Goal: Task Accomplishment & Management: Use online tool/utility

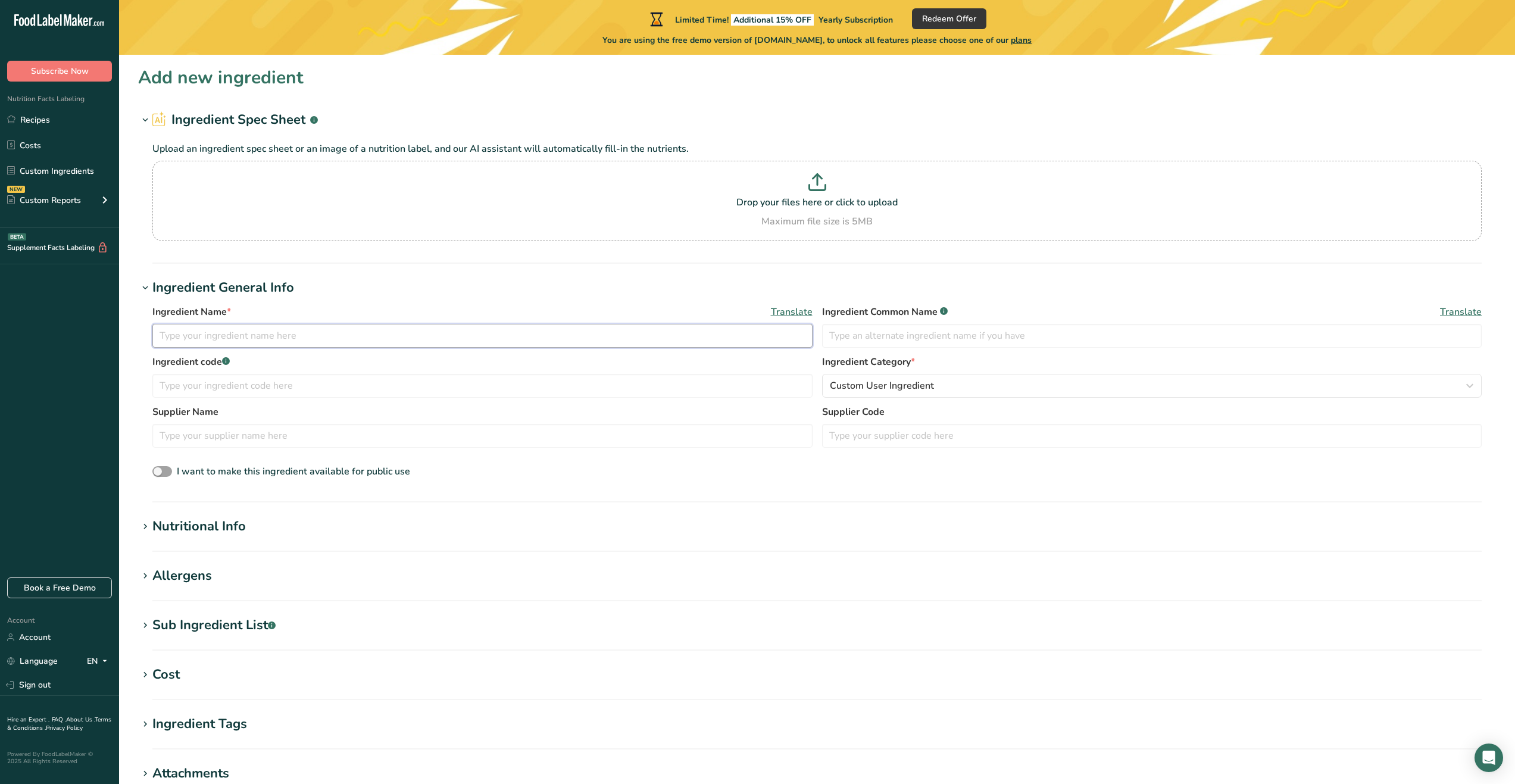
click at [309, 329] on input "text" at bounding box center [483, 336] width 661 height 24
click at [46, 126] on link "Recipes" at bounding box center [59, 119] width 119 height 22
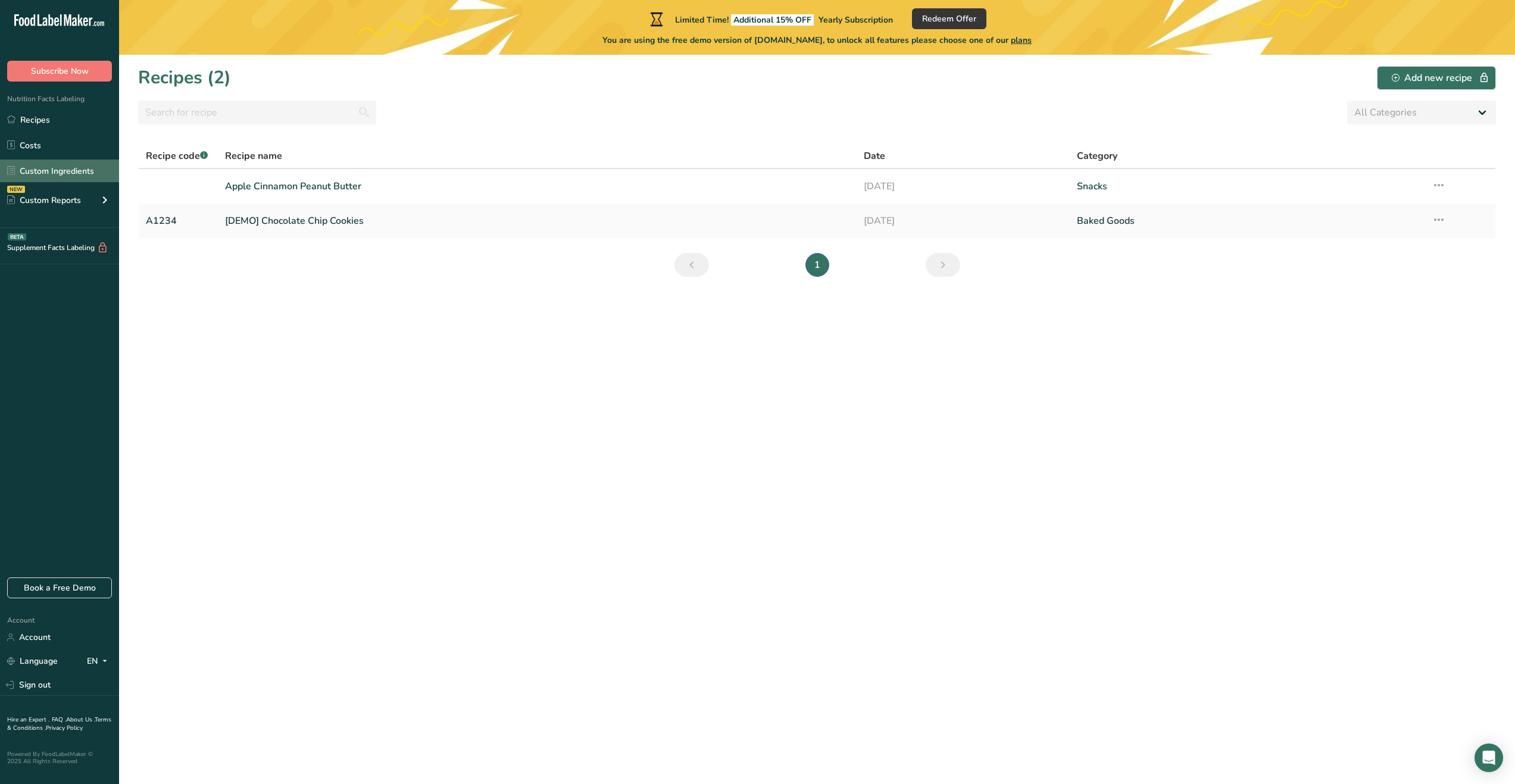
click at [74, 172] on link "Custom Ingredients" at bounding box center [59, 171] width 119 height 22
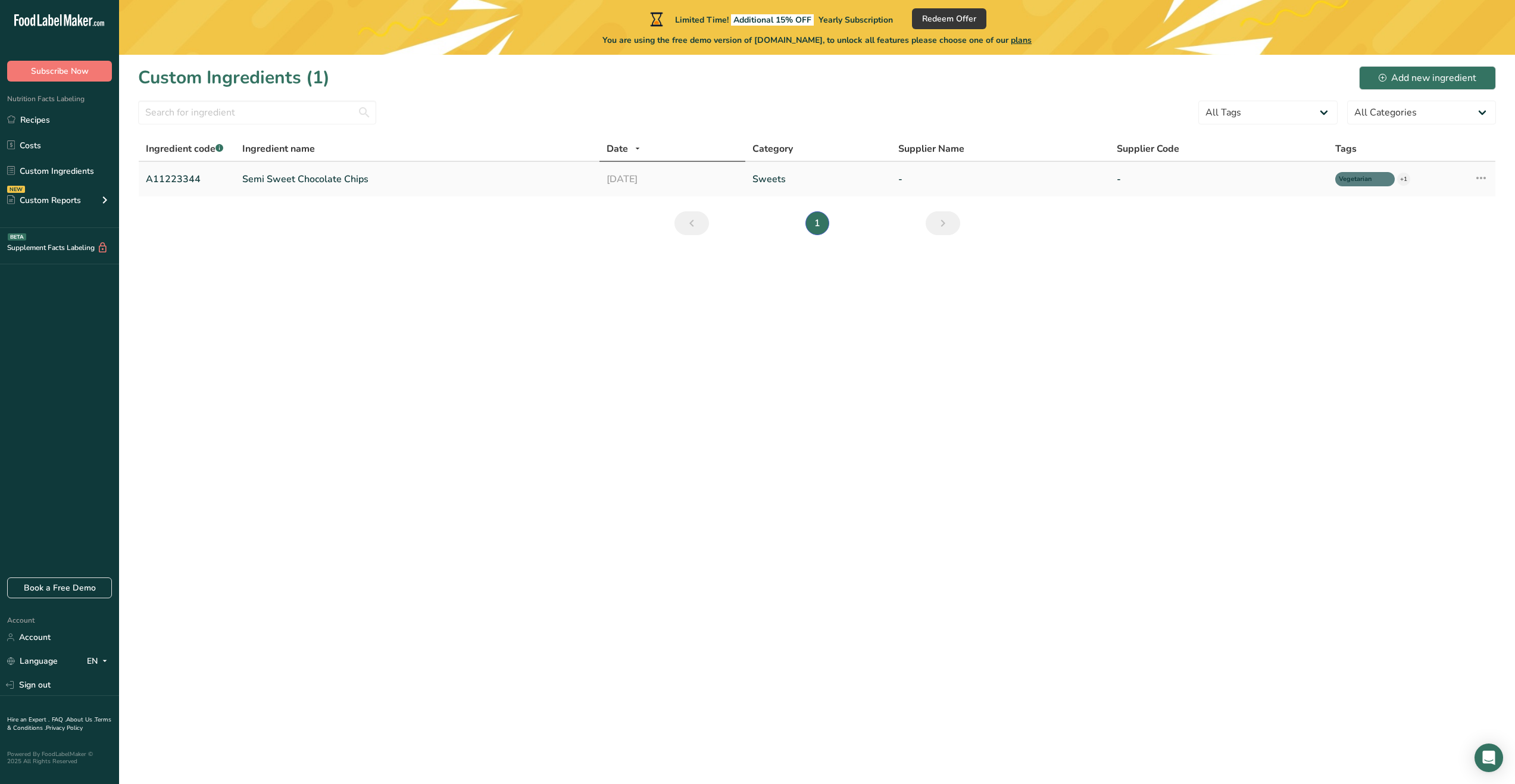
click at [410, 185] on link "Semi Sweet Chocolate Chips" at bounding box center [417, 179] width 350 height 14
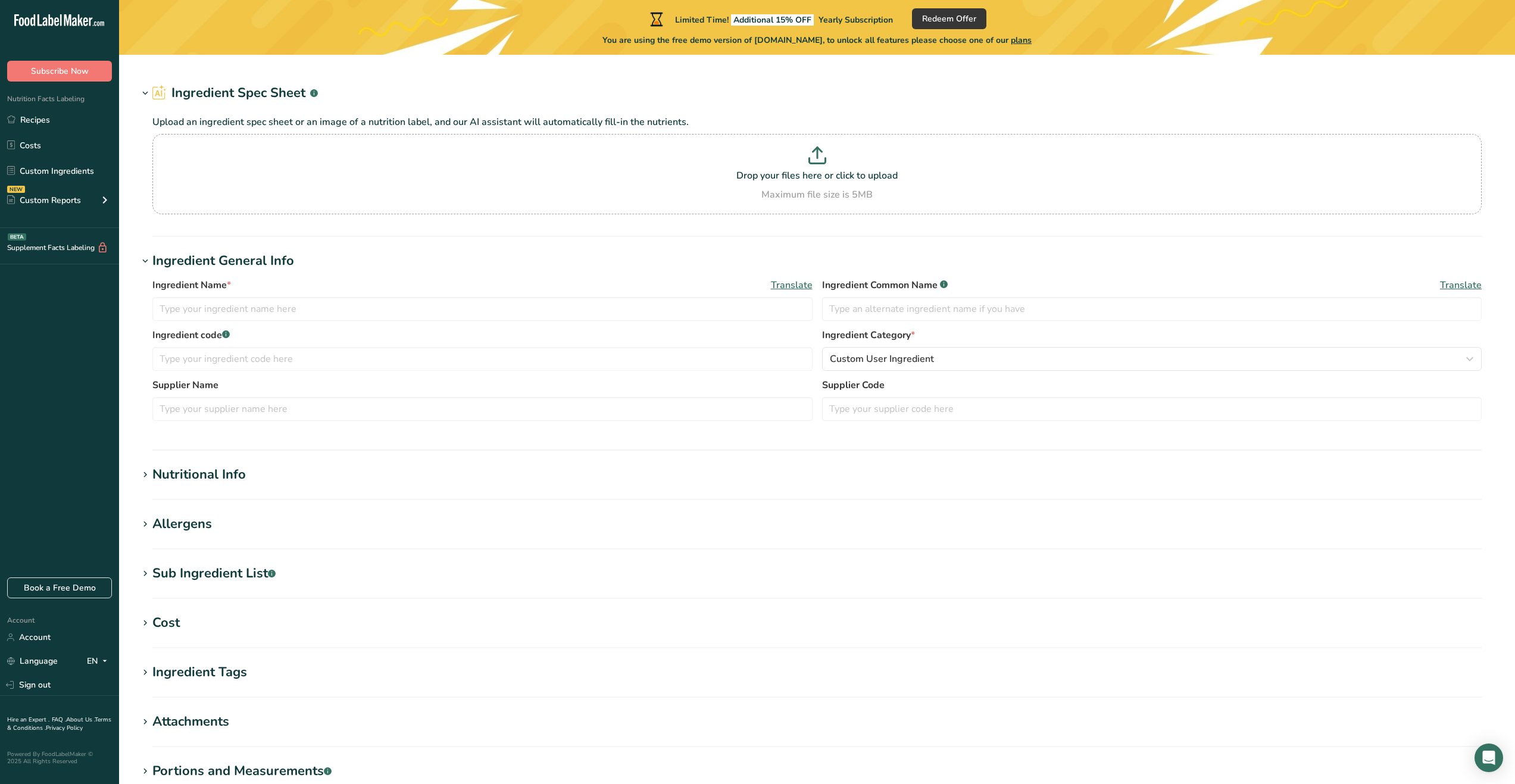
type input "Semi Sweet Chocolate Chips"
type input "Choco Chips"
type input "A11223344"
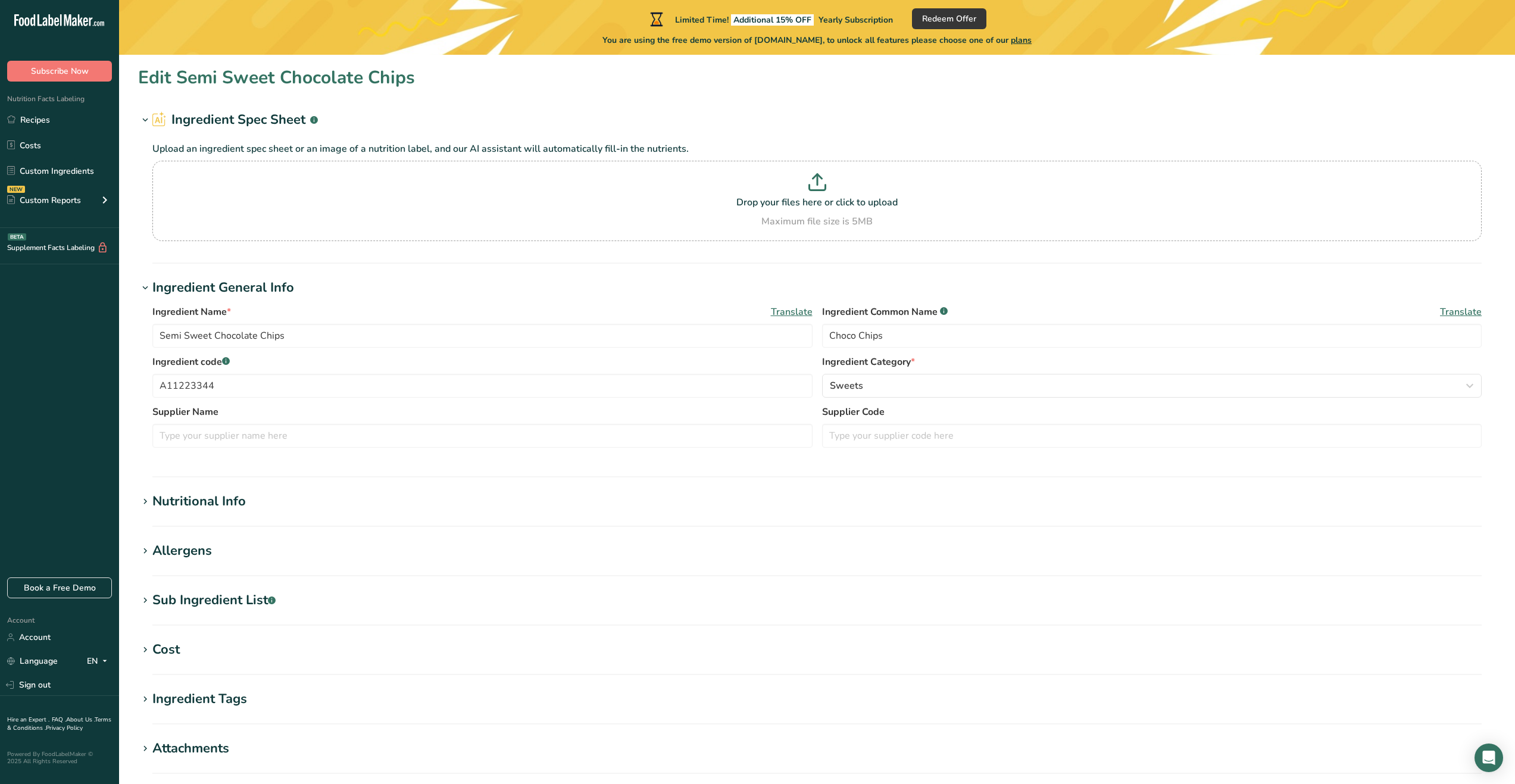
click at [162, 123] on rect at bounding box center [162, 120] width 1 height 6
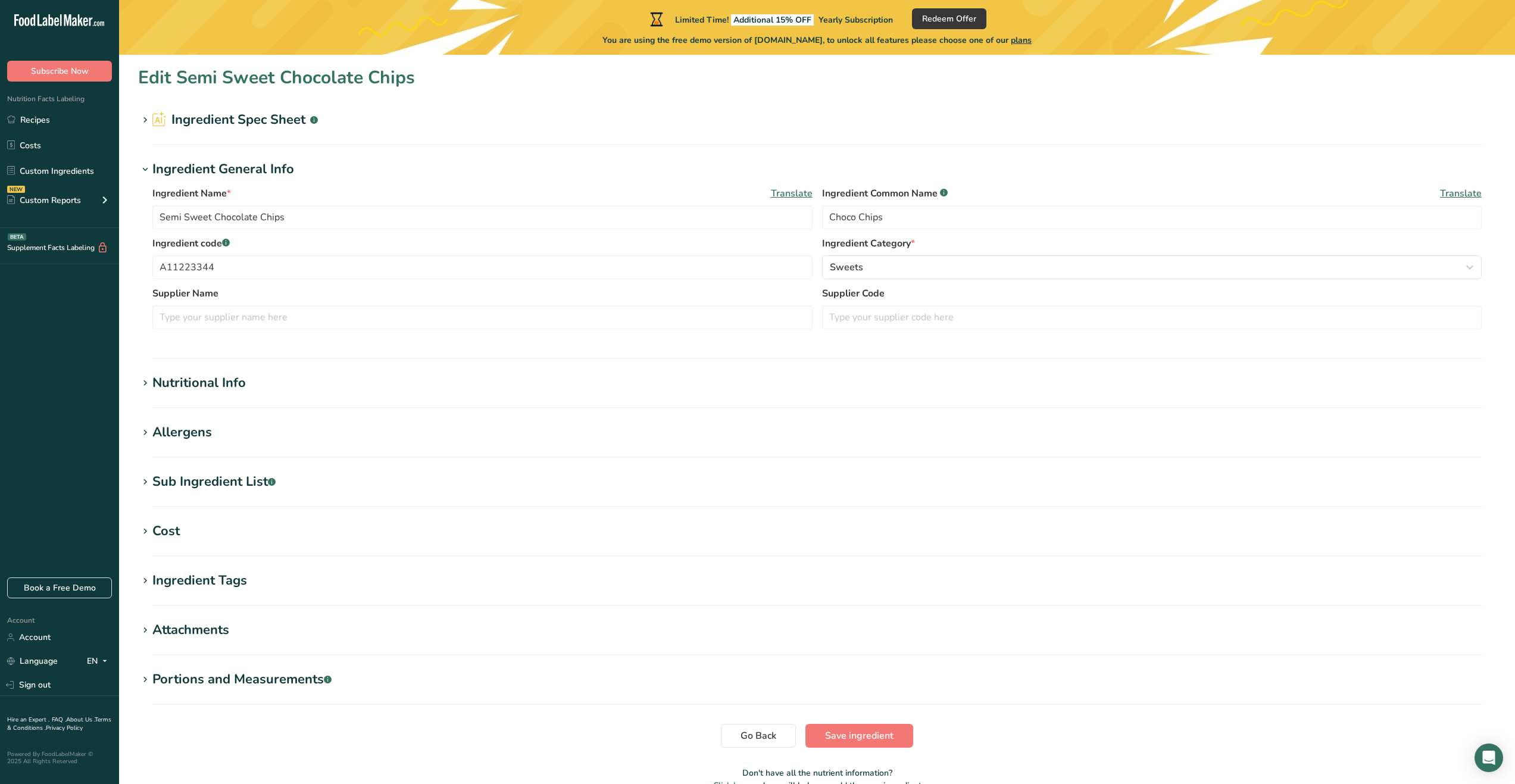
click at [162, 123] on rect at bounding box center [162, 120] width 1 height 6
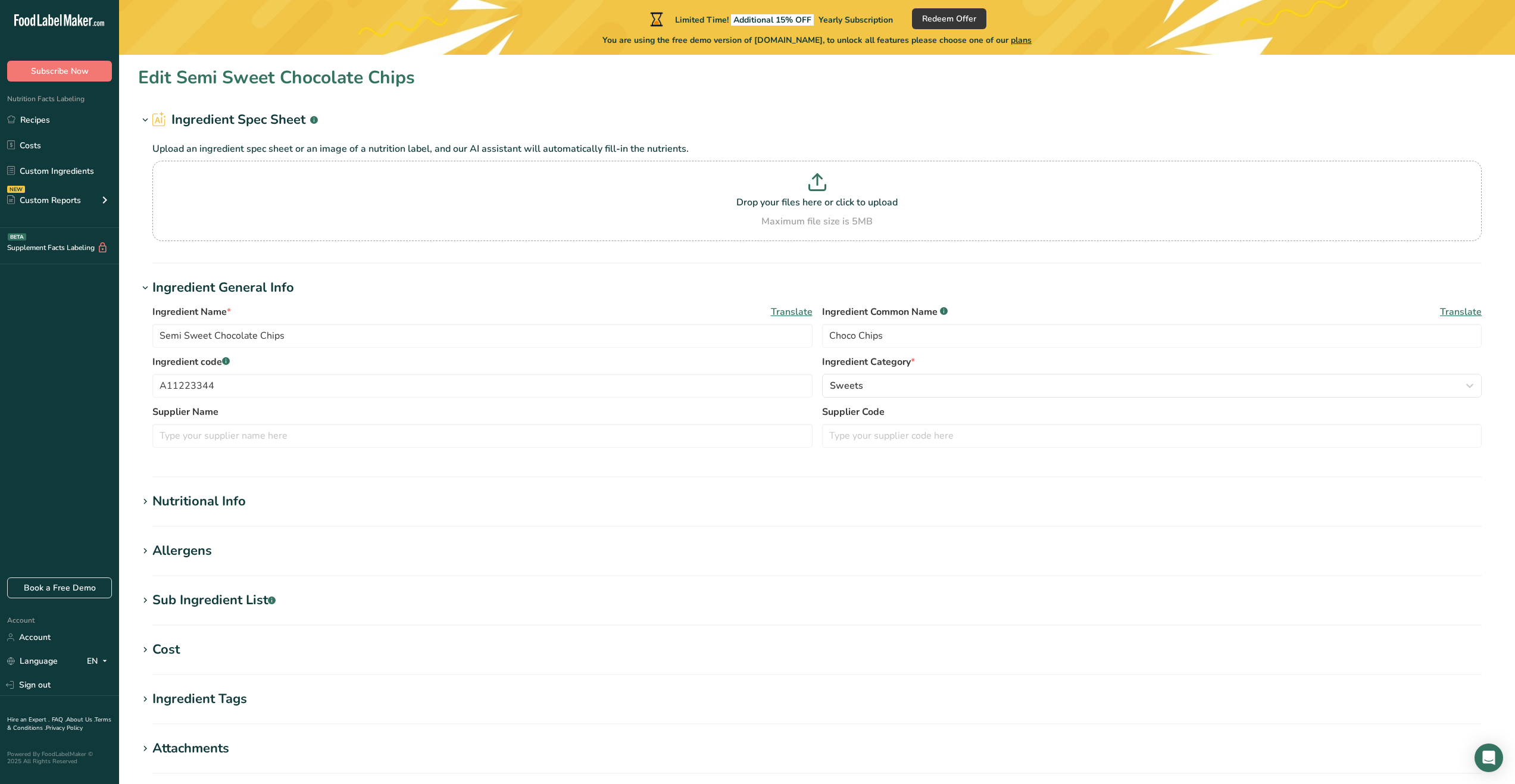
click at [230, 120] on h2 "Ingredient Spec Sheet .a-a{fill:#347362;}.b-a{fill:#fff;}" at bounding box center [235, 120] width 166 height 20
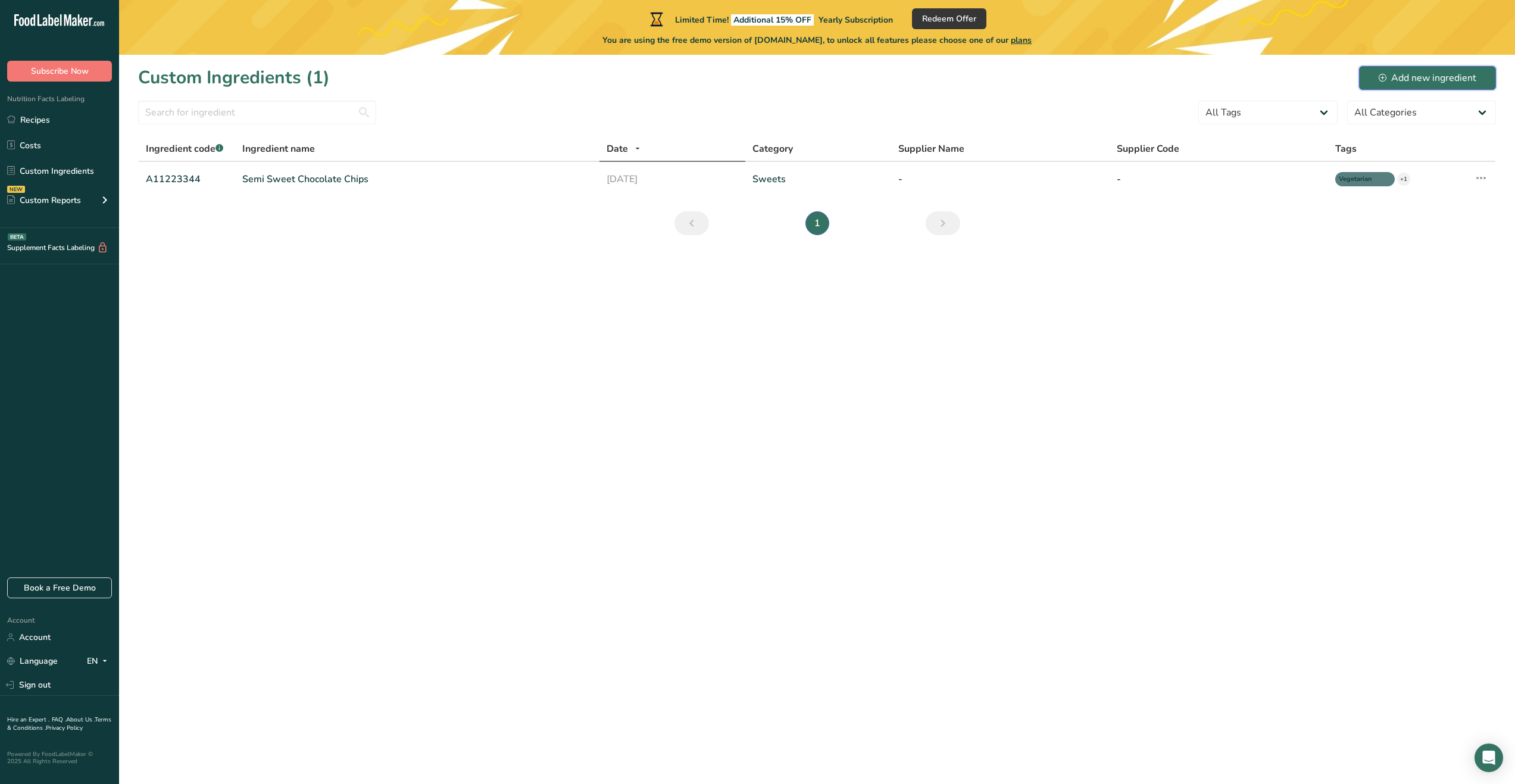
click at [1390, 72] on div "Add new ingredient" at bounding box center [1427, 78] width 98 height 14
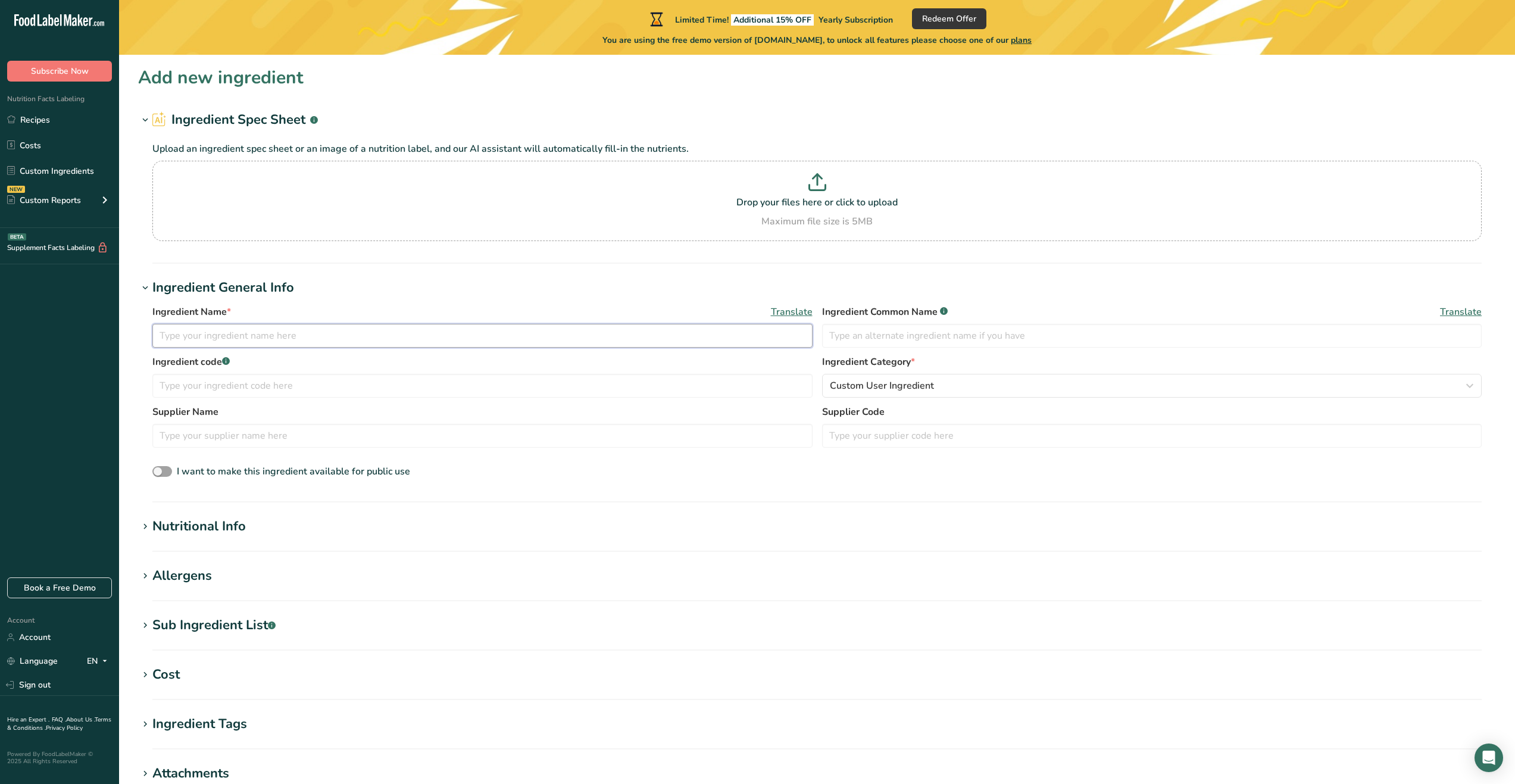
click at [332, 346] on input "text" at bounding box center [483, 336] width 661 height 24
type input "Freeze Dried Fuji Apple"
click at [301, 385] on input "text" at bounding box center [483, 386] width 661 height 24
click at [970, 378] on button "Custom User Ingredient" at bounding box center [1152, 386] width 661 height 24
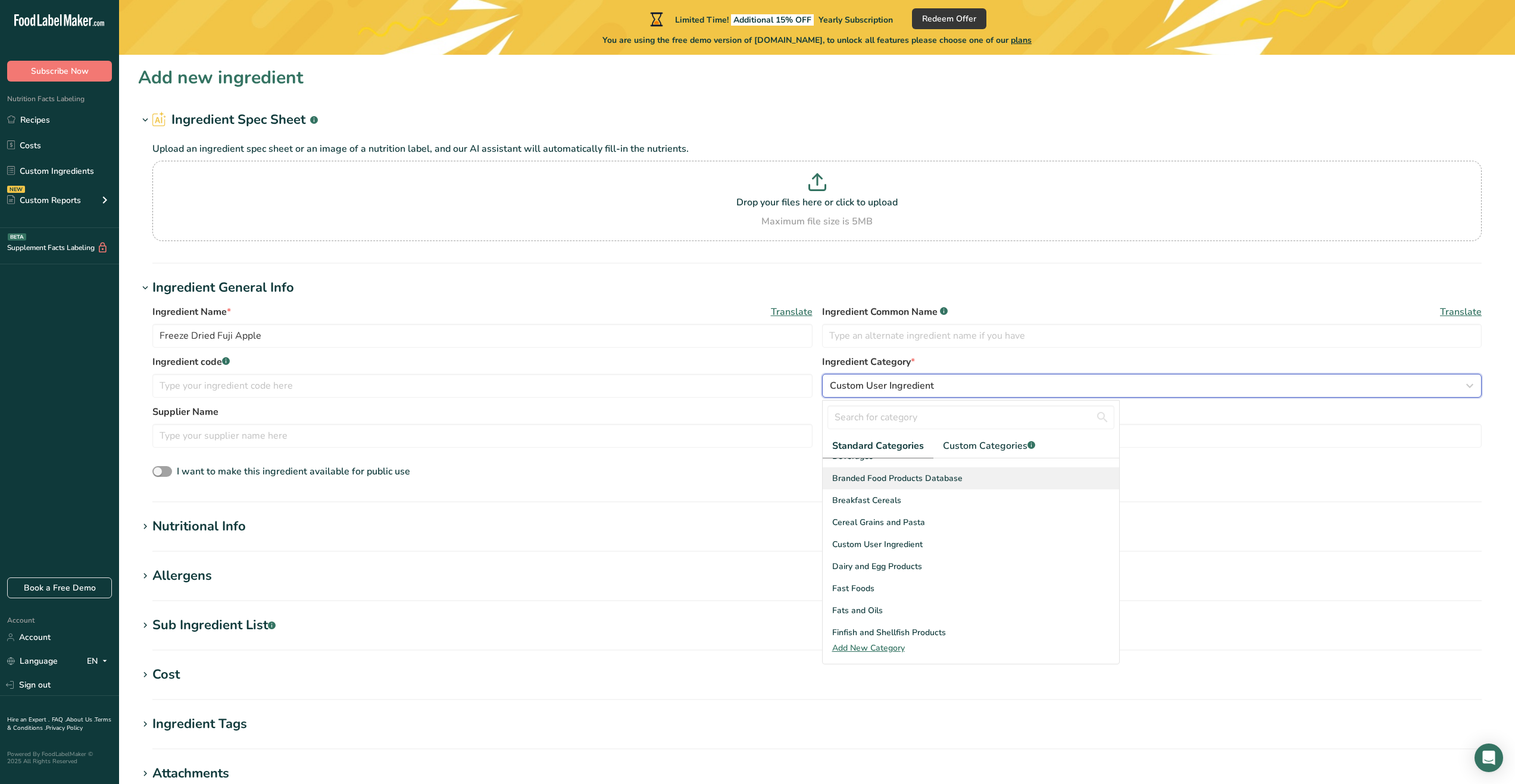
scroll to position [119, 0]
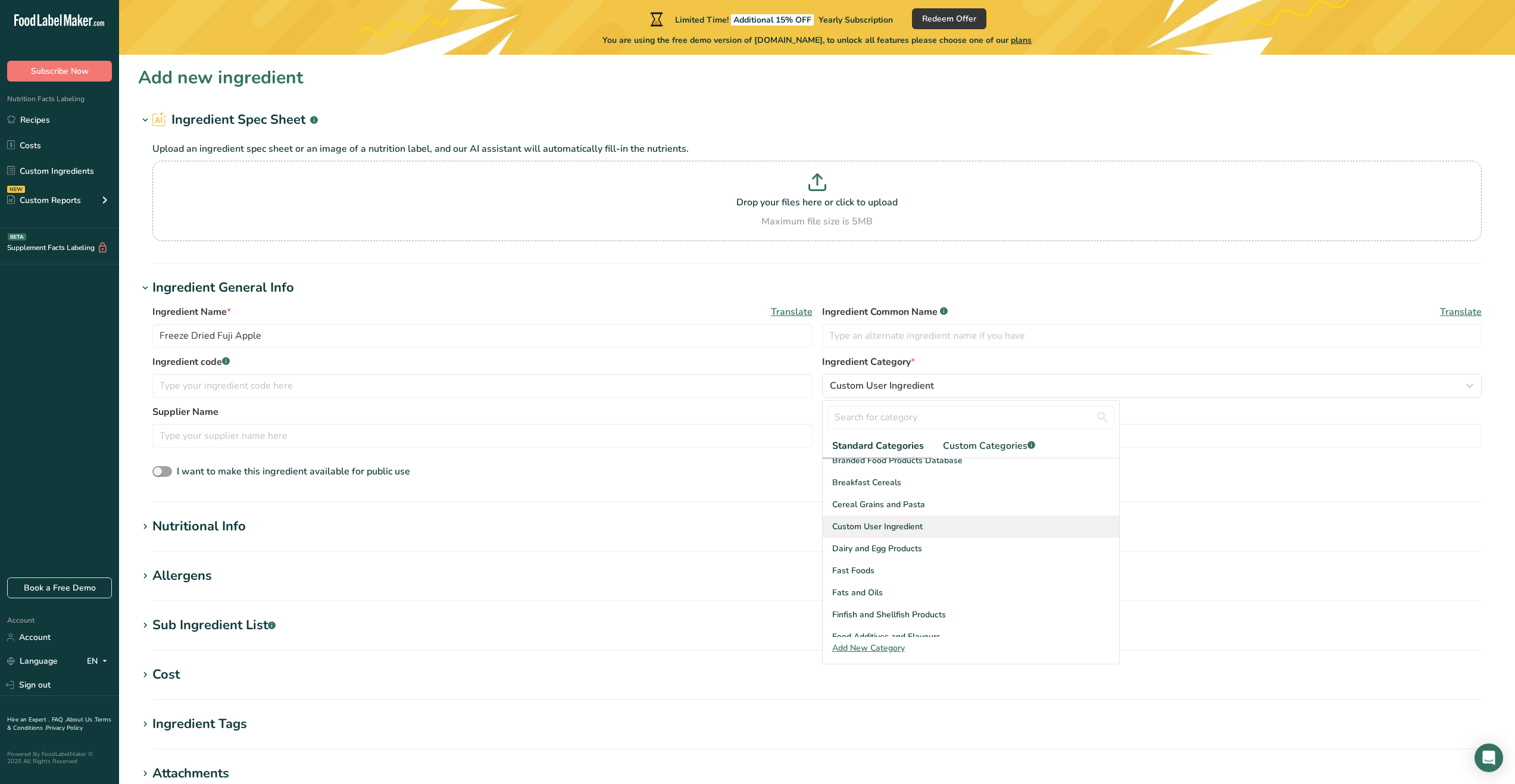
click at [916, 528] on span "Custom User Ingredient" at bounding box center [878, 527] width 91 height 13
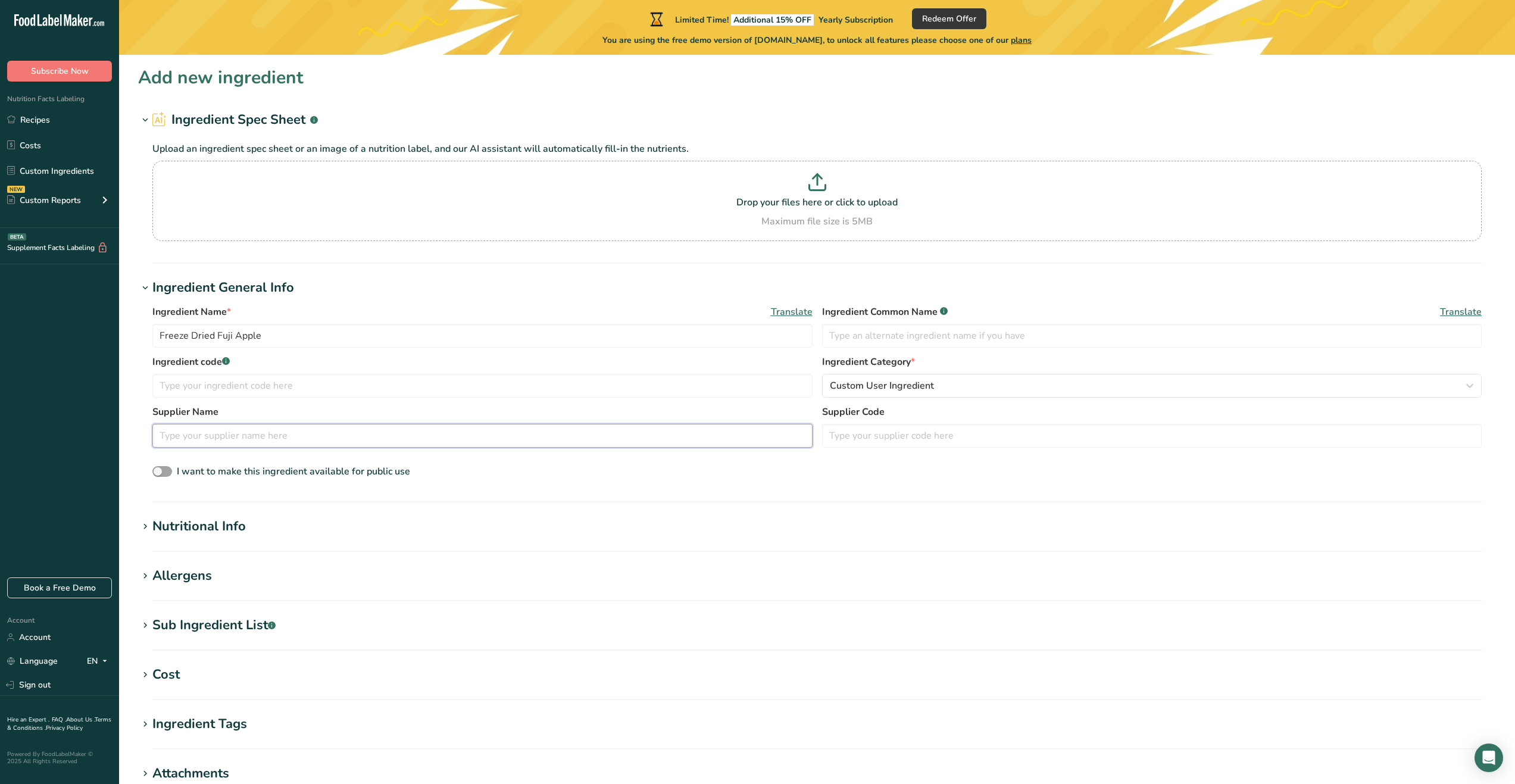
click at [715, 429] on input "text" at bounding box center [483, 436] width 661 height 24
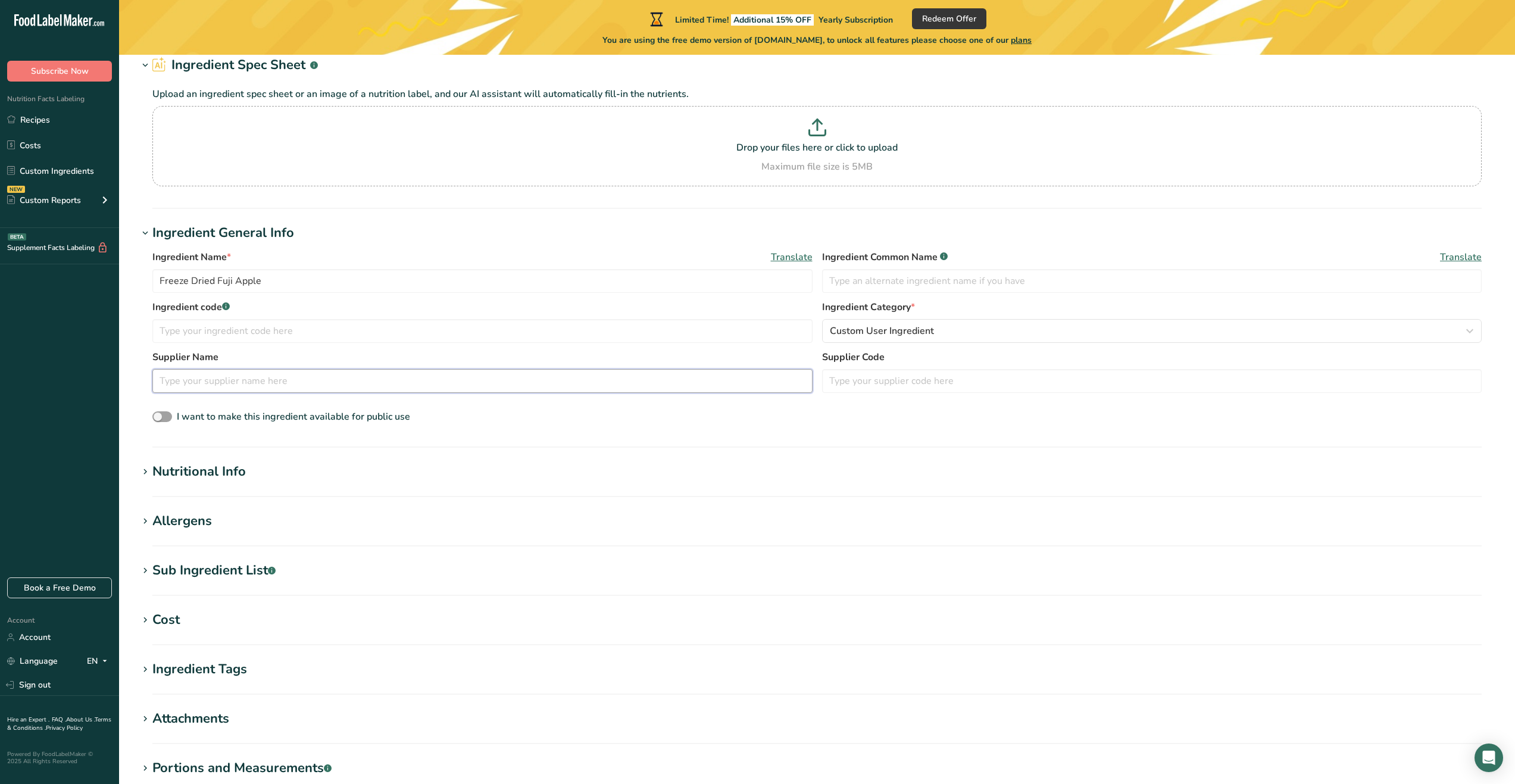
scroll to position [60, 0]
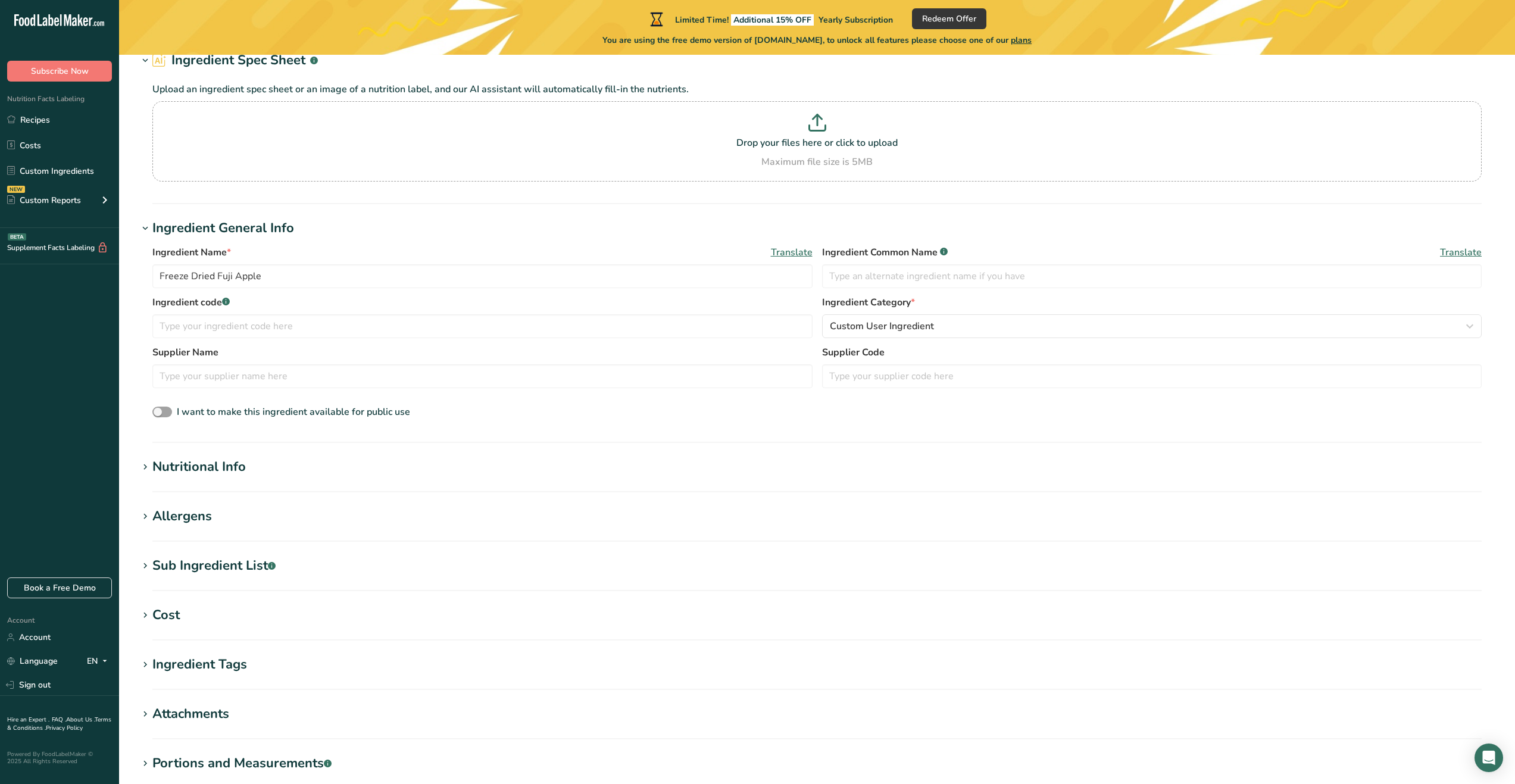
click at [235, 471] on div "Nutritional Info" at bounding box center [199, 467] width 93 height 20
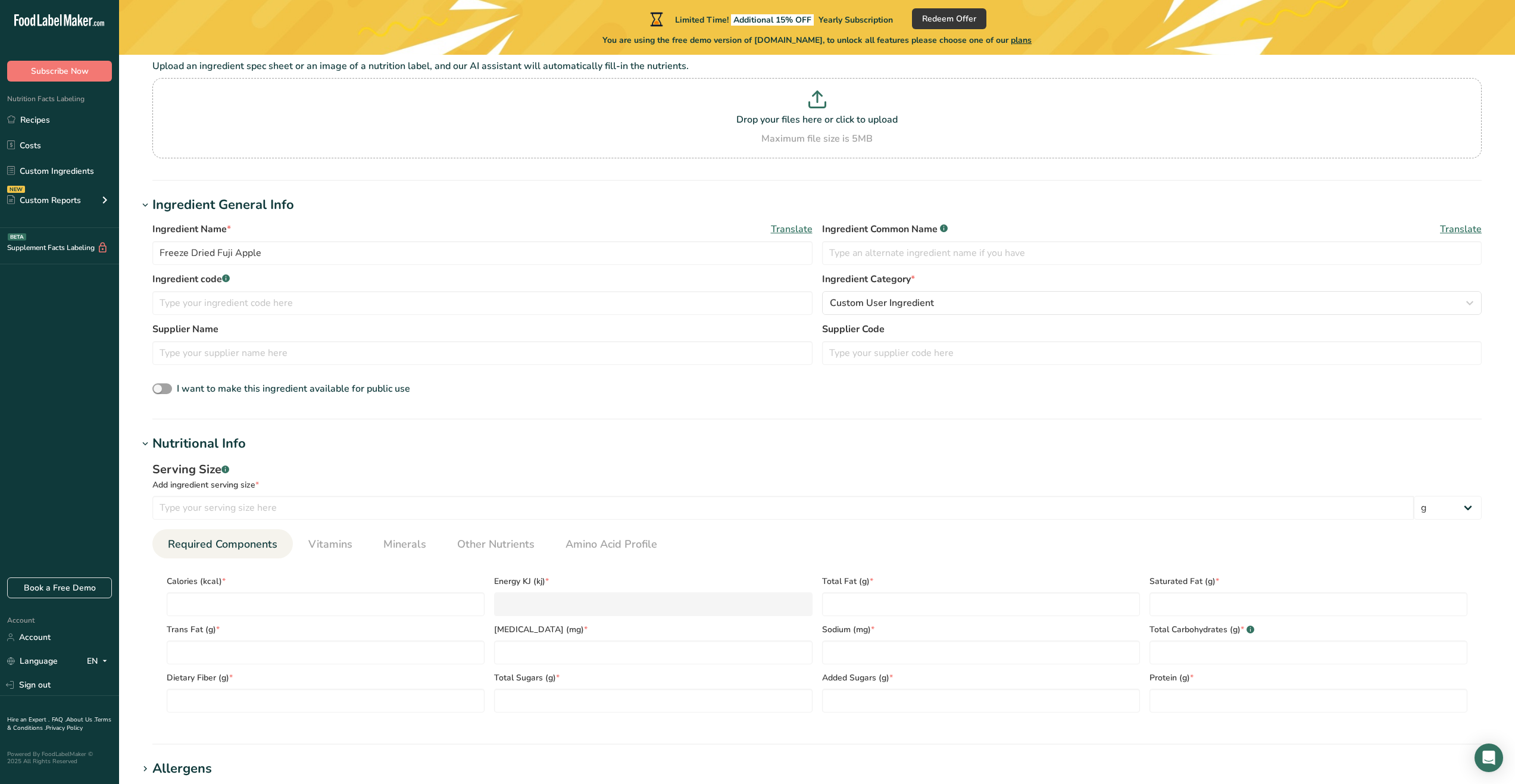
scroll to position [178, 0]
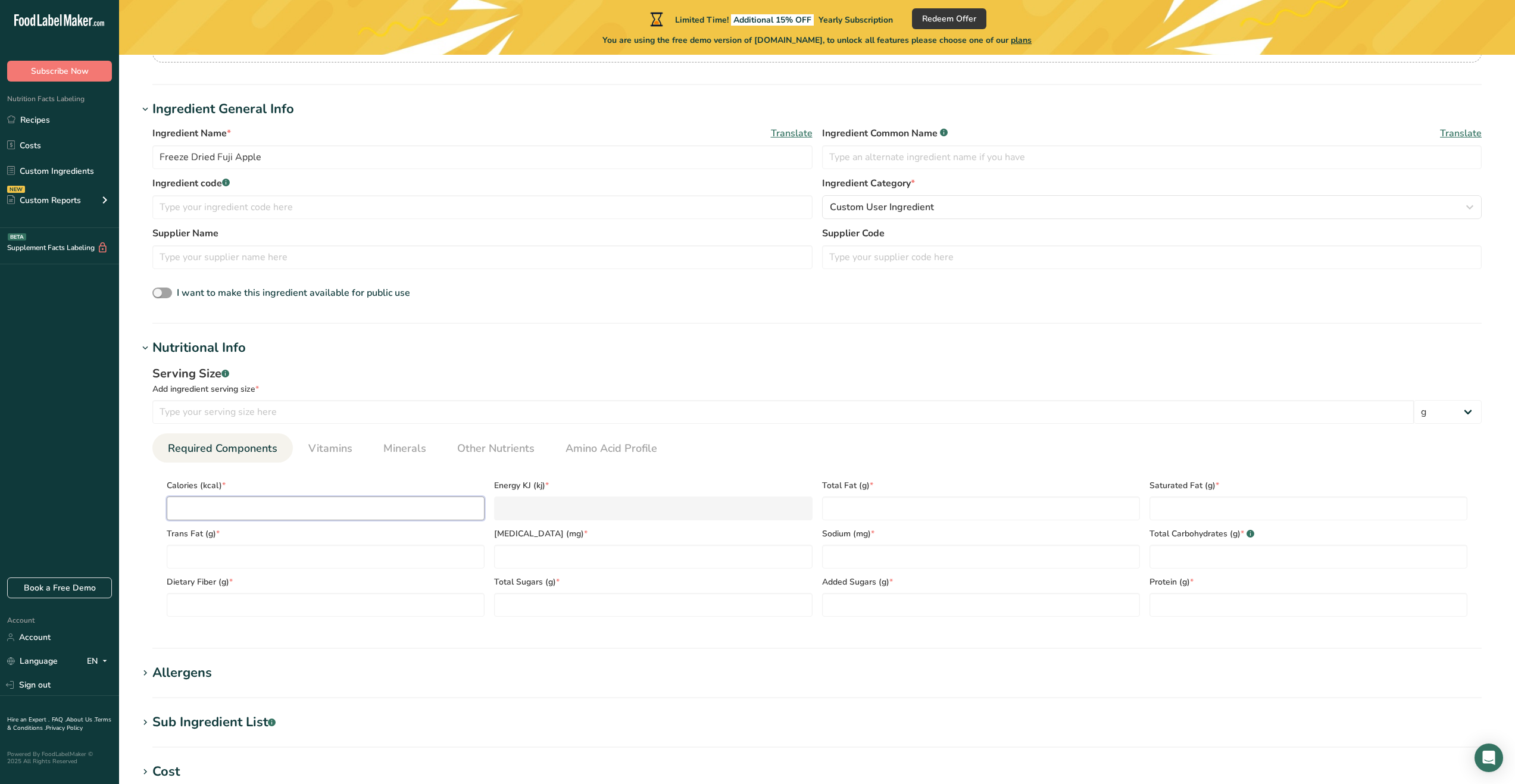
click at [377, 511] on input "number" at bounding box center [325, 509] width 318 height 24
click at [377, 509] on input "number" at bounding box center [325, 509] width 318 height 24
type input "5"
type KJ "20.9"
type input "51"
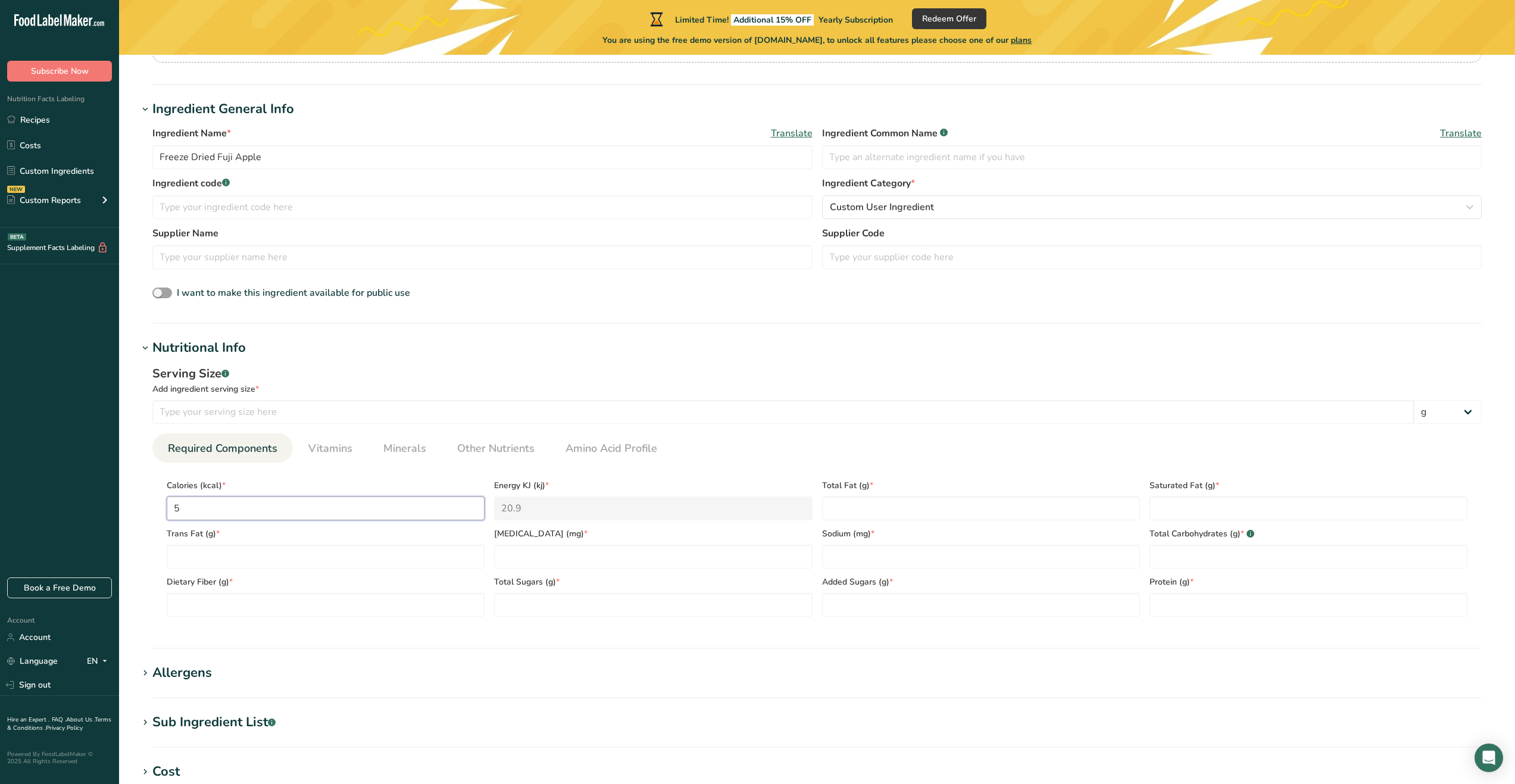
type KJ "213.4"
type input "51"
click at [859, 509] on Fat "number" at bounding box center [981, 509] width 318 height 24
type Fat "0"
click at [1196, 516] on Fat "number" at bounding box center [1308, 509] width 318 height 24
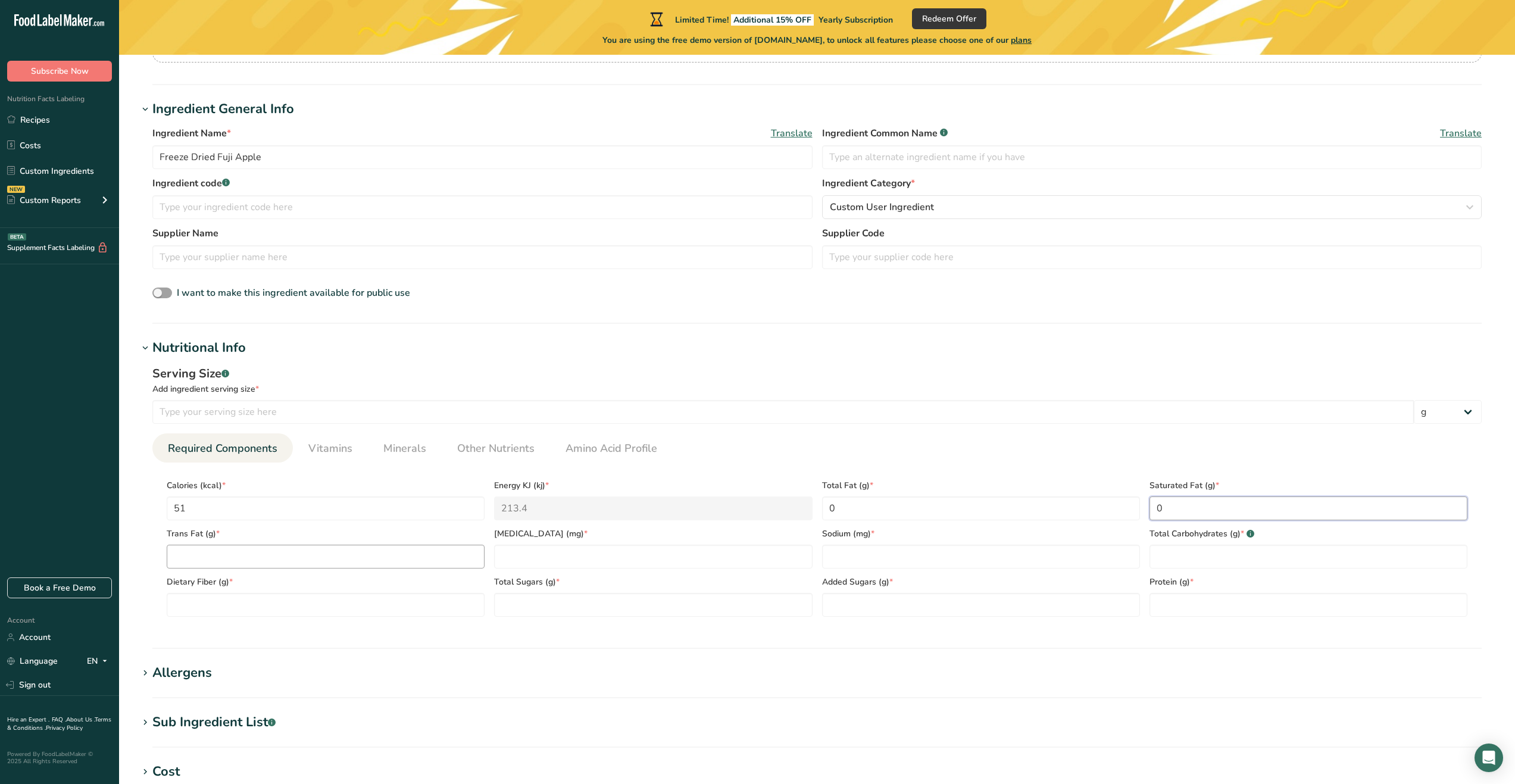
type Fat "0"
click at [299, 555] on Fat "number" at bounding box center [325, 556] width 318 height 24
type Fat "0"
click at [533, 555] on input "number" at bounding box center [653, 556] width 318 height 24
type input "0"
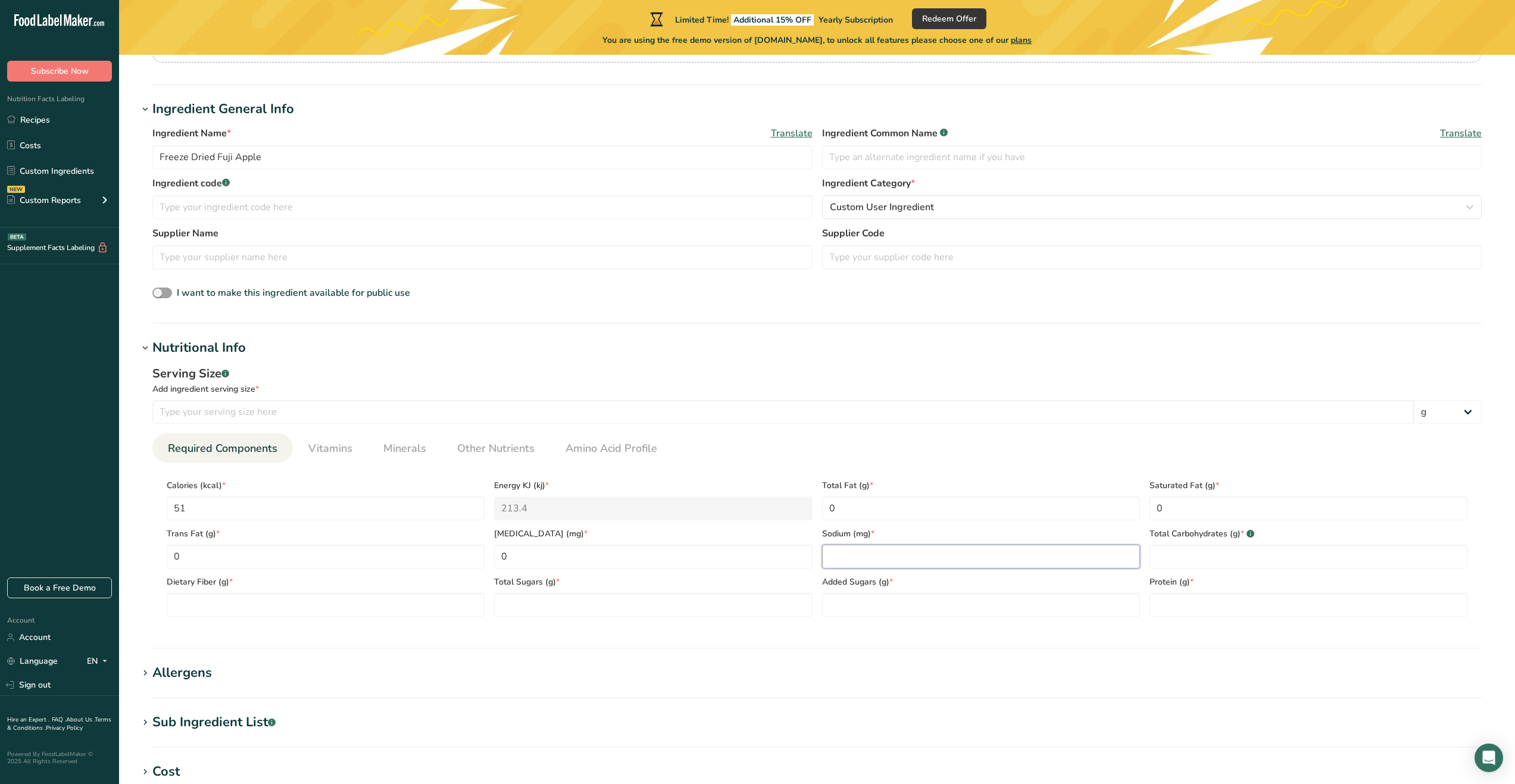
click at [880, 554] on input "number" at bounding box center [981, 556] width 318 height 24
type input "0"
click at [1229, 570] on div "Protein (g) *" at bounding box center [1308, 592] width 327 height 48
click at [1229, 558] on Carbohydrates "number" at bounding box center [1308, 556] width 318 height 24
type Carbohydrates "0"
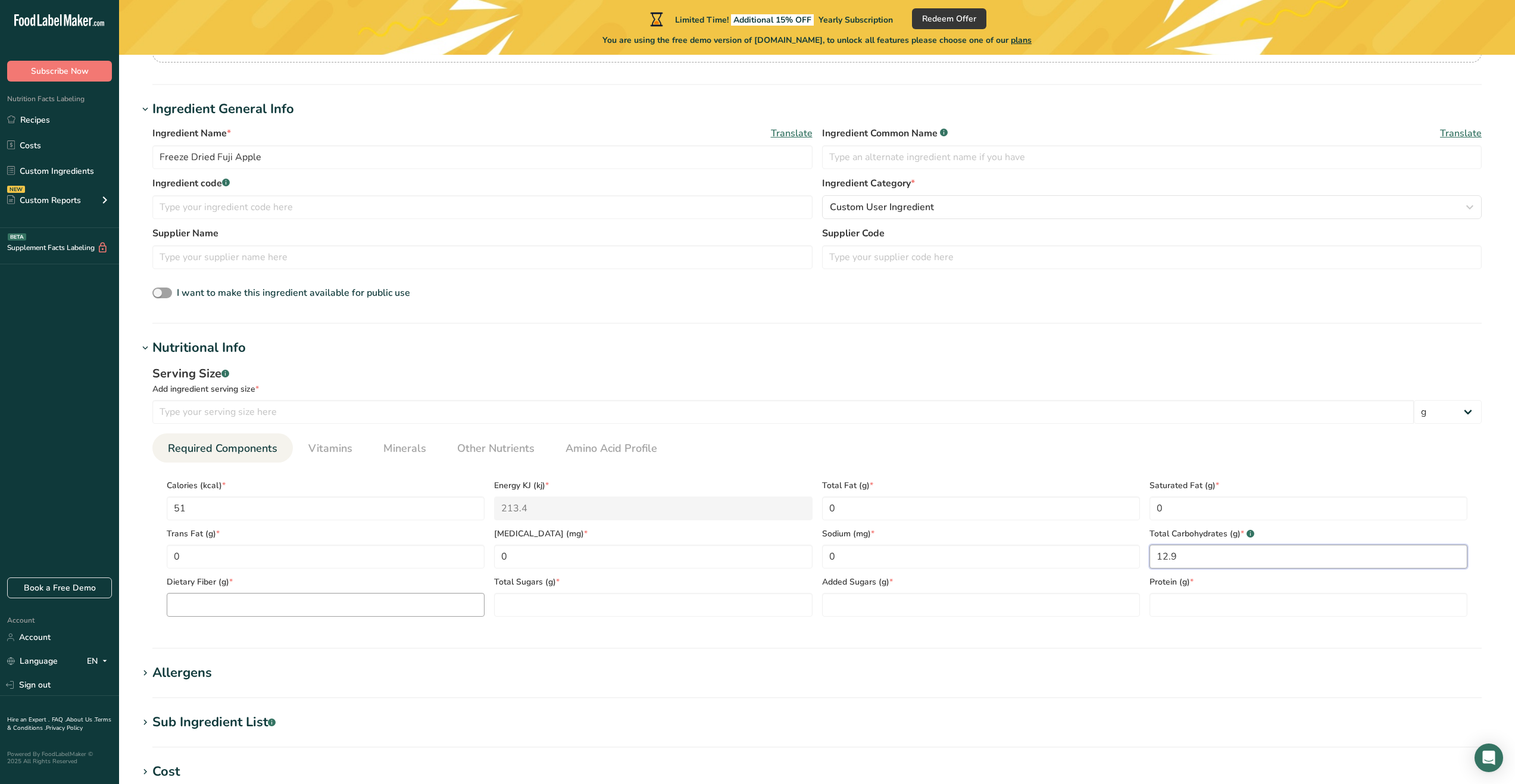
type Carbohydrates "12.9"
click at [420, 605] on Fiber "number" at bounding box center [325, 605] width 318 height 24
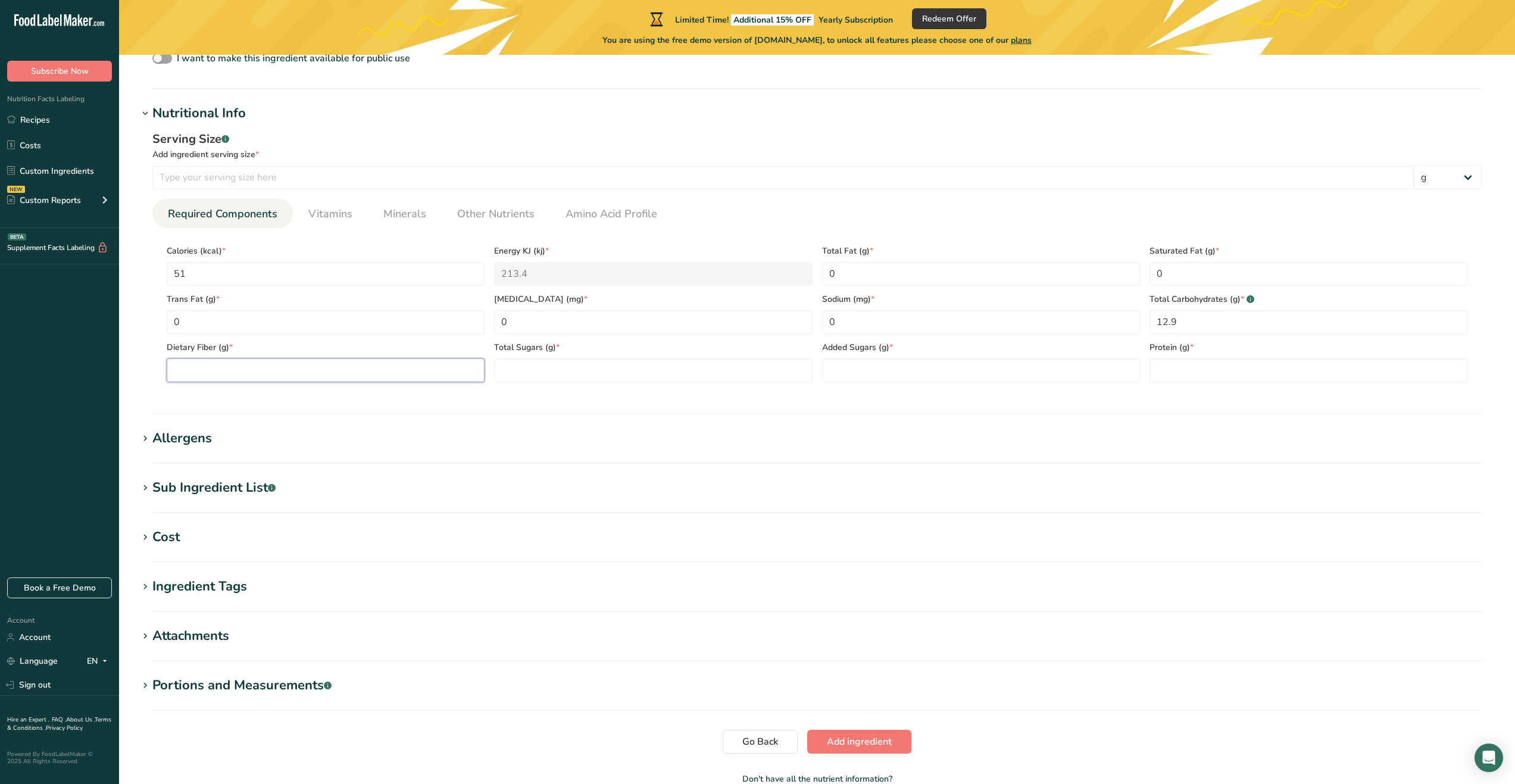
scroll to position [417, 0]
click at [406, 367] on Fiber "number" at bounding box center [325, 367] width 318 height 24
click at [606, 371] on Sugars "number" at bounding box center [653, 367] width 318 height 24
type Sugars "12.9"
click at [926, 375] on Sugars "number" at bounding box center [981, 367] width 318 height 24
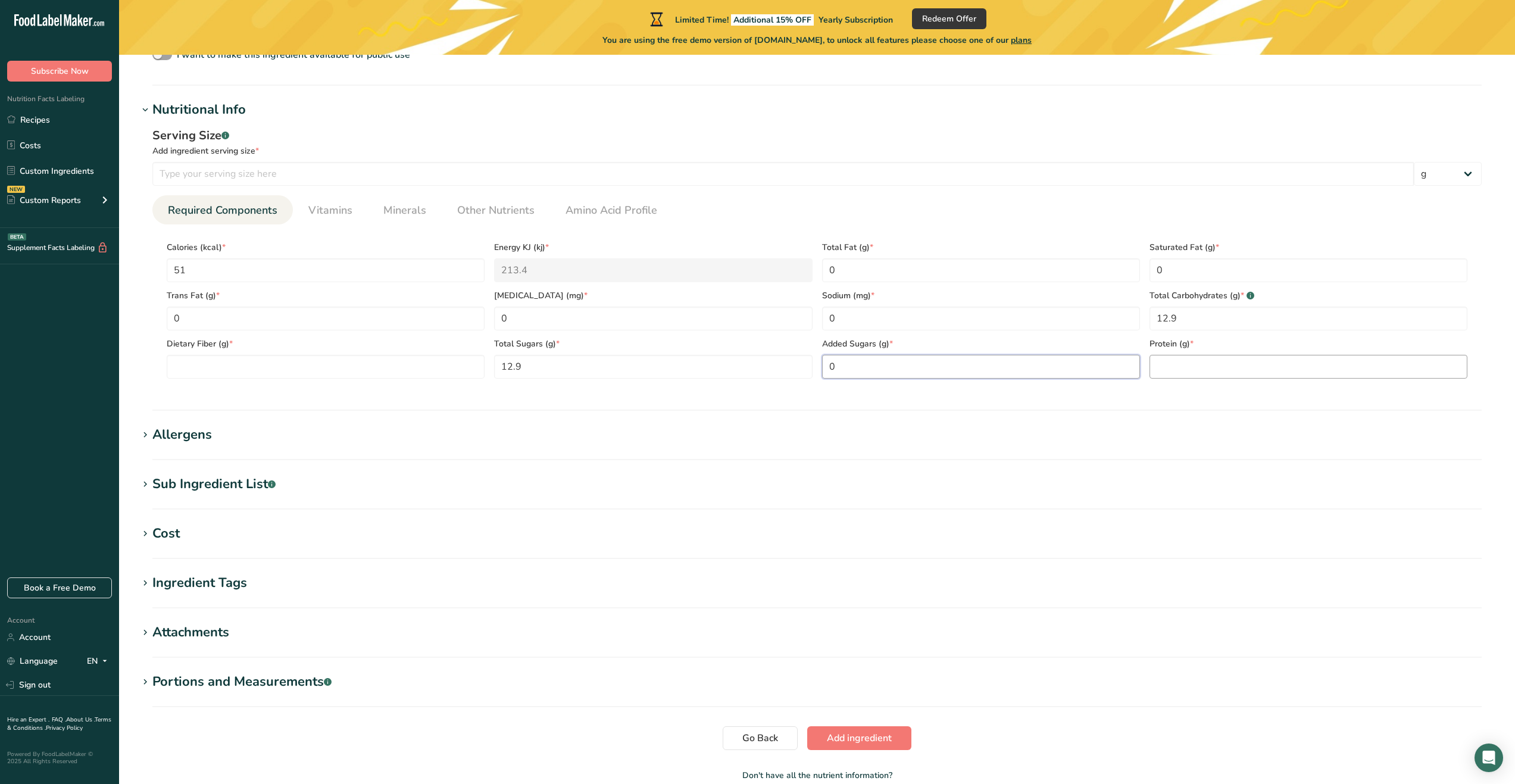
type Sugars "0"
click at [1200, 369] on input "number" at bounding box center [1308, 367] width 318 height 24
type input "0.5"
click at [307, 372] on Fiber "number" at bounding box center [325, 367] width 318 height 24
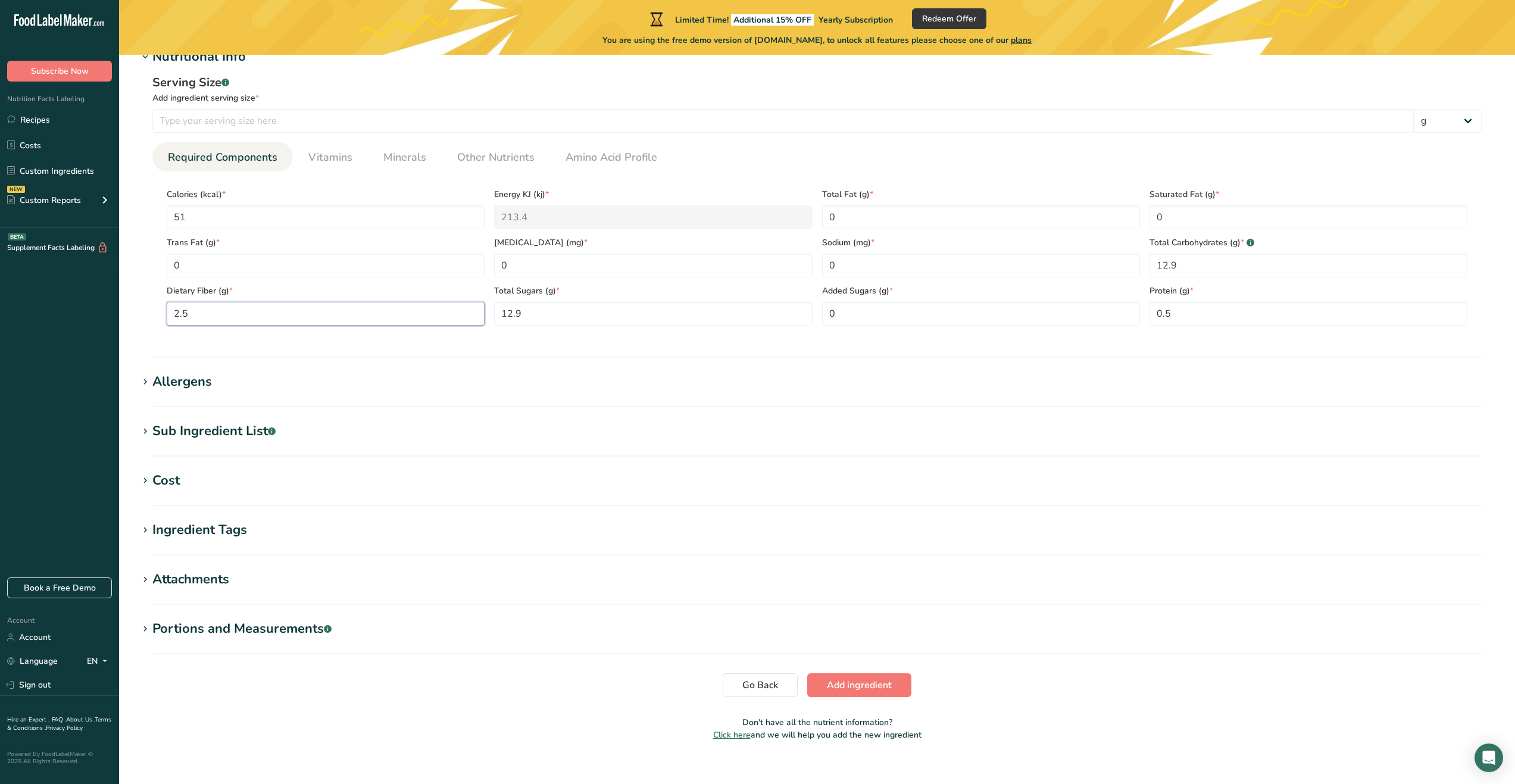
scroll to position [484, 0]
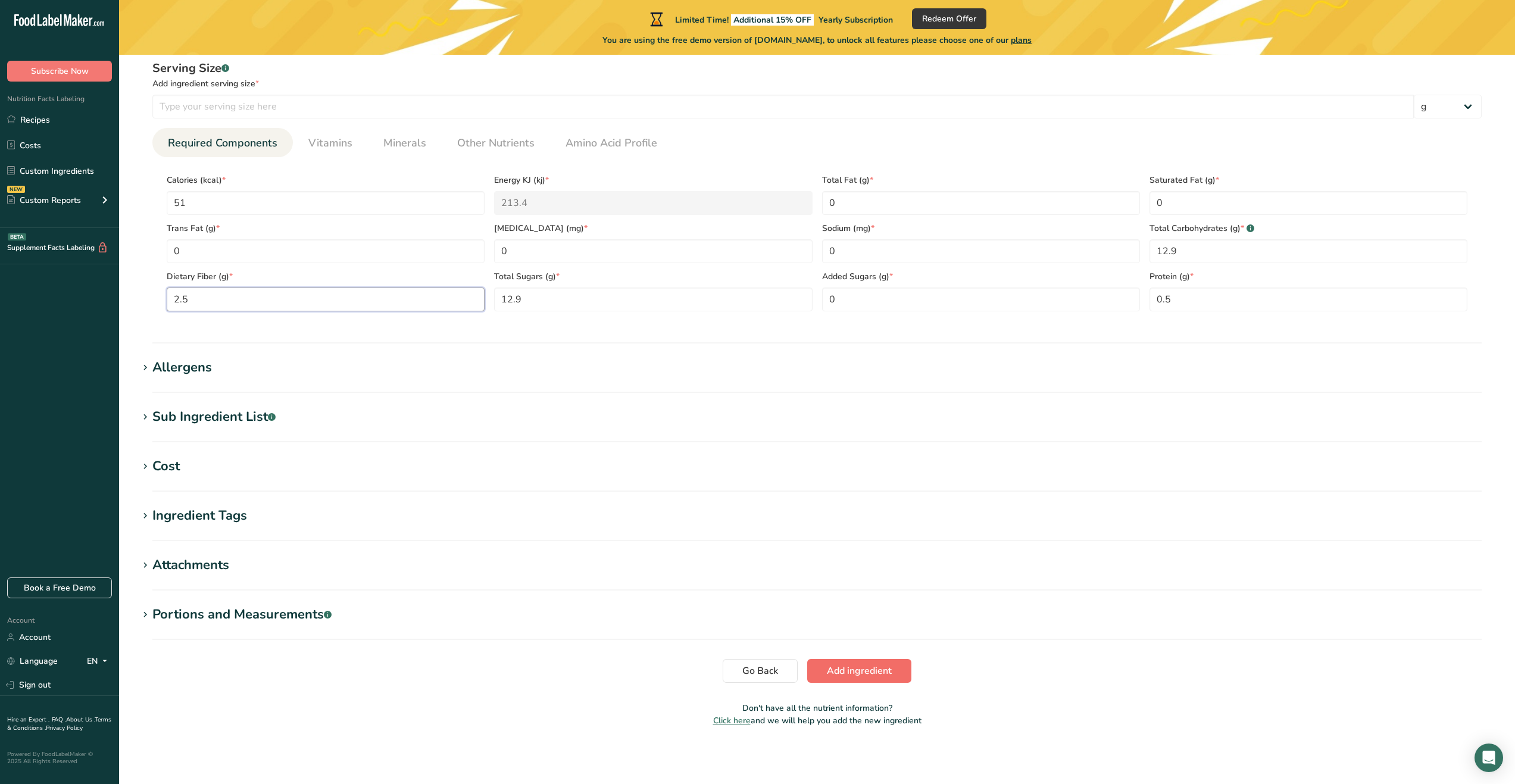
type Fiber "2.5"
click at [864, 669] on span "Add ingredient" at bounding box center [859, 671] width 65 height 14
click at [348, 96] on input "number" at bounding box center [783, 93] width 1262 height 24
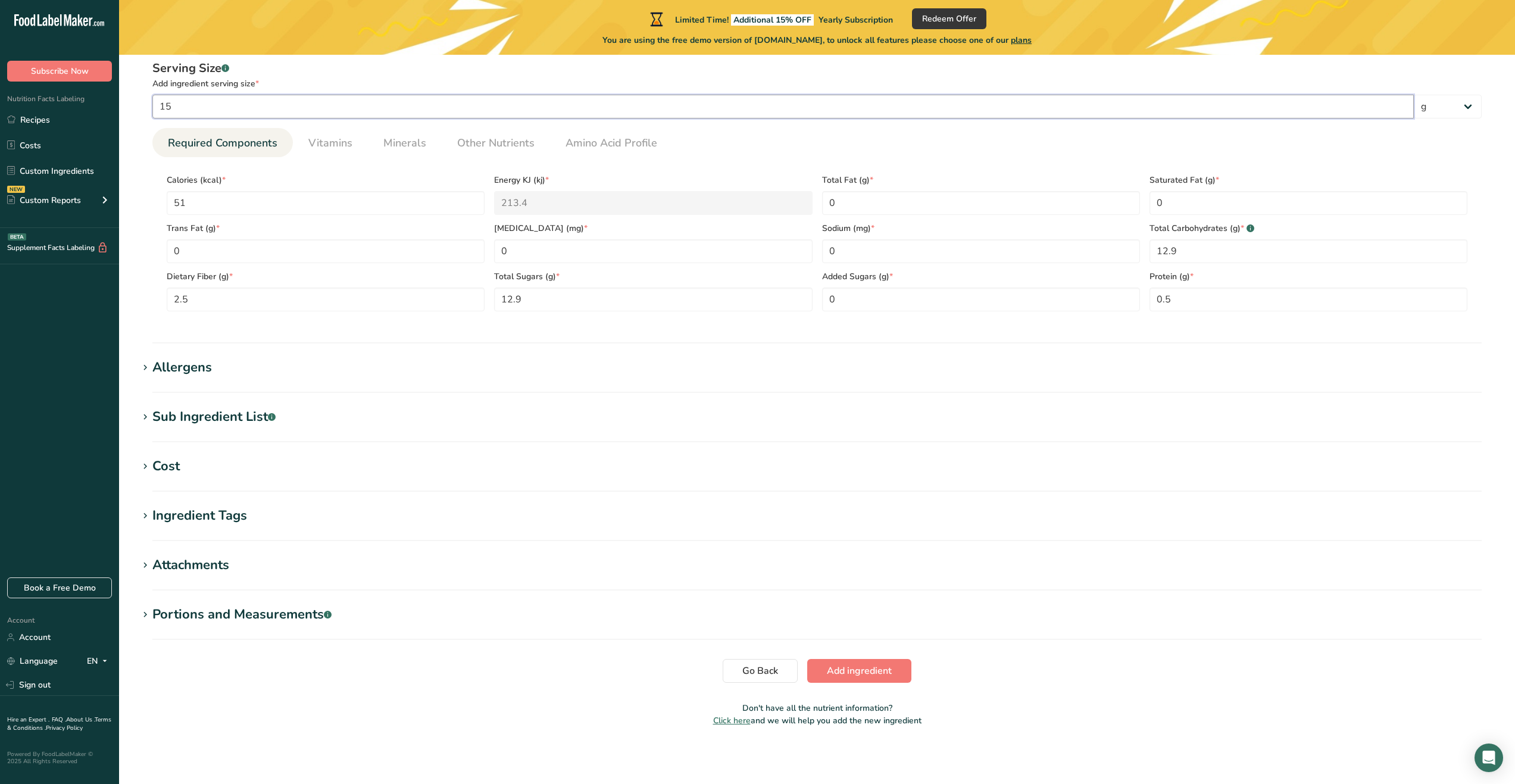
type input "1"
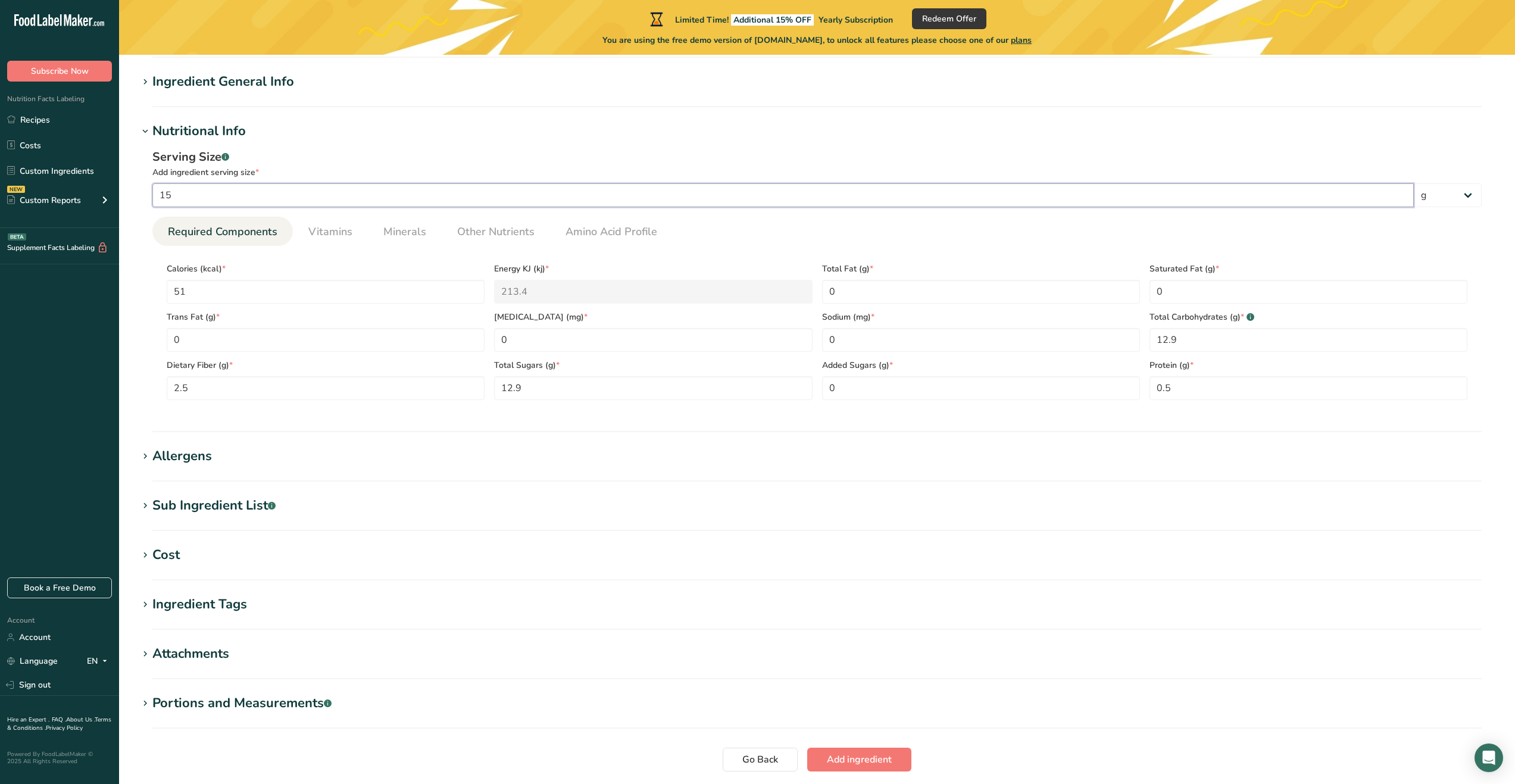
scroll to position [57, 0]
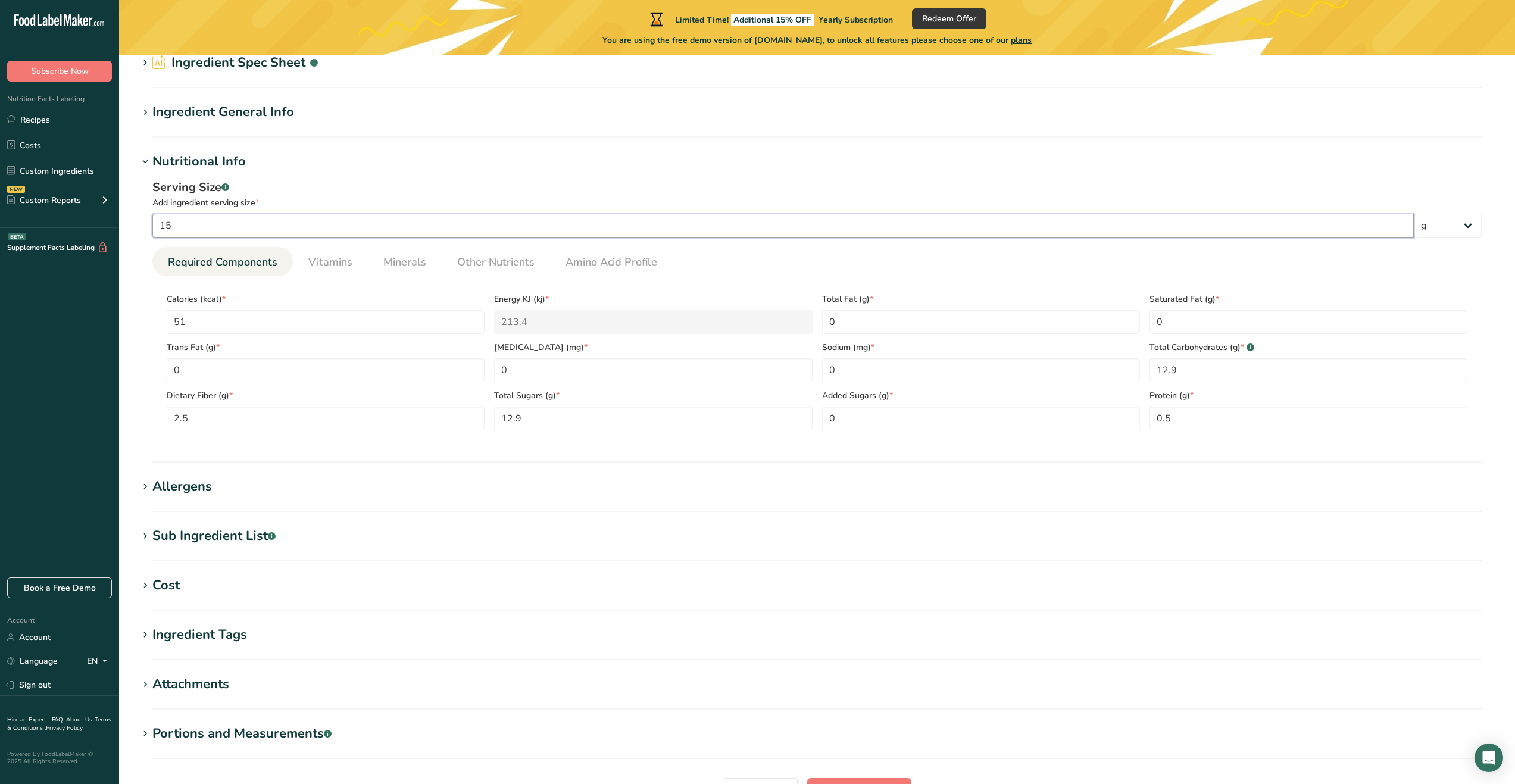
type input "15"
click at [509, 182] on div "Serving Size .a-a{fill:#347362;}.b-a{fill:#fff;}" at bounding box center [817, 187] width 1329 height 18
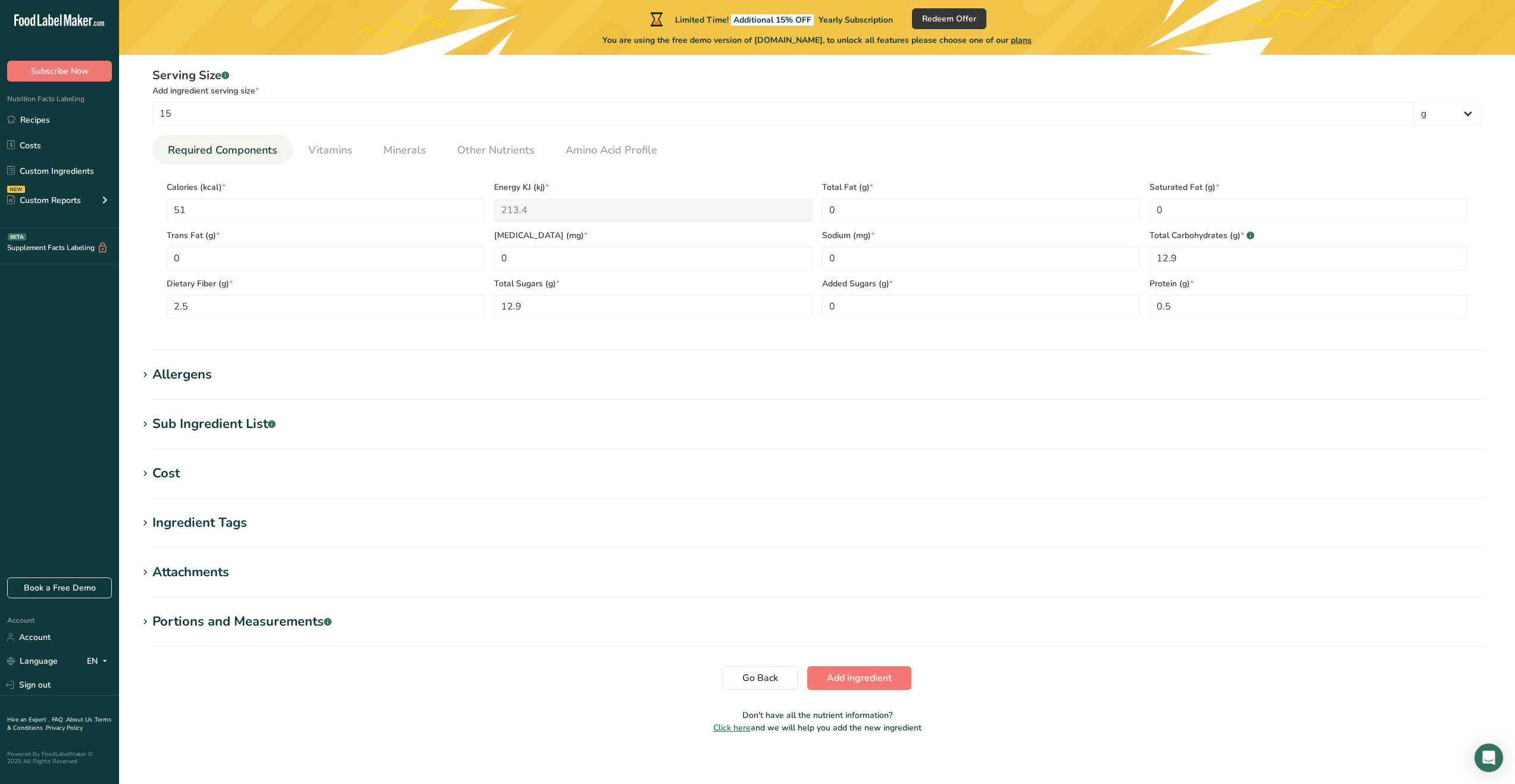
scroll to position [176, 0]
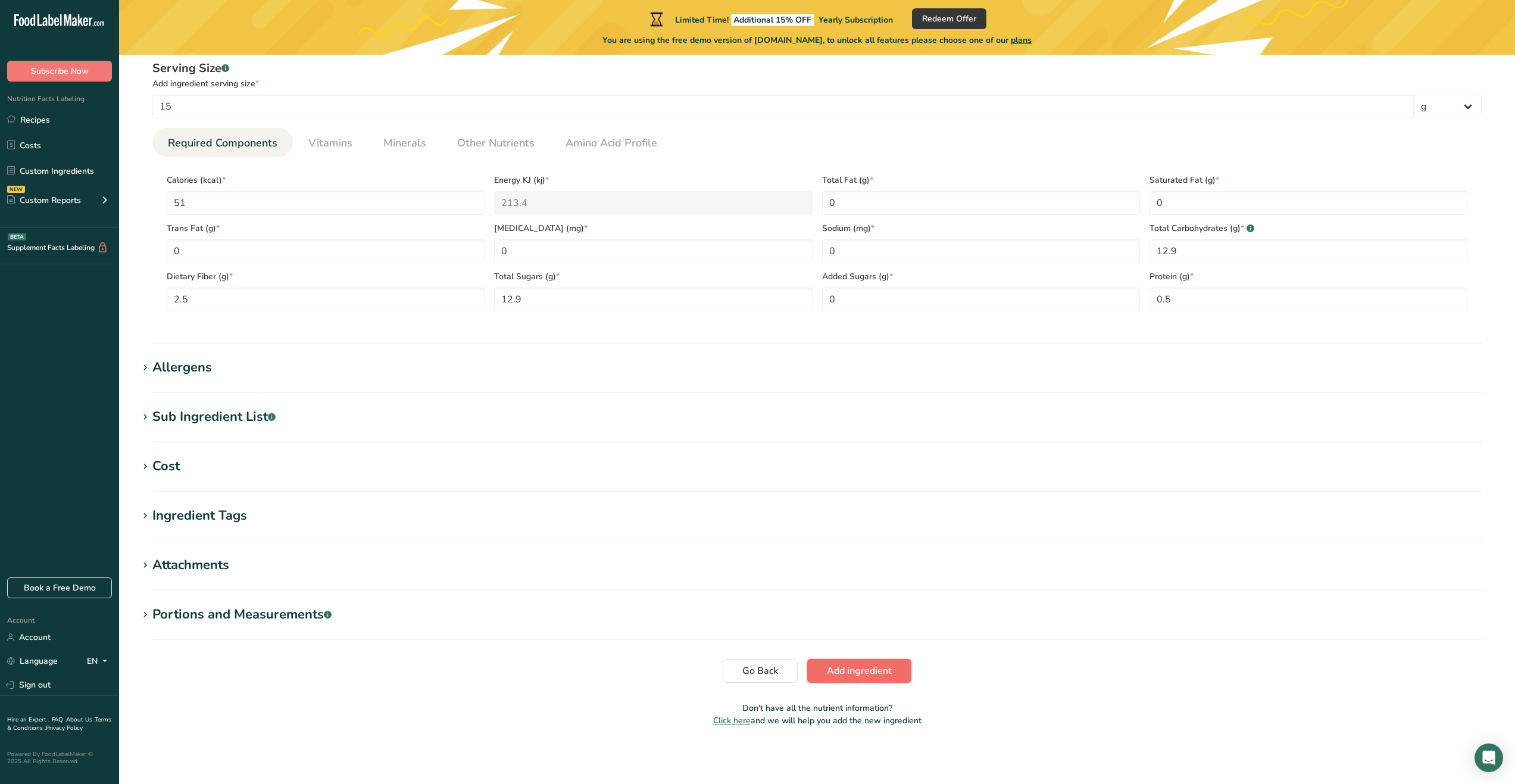
click at [832, 672] on span "Add ingredient" at bounding box center [859, 671] width 65 height 14
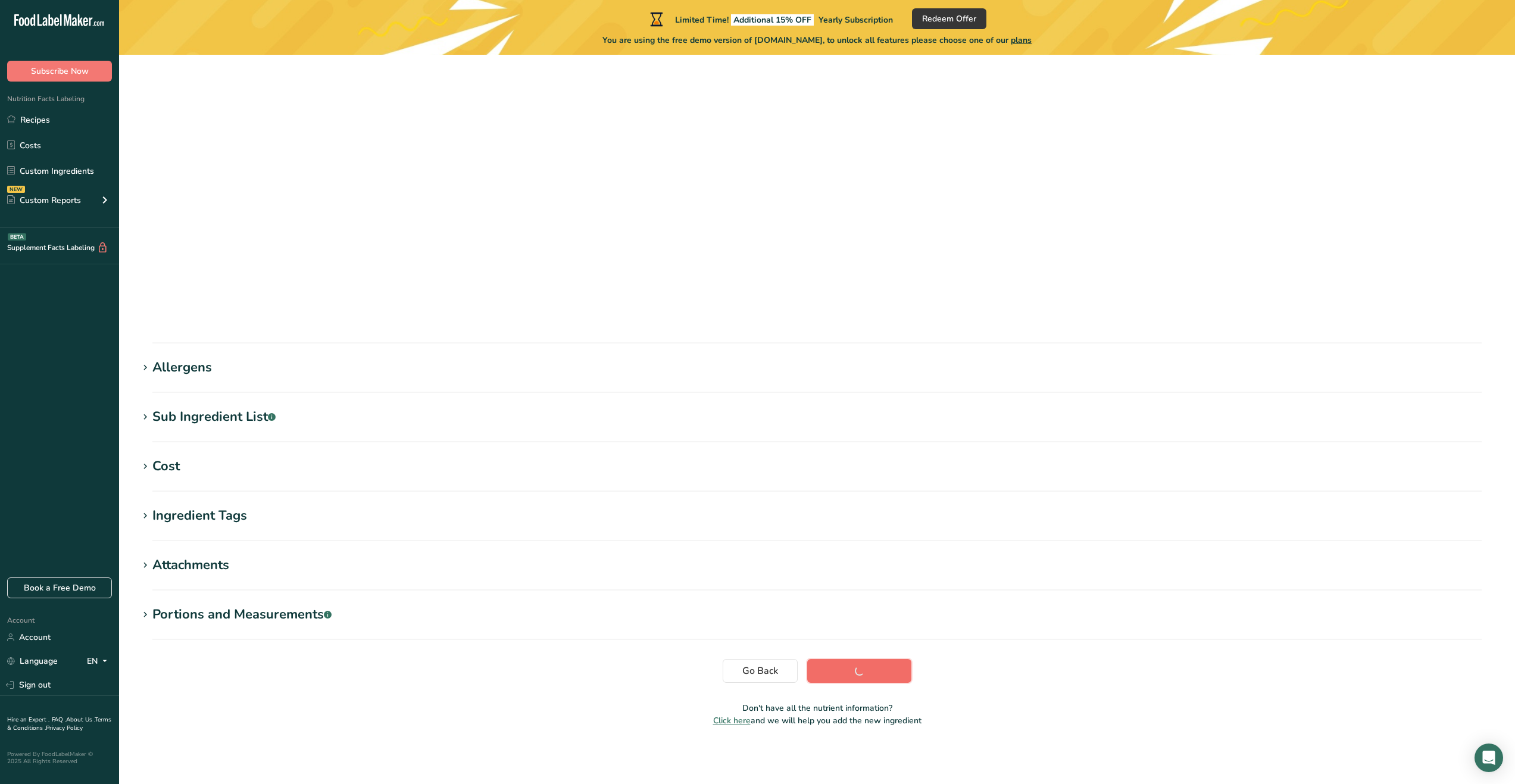
scroll to position [0, 0]
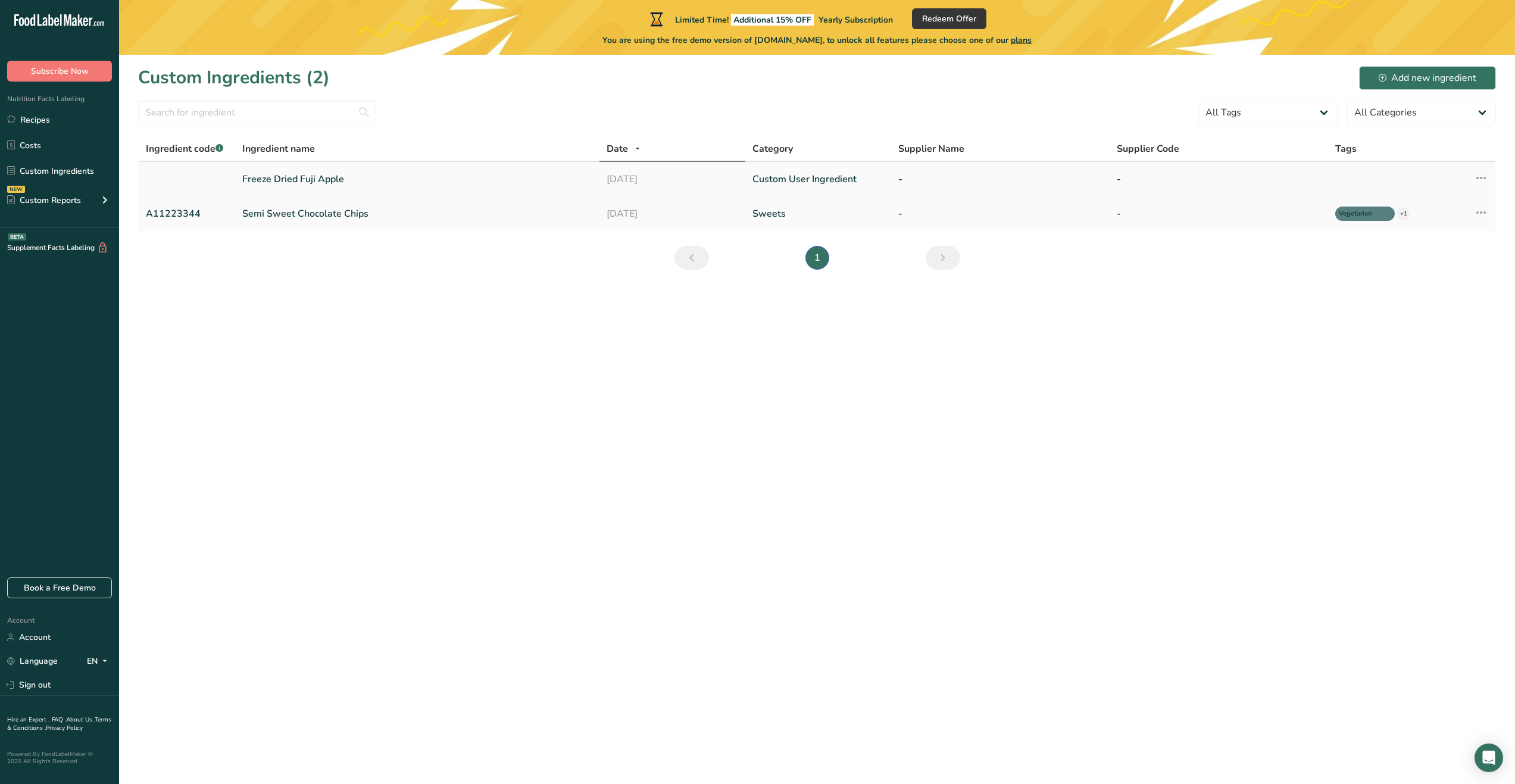
click at [365, 193] on td "Freeze Dried Fuji Apple" at bounding box center [417, 178] width 365 height 34
click at [427, 172] on link "Freeze Dried Fuji Apple" at bounding box center [417, 179] width 350 height 14
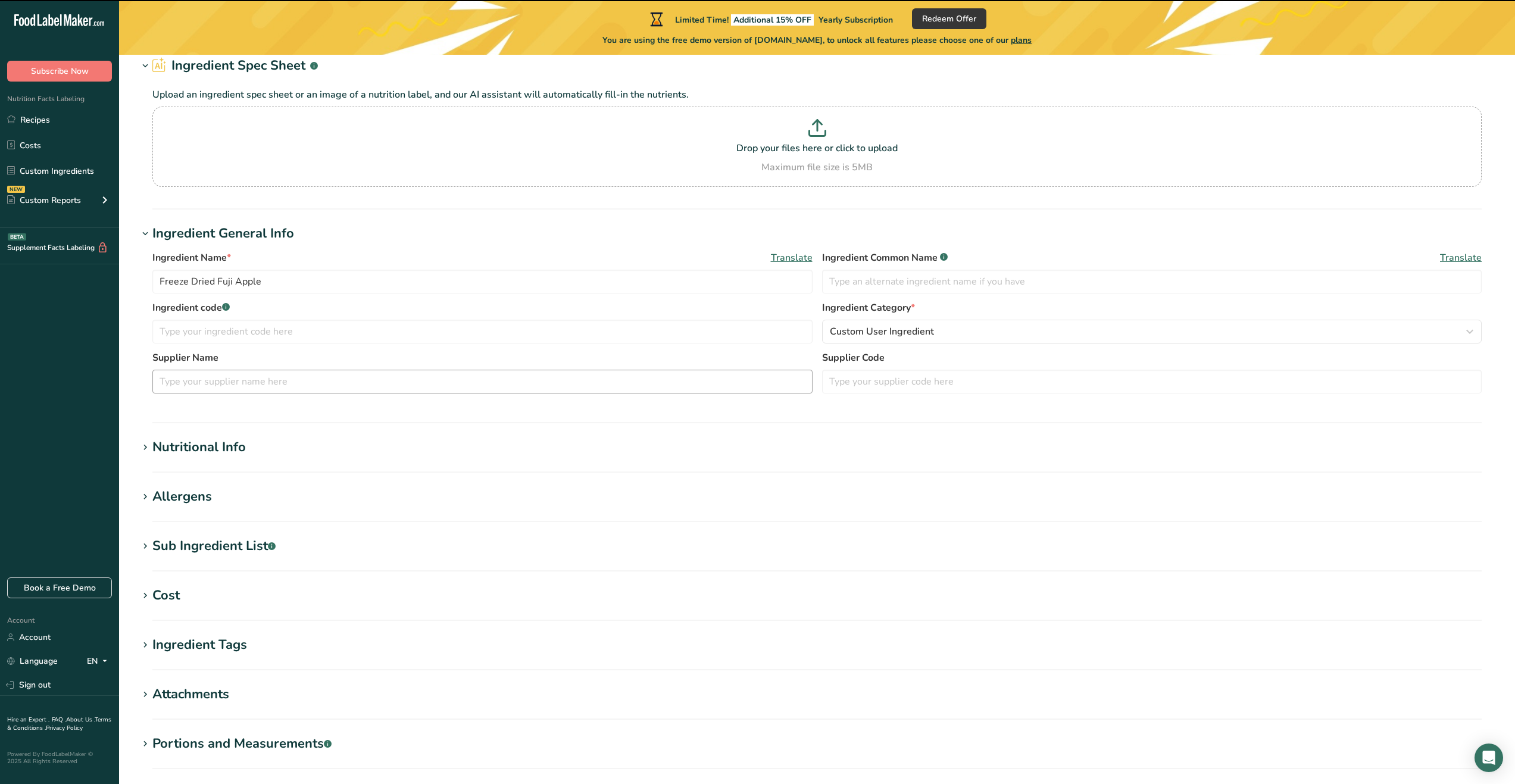
scroll to position [183, 0]
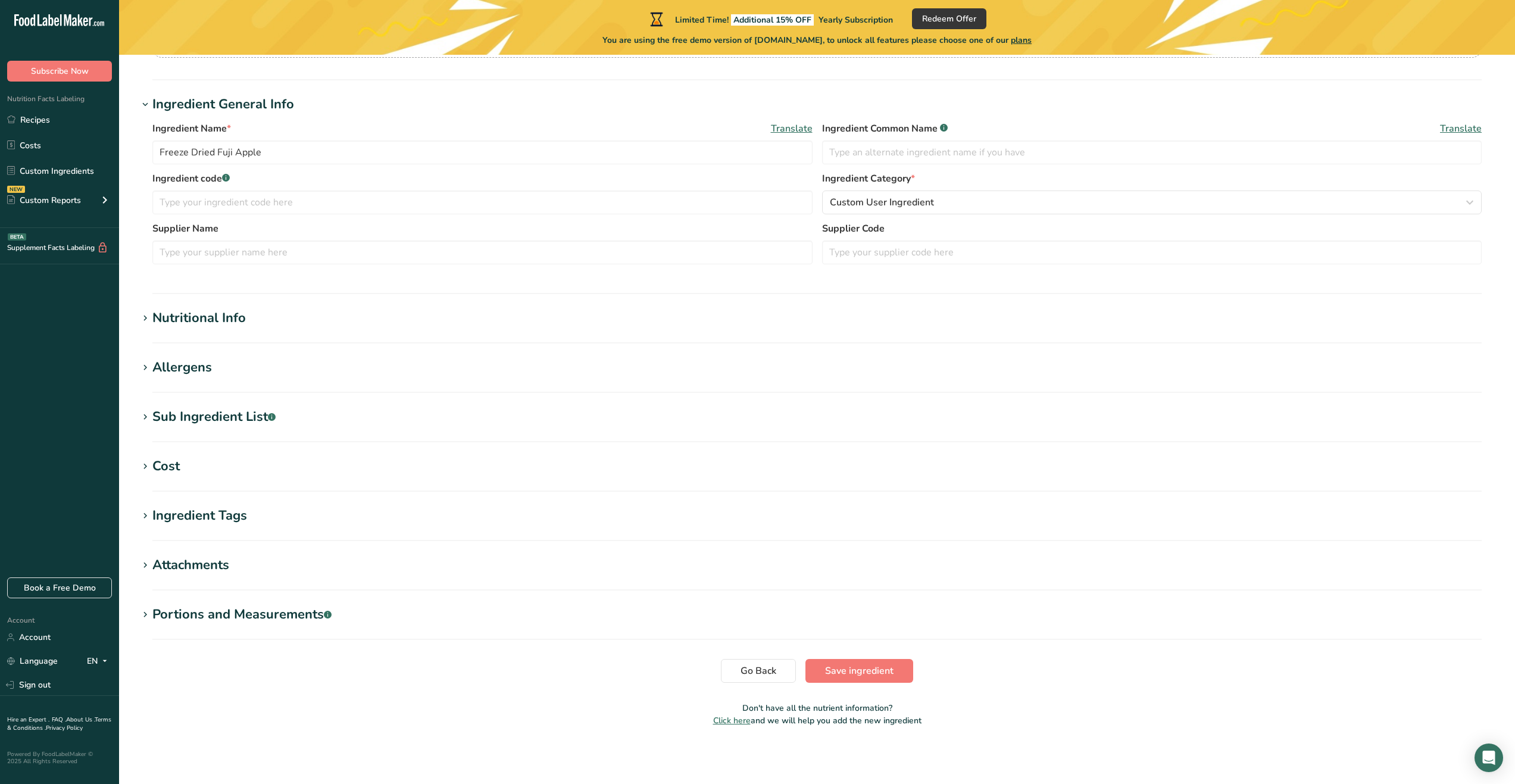
click at [219, 325] on div "Nutritional Info" at bounding box center [199, 318] width 93 height 20
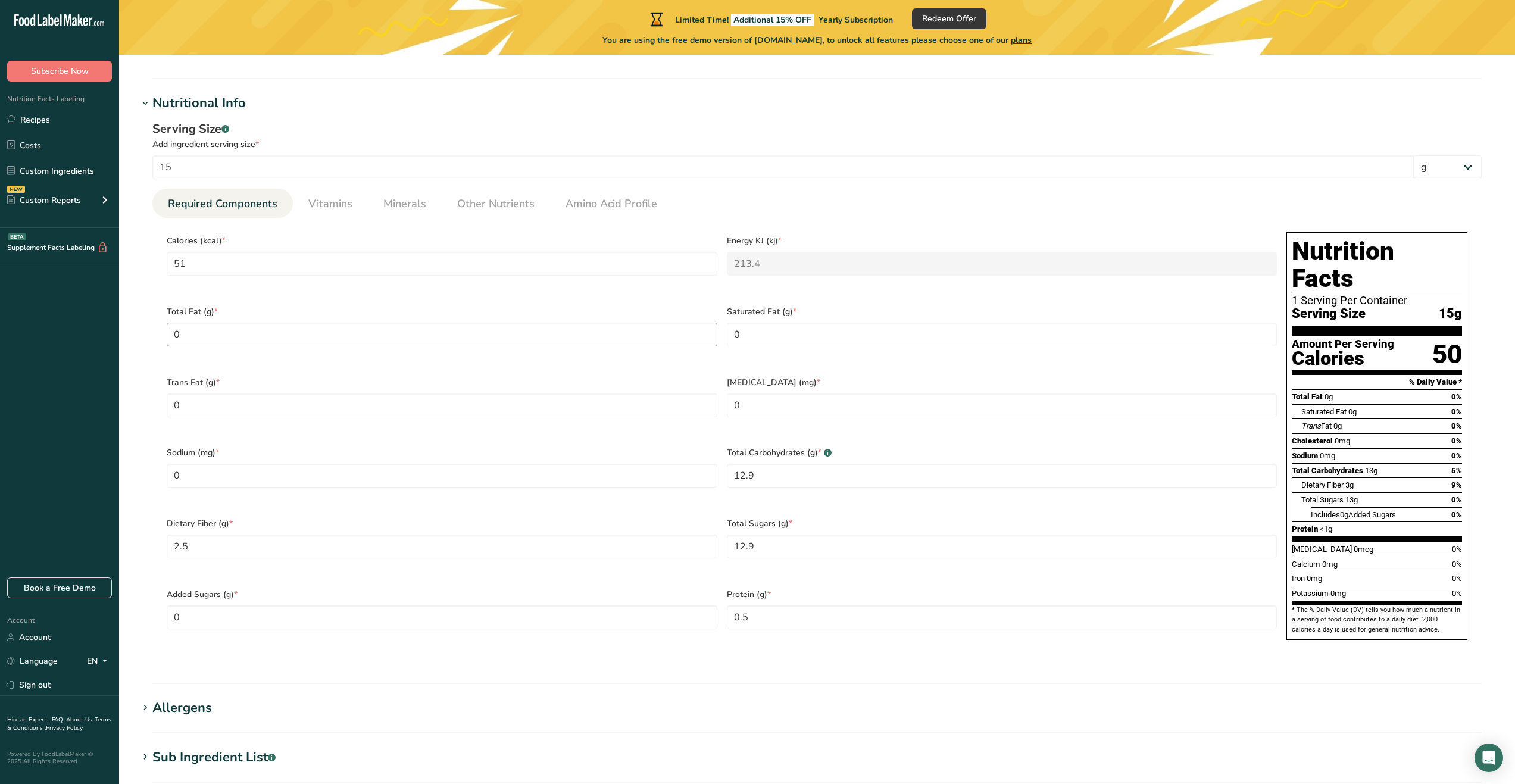
scroll to position [481, 0]
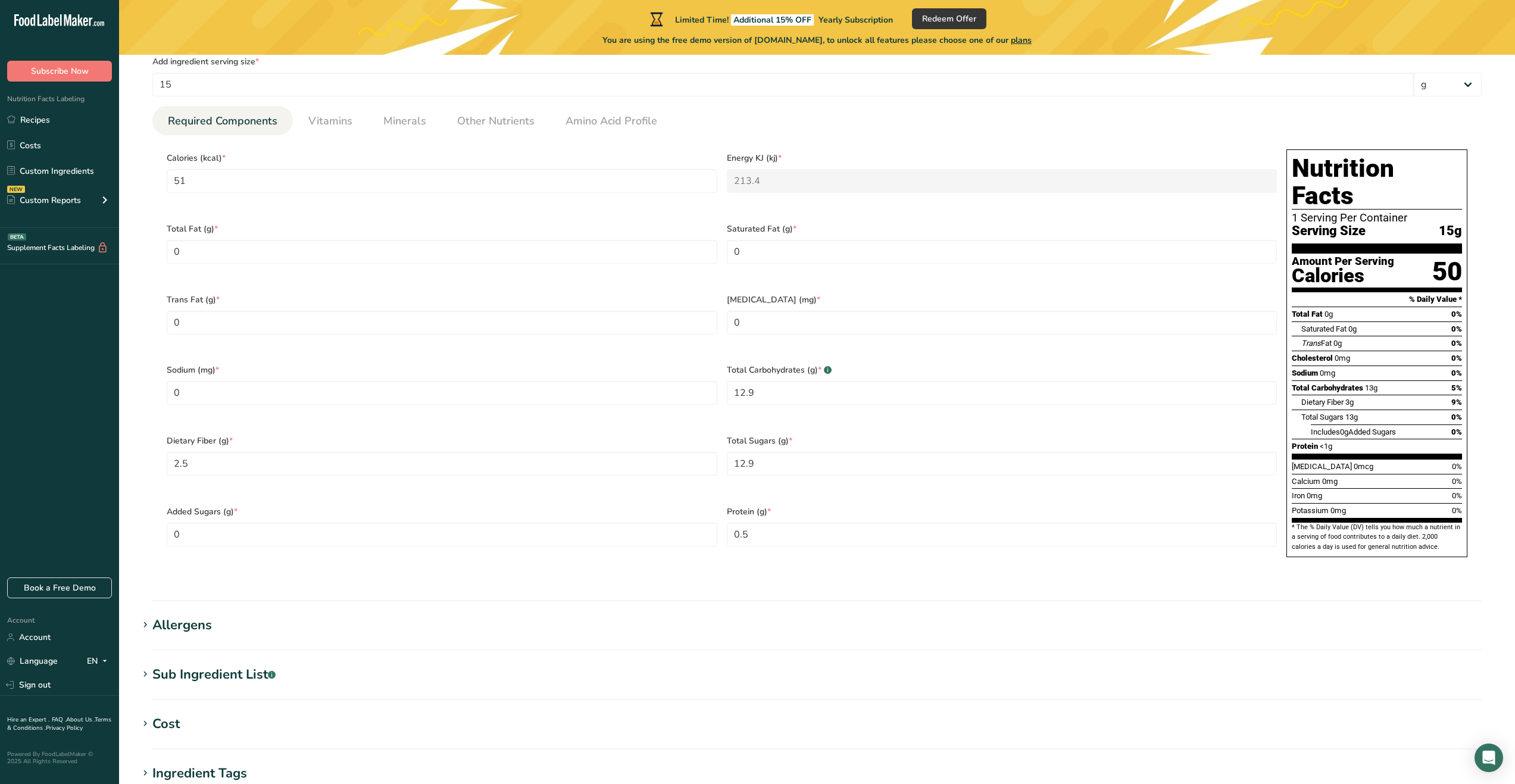
click at [259, 665] on div "Sub Ingredient List .a-a{fill:#347362;}.b-a{fill:#fff;}" at bounding box center [214, 674] width 123 height 20
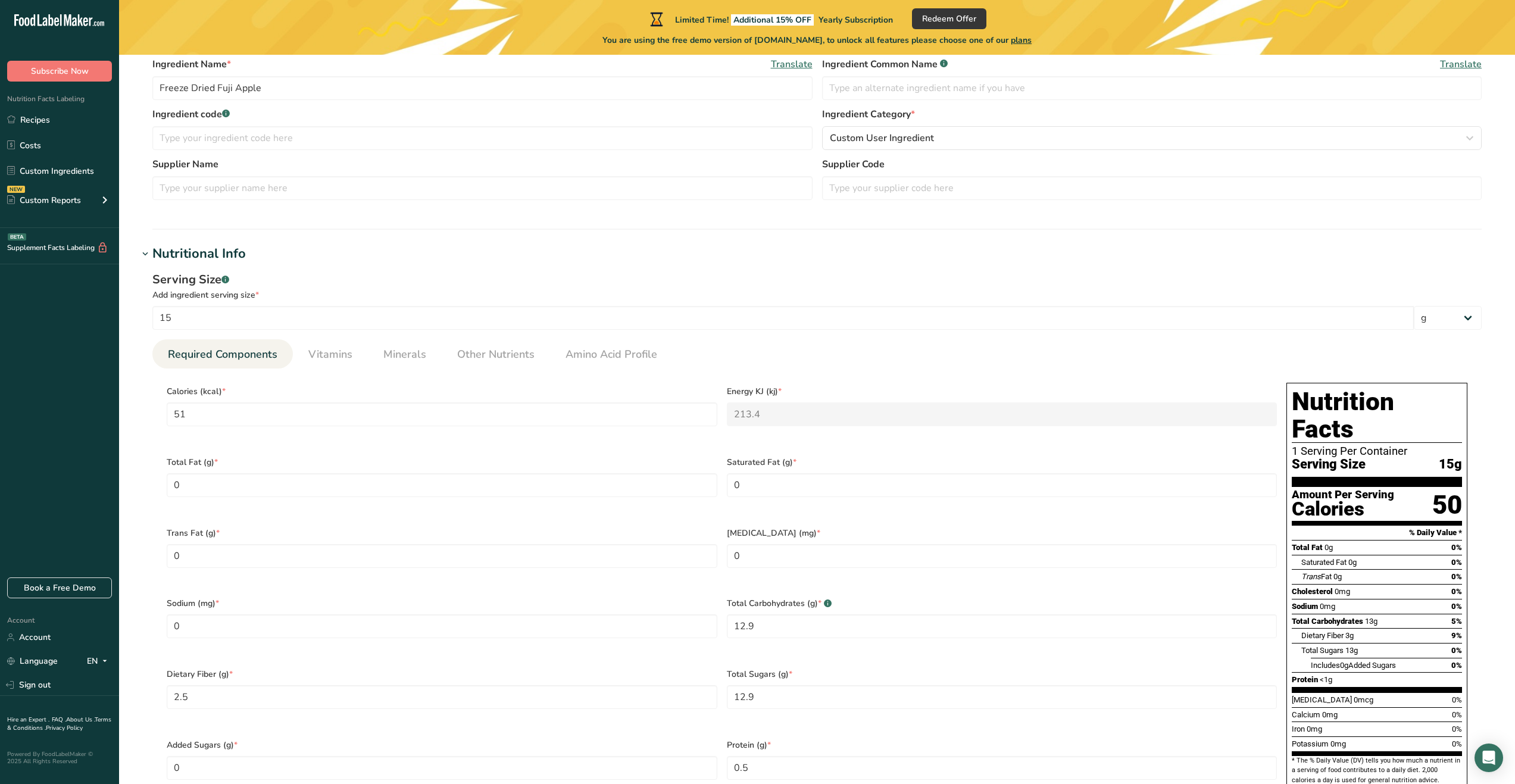
scroll to position [243, 0]
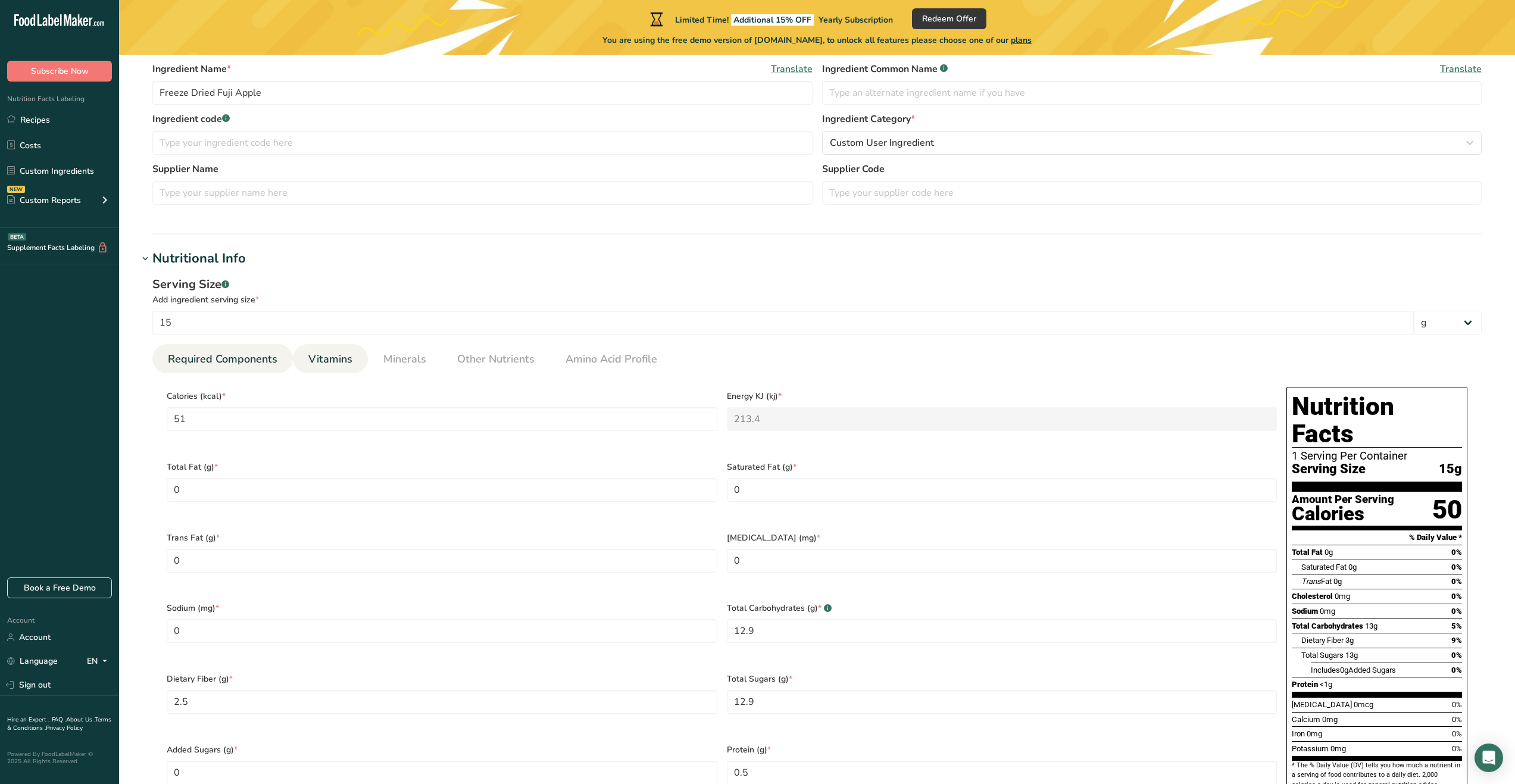
click at [332, 370] on link "Vitamins" at bounding box center [330, 359] width 53 height 30
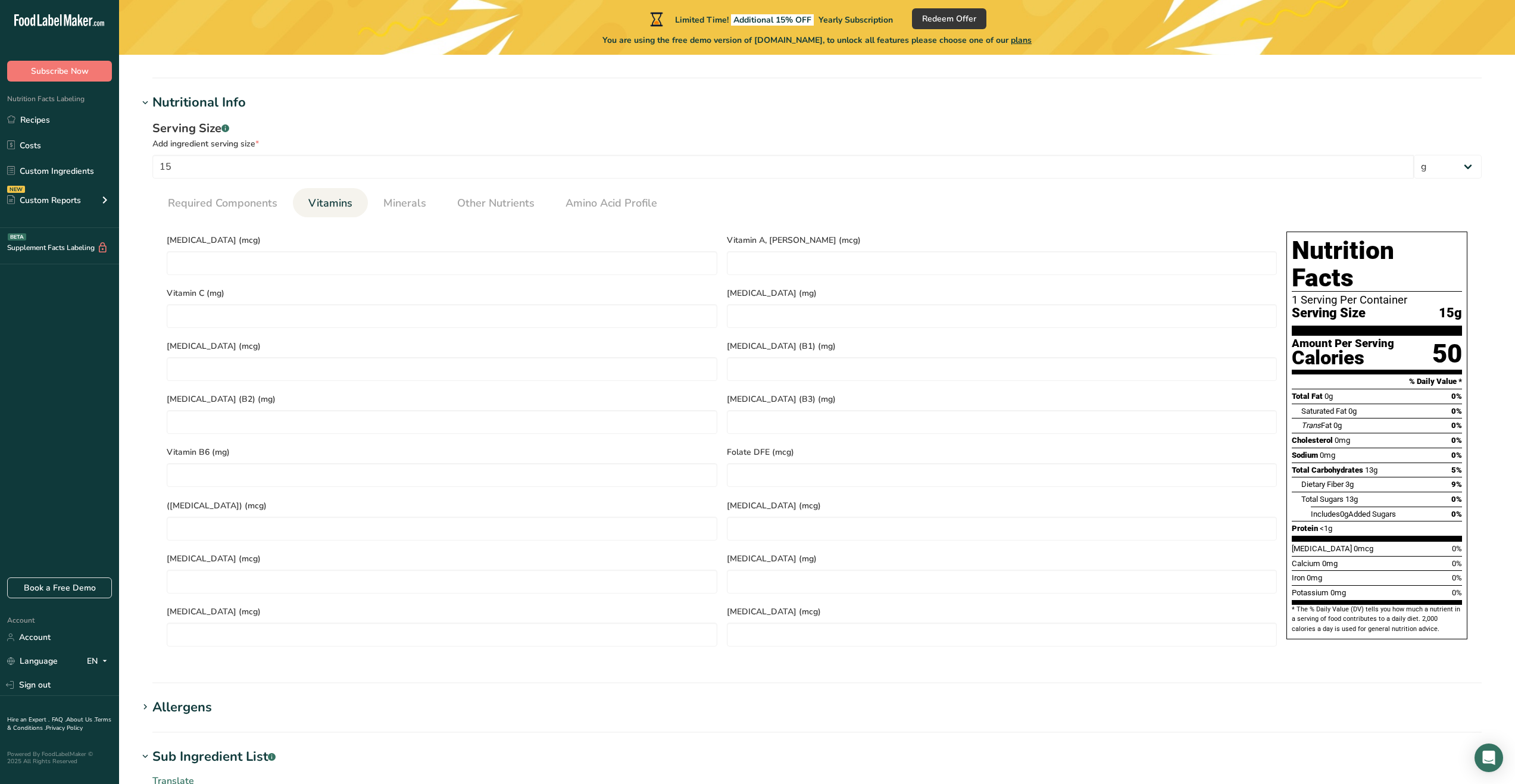
scroll to position [422, 0]
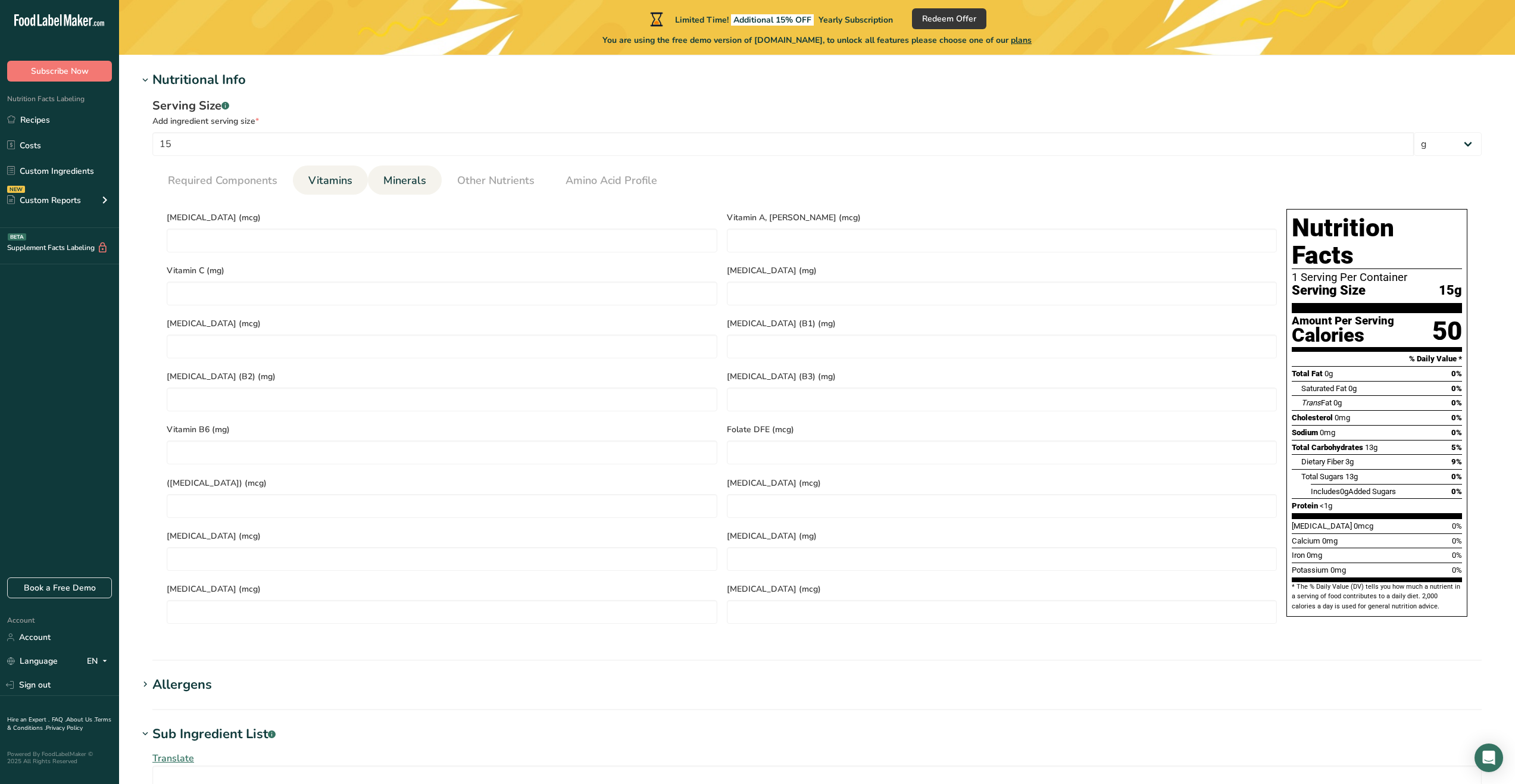
click at [412, 185] on span "Minerals" at bounding box center [405, 181] width 43 height 16
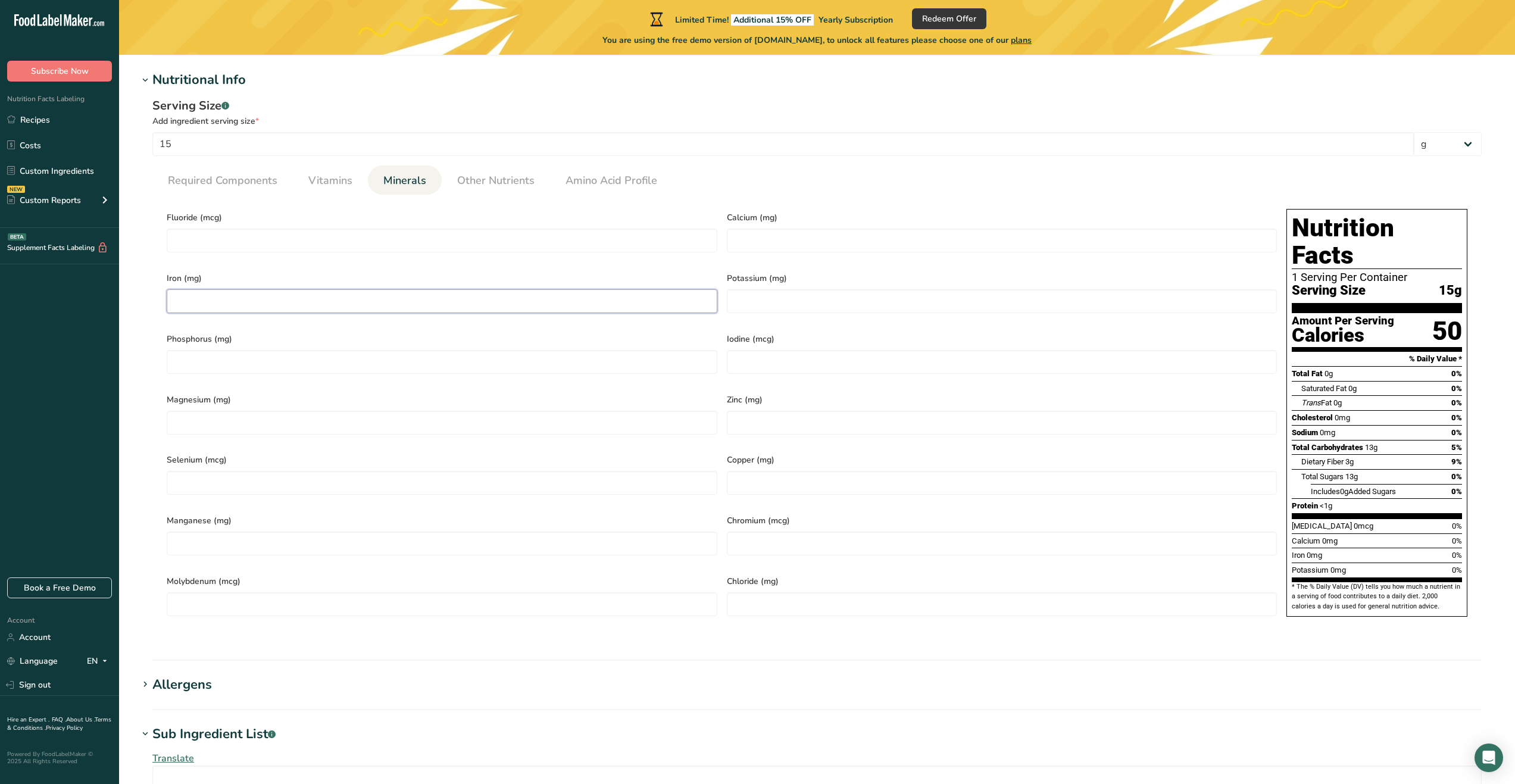
click at [482, 300] on input "number" at bounding box center [442, 301] width 551 height 24
click at [775, 301] on input "number" at bounding box center [1003, 301] width 551 height 24
click at [374, 299] on input "1" at bounding box center [442, 301] width 551 height 24
type input "0.1"
click at [778, 310] on div "Potassium (mg)" at bounding box center [1002, 295] width 560 height 60
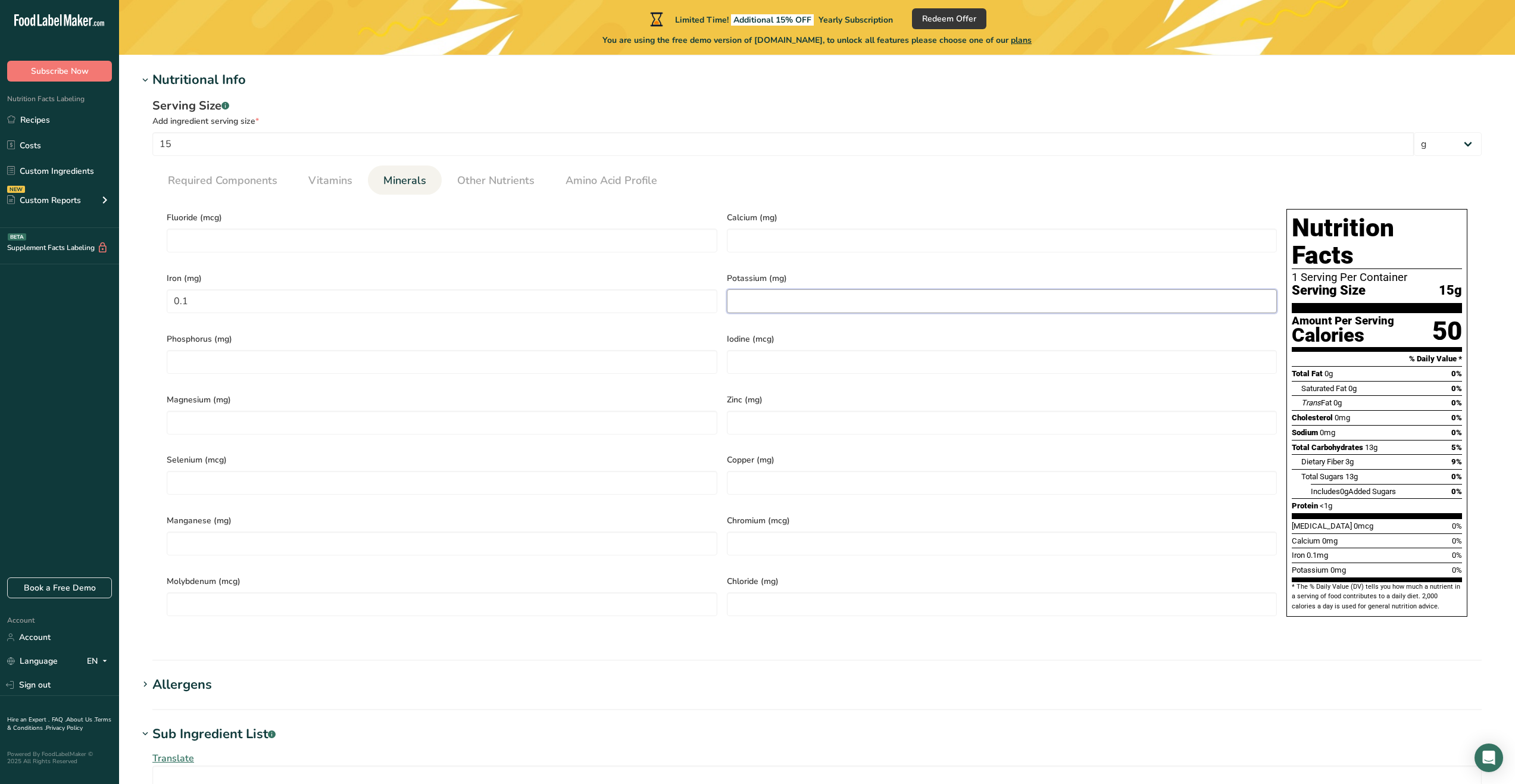
click at [780, 301] on input "number" at bounding box center [1003, 301] width 551 height 24
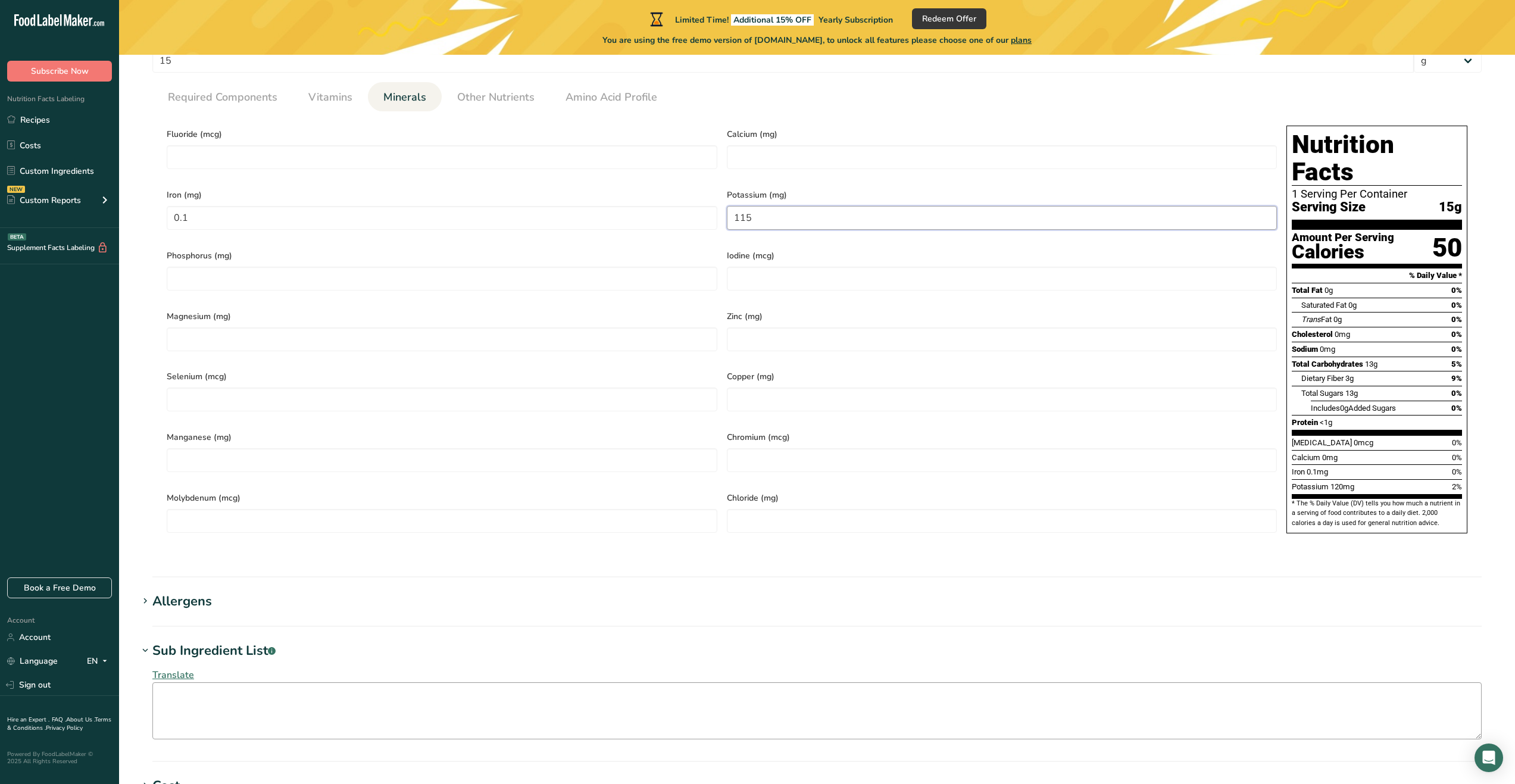
scroll to position [499, 0]
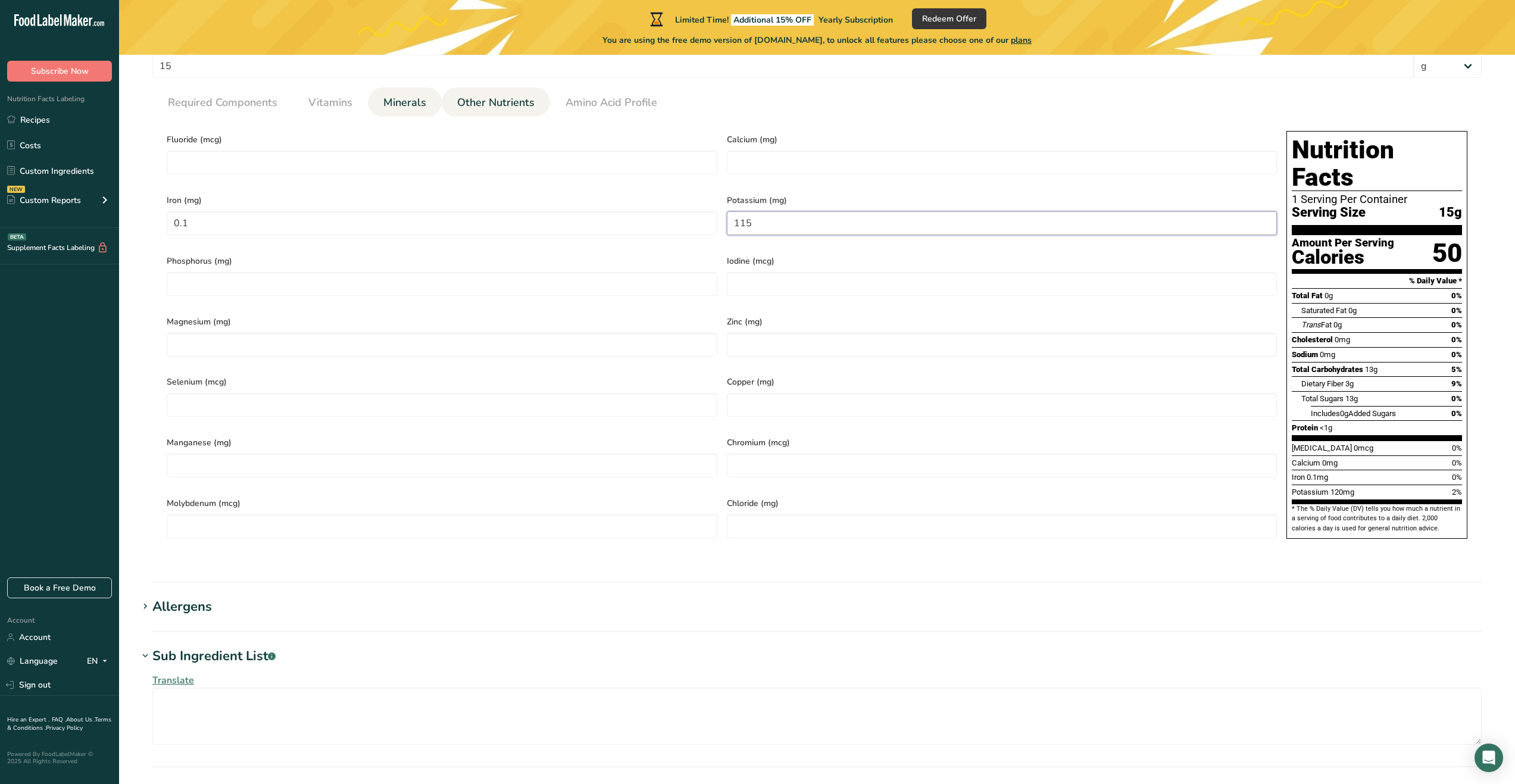
type input "115"
click at [480, 100] on span "Other Nutrients" at bounding box center [496, 103] width 77 height 16
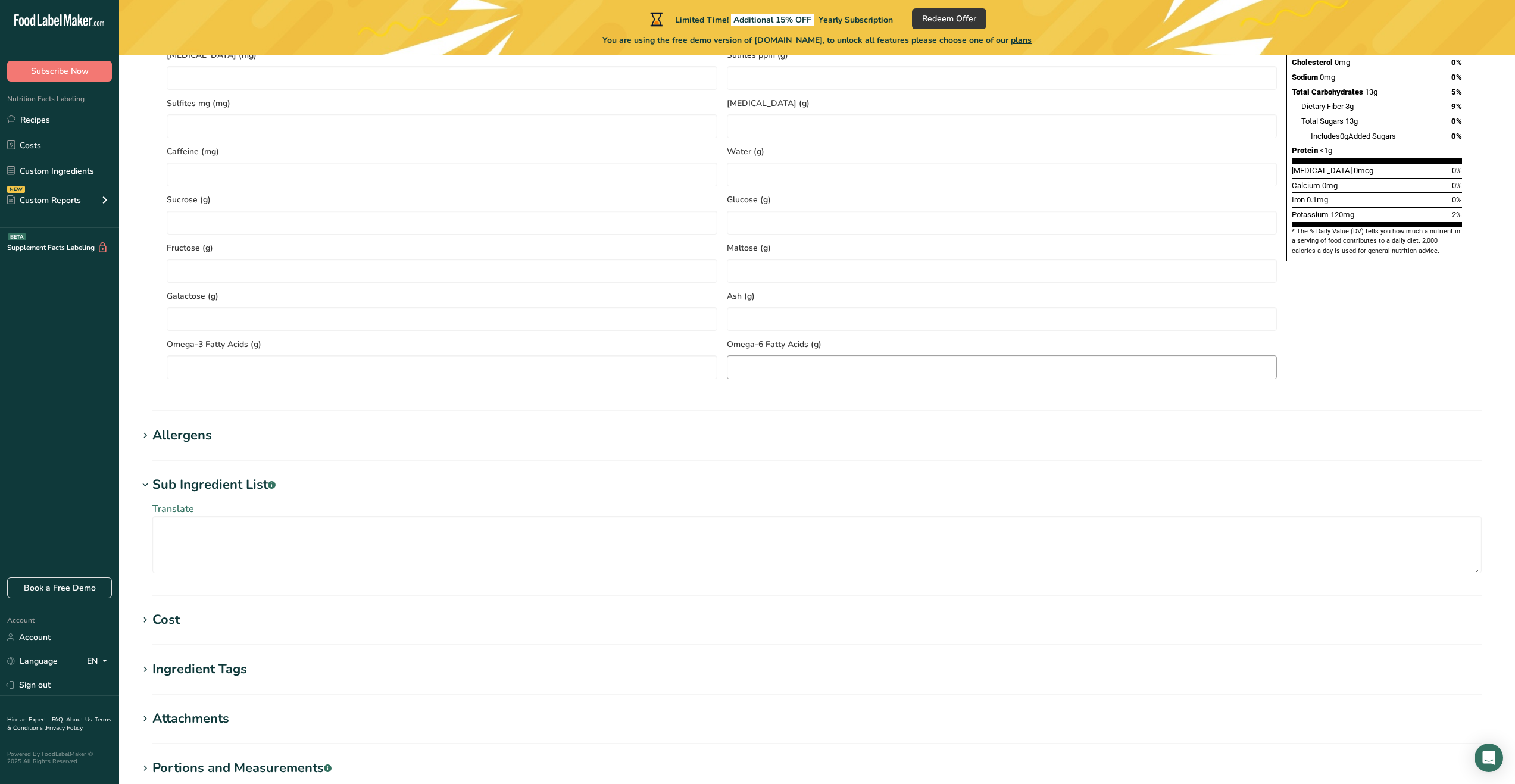
scroll to position [856, 0]
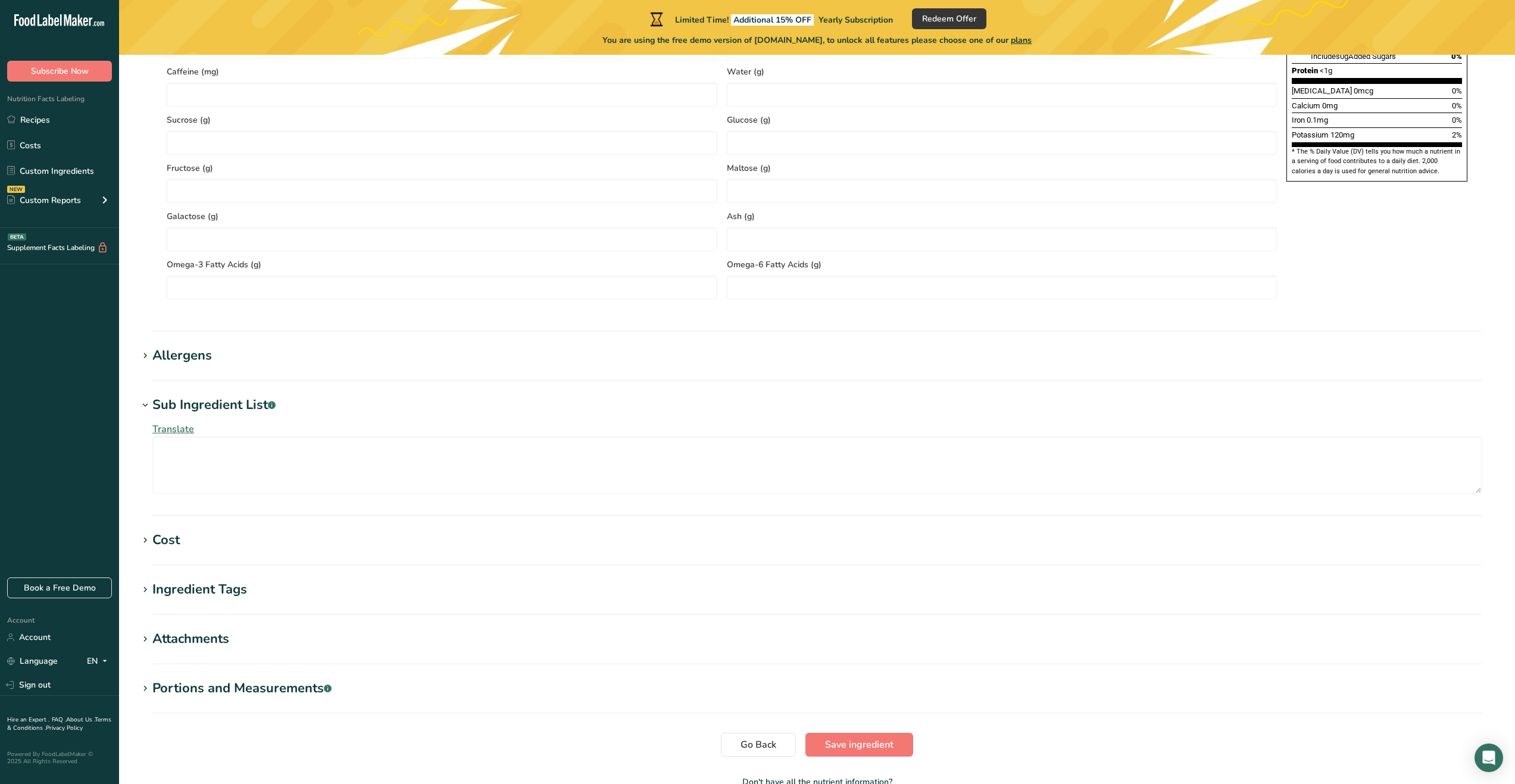
click at [880, 732] on section "Edit Freeze Dried Fuji Apple Ingredient Spec Sheet .a-a{fill:#347362;}.b-a{fill…" at bounding box center [817, 9] width 1396 height 1621
click at [883, 745] on span "Save ingredient" at bounding box center [859, 745] width 68 height 14
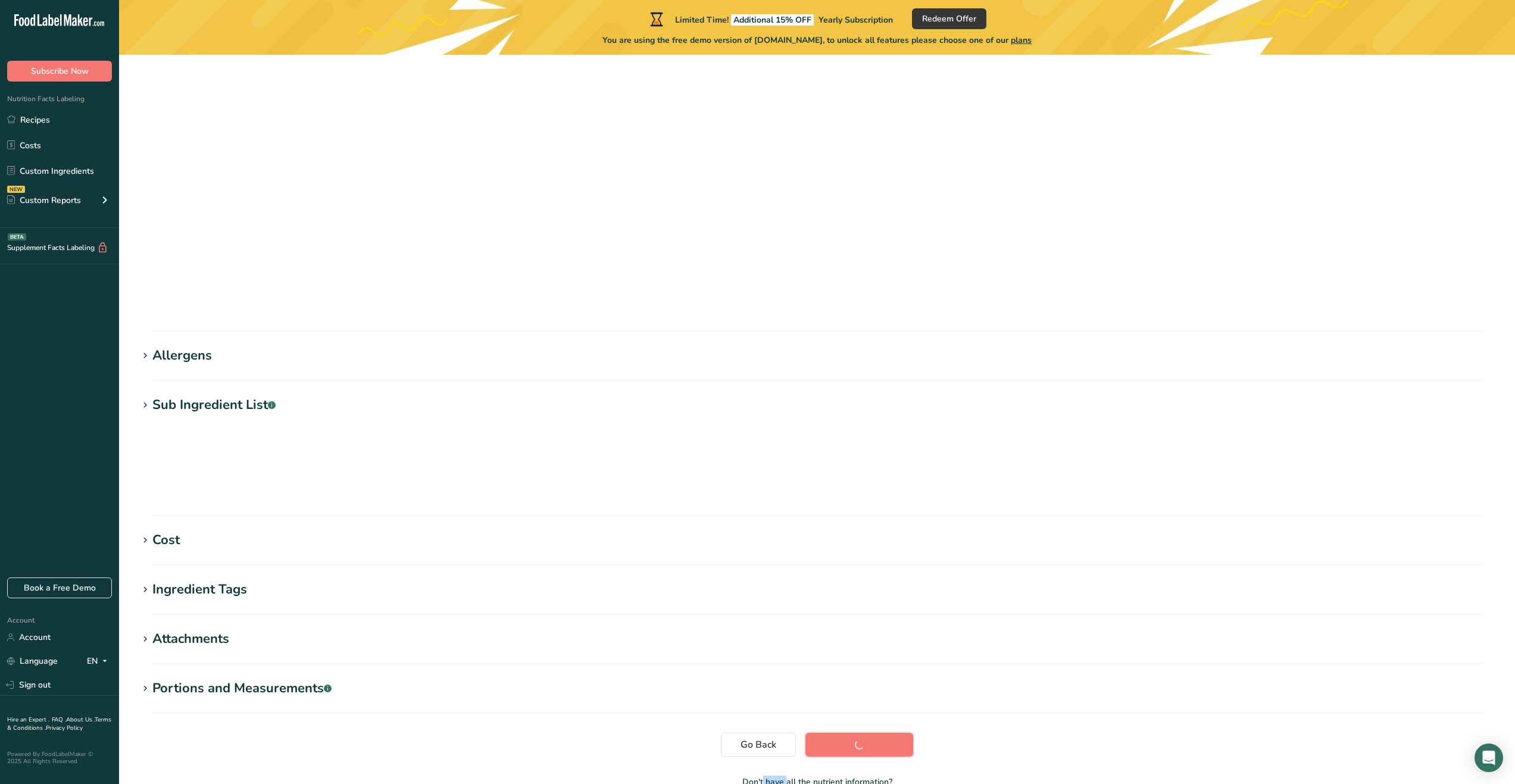
scroll to position [0, 0]
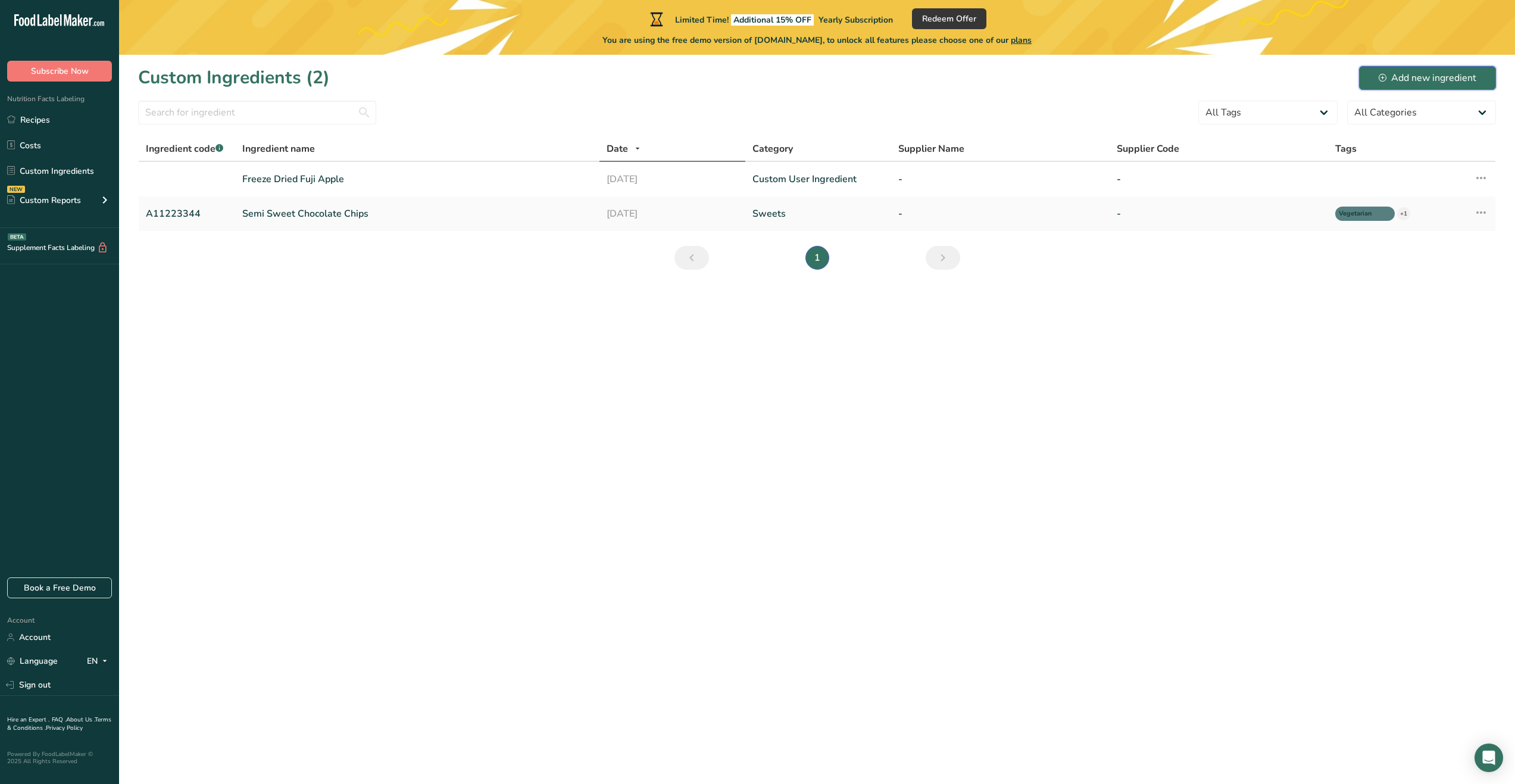
click at [1384, 72] on div "Add new ingredient" at bounding box center [1427, 78] width 98 height 14
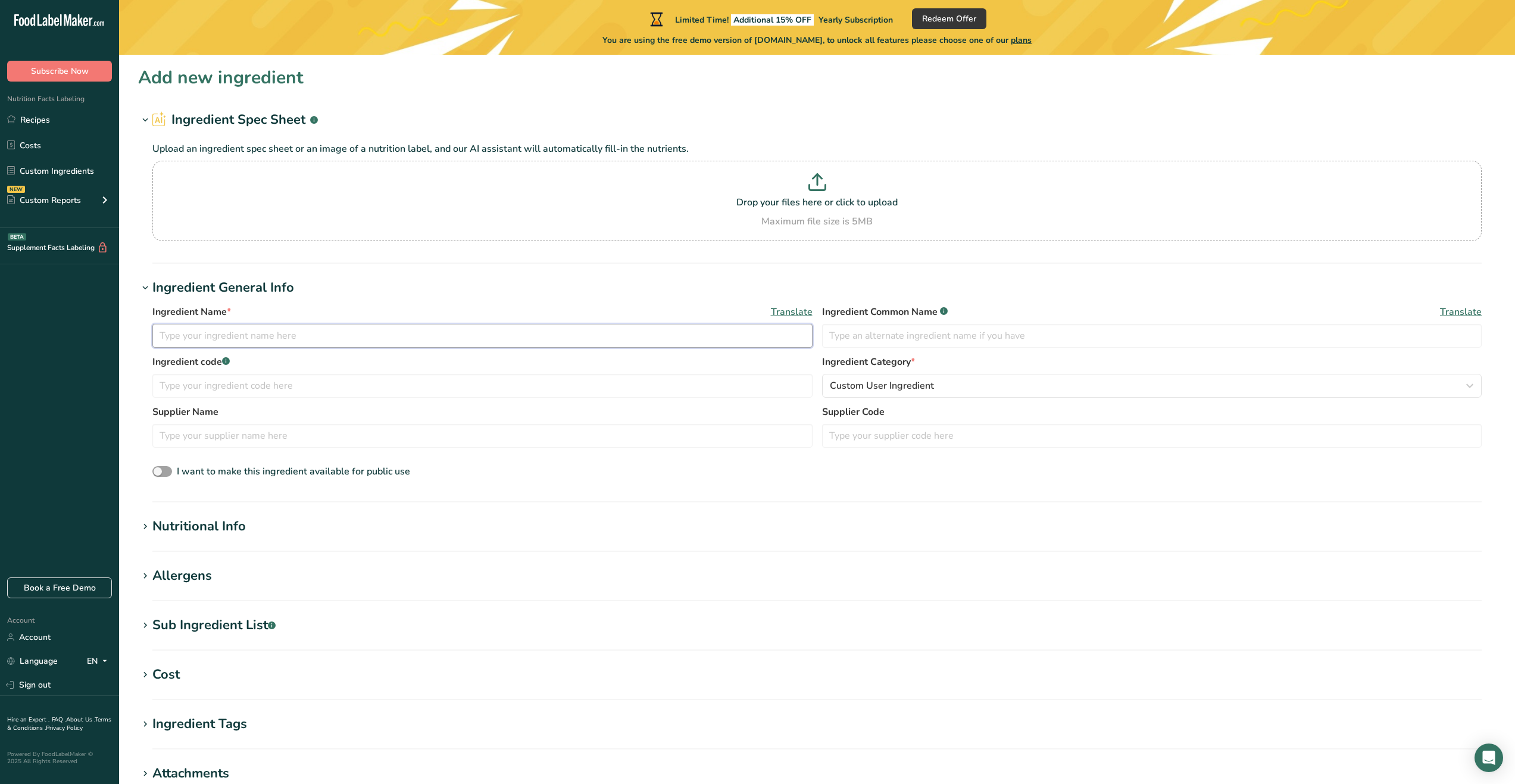
click at [576, 334] on input "text" at bounding box center [483, 336] width 661 height 24
type input "Honey Powder"
click at [240, 529] on div "Nutritional Info" at bounding box center [199, 526] width 93 height 20
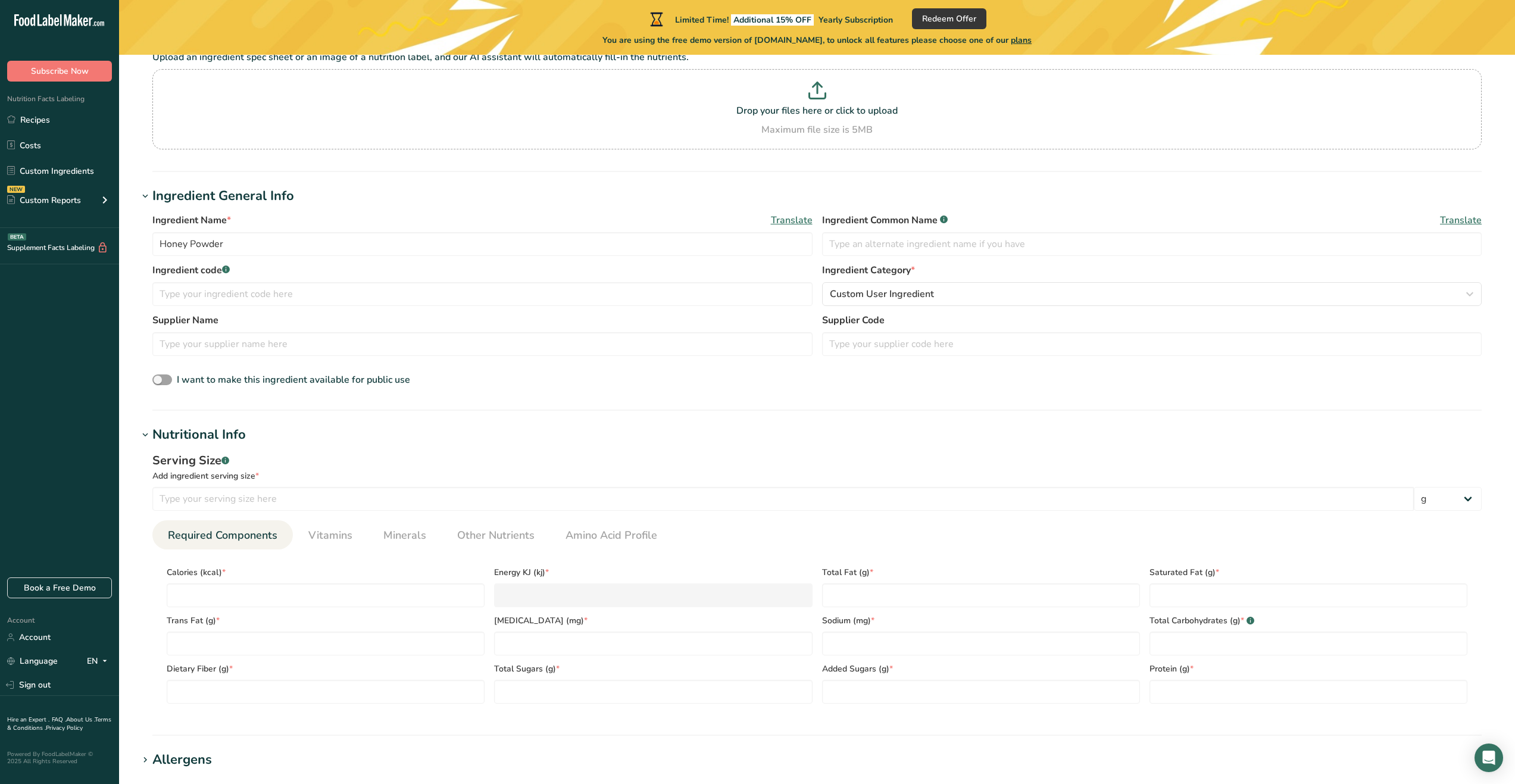
scroll to position [119, 0]
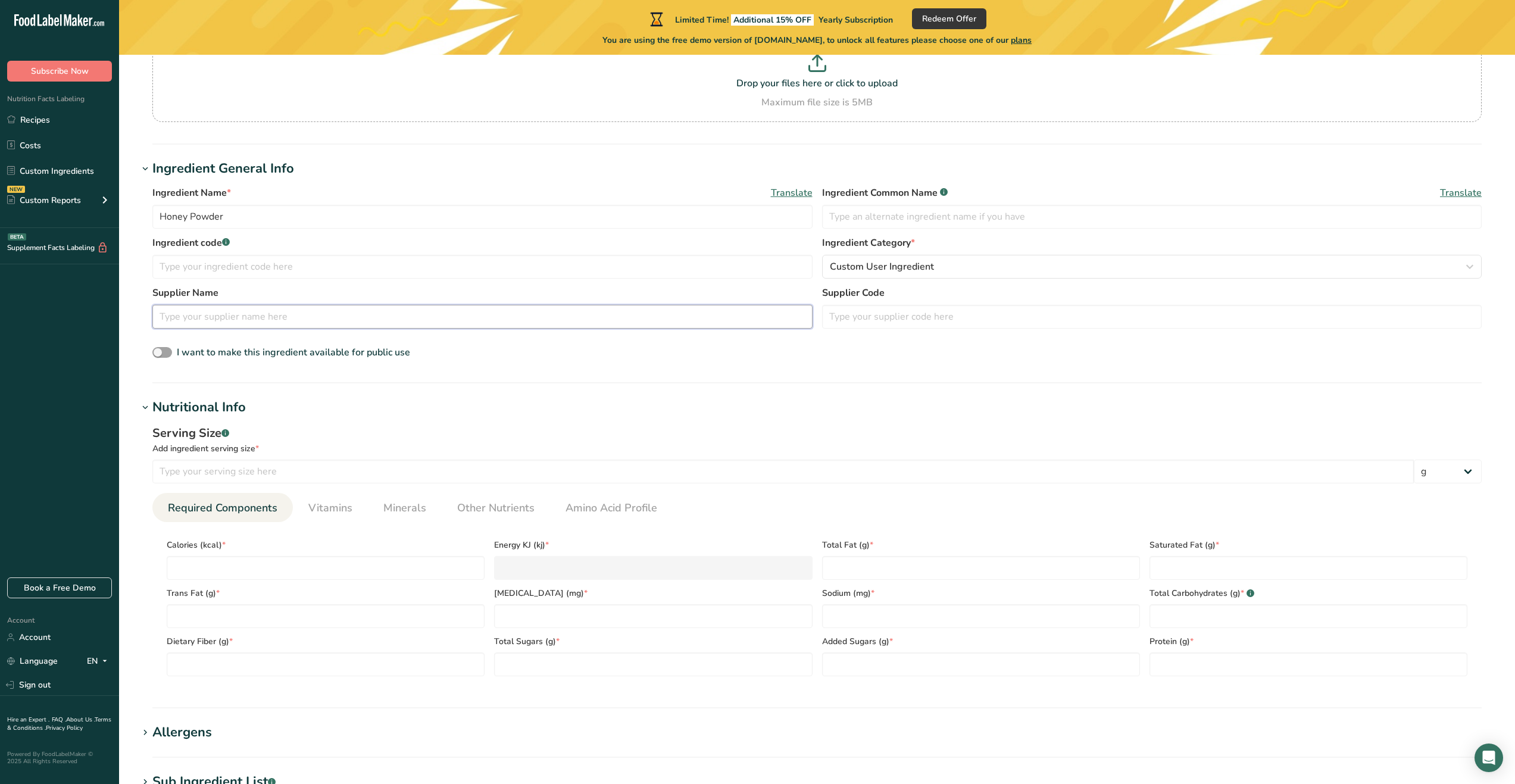
click at [308, 322] on input "text" at bounding box center [483, 317] width 661 height 24
type input "Just about foods"
click at [354, 408] on h1 "Nutritional Info" at bounding box center [817, 407] width 1358 height 20
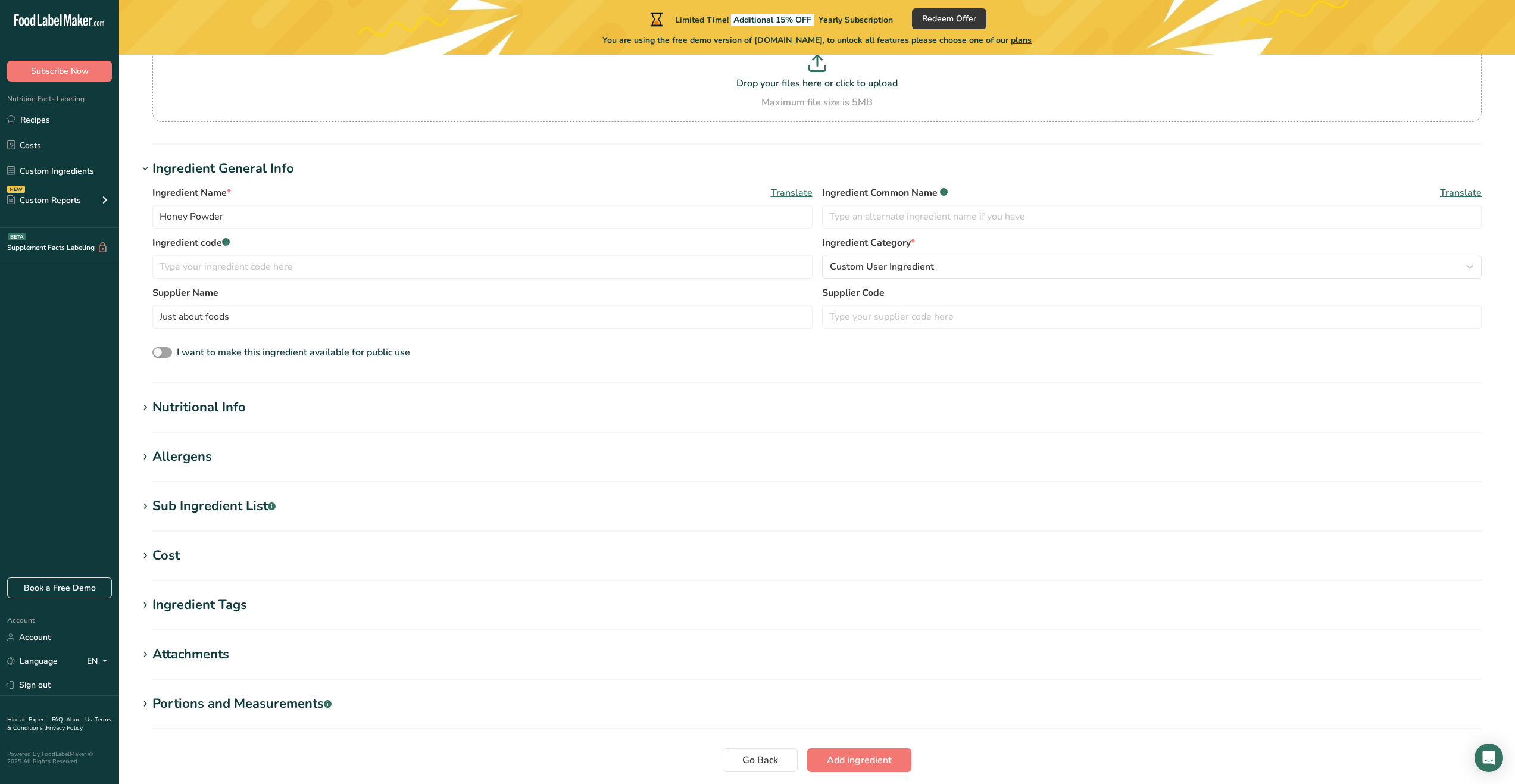
click at [298, 412] on h1 "Nutritional Info" at bounding box center [817, 407] width 1358 height 20
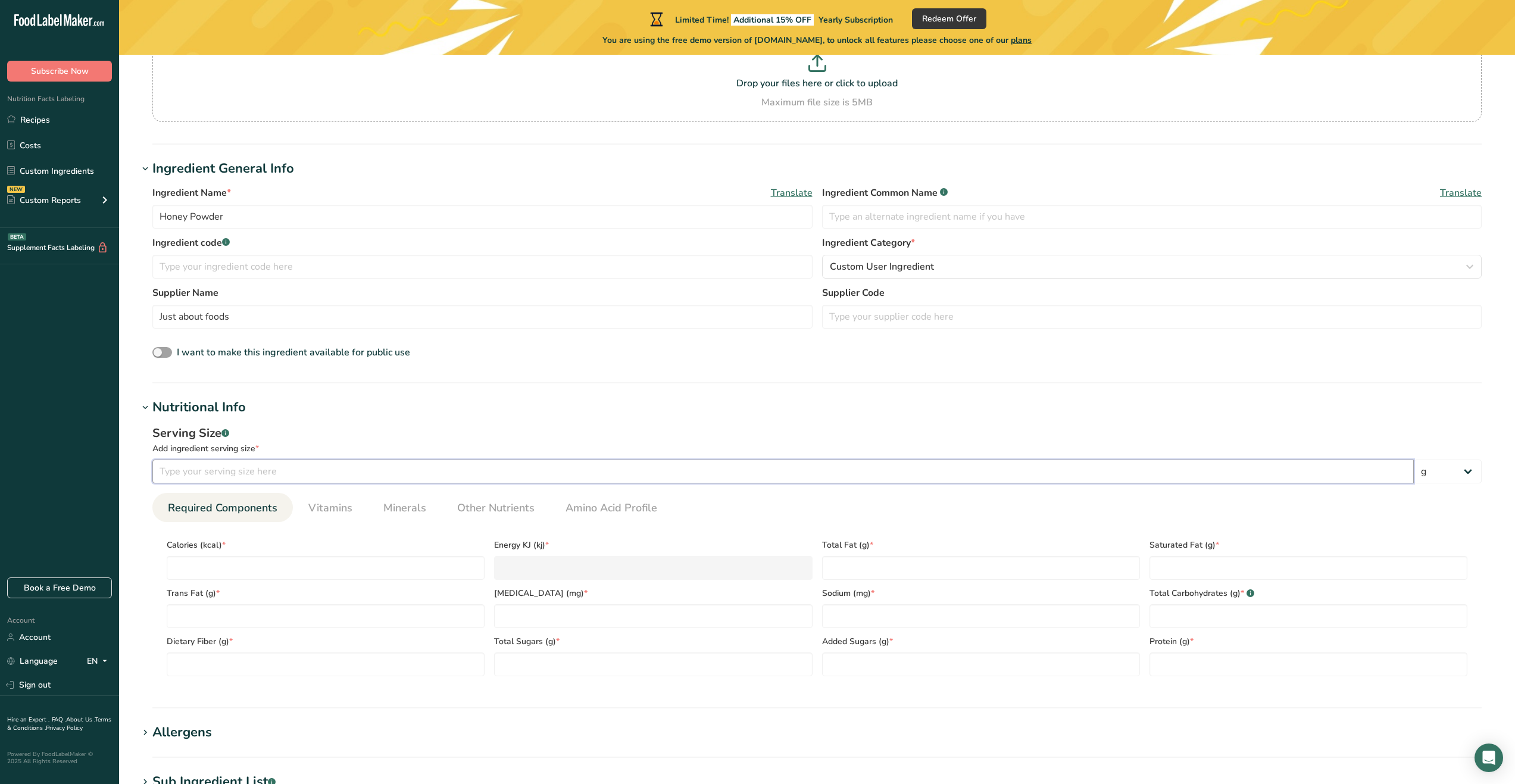
click at [291, 467] on input "number" at bounding box center [783, 471] width 1262 height 24
type input "1.5"
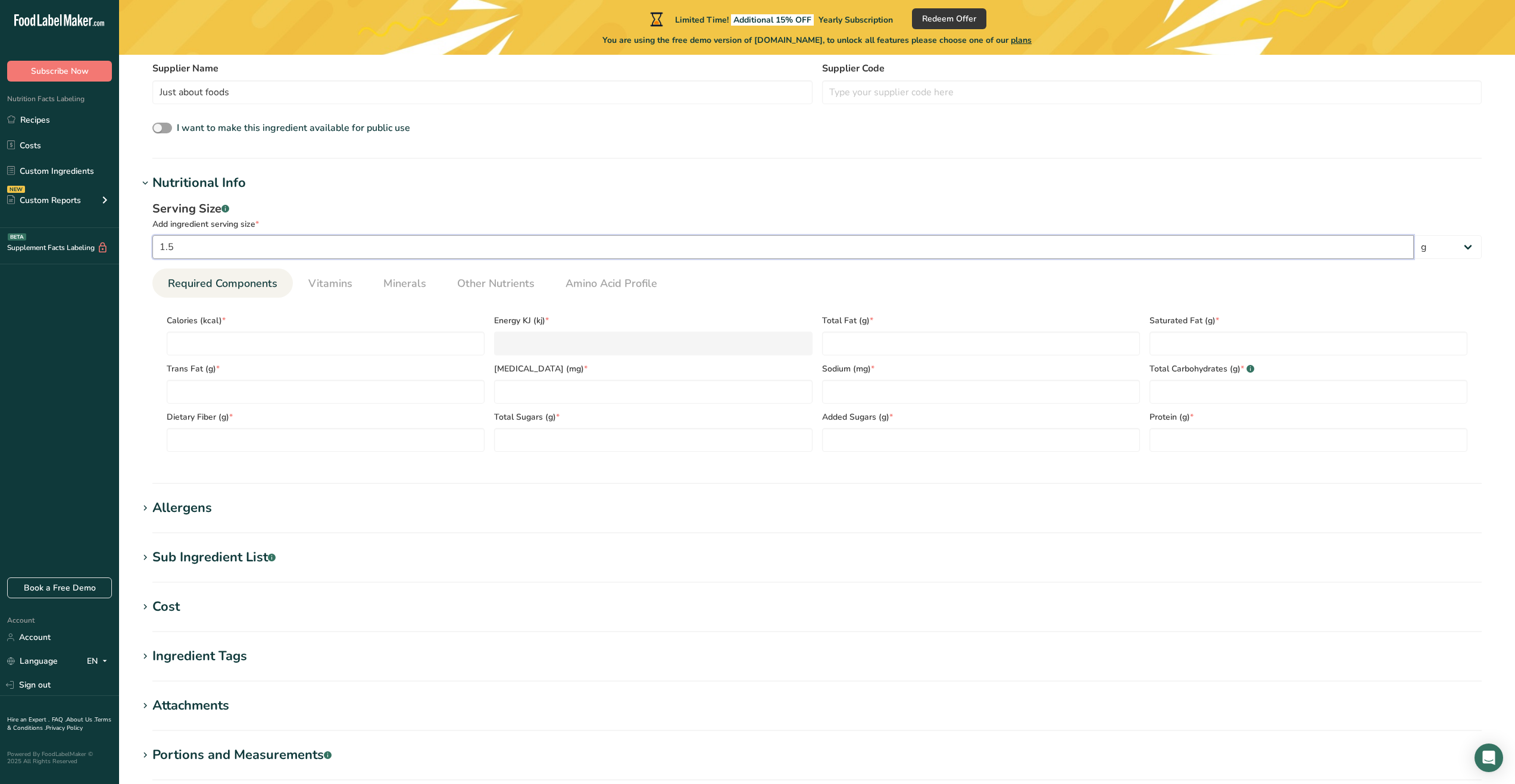
scroll to position [357, 0]
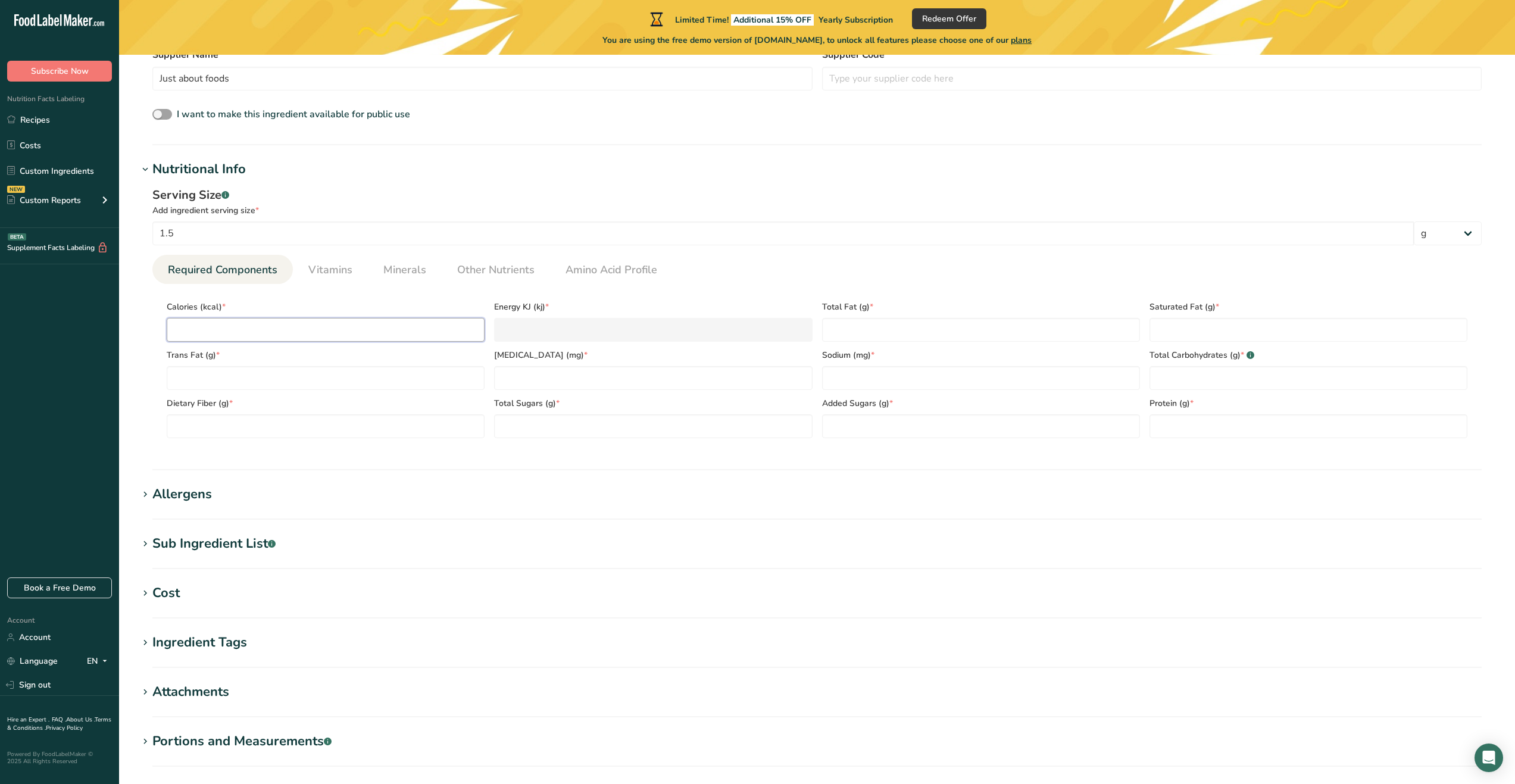
click at [256, 337] on input "number" at bounding box center [325, 329] width 318 height 24
type input "5"
type KJ "20.9"
type input "5"
click at [555, 438] on Sugars "number" at bounding box center [653, 426] width 318 height 24
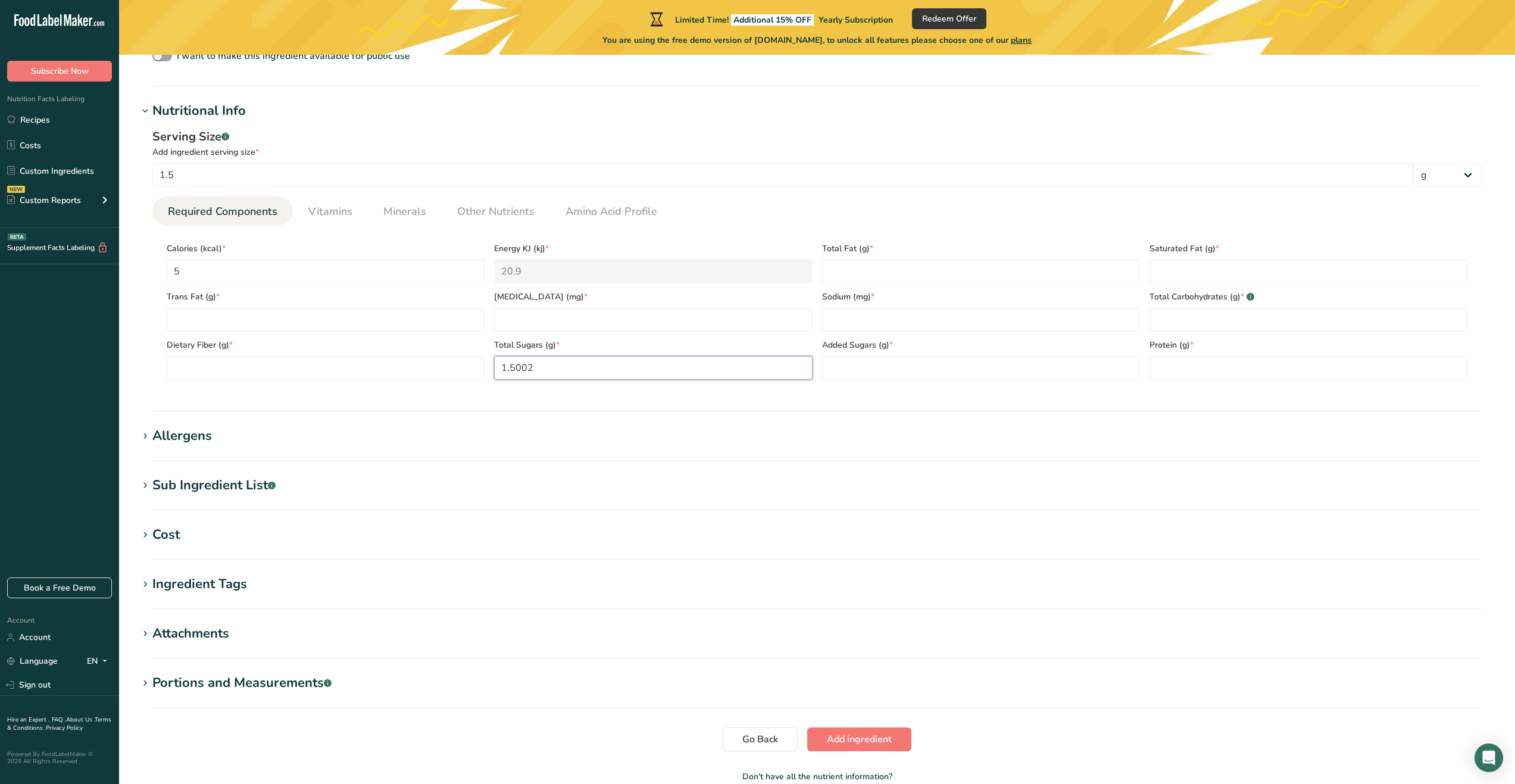
scroll to position [417, 0]
type Sugars "1.5"
click at [529, 388] on section "Calories (kcal) * 5 Energy KJ (kj) * 20.9 Total Fat (g) * Saturated Fat (g) * T…" at bounding box center [817, 306] width 1329 height 164
click at [307, 372] on Fiber "number" at bounding box center [325, 367] width 318 height 24
type Fiber "0"
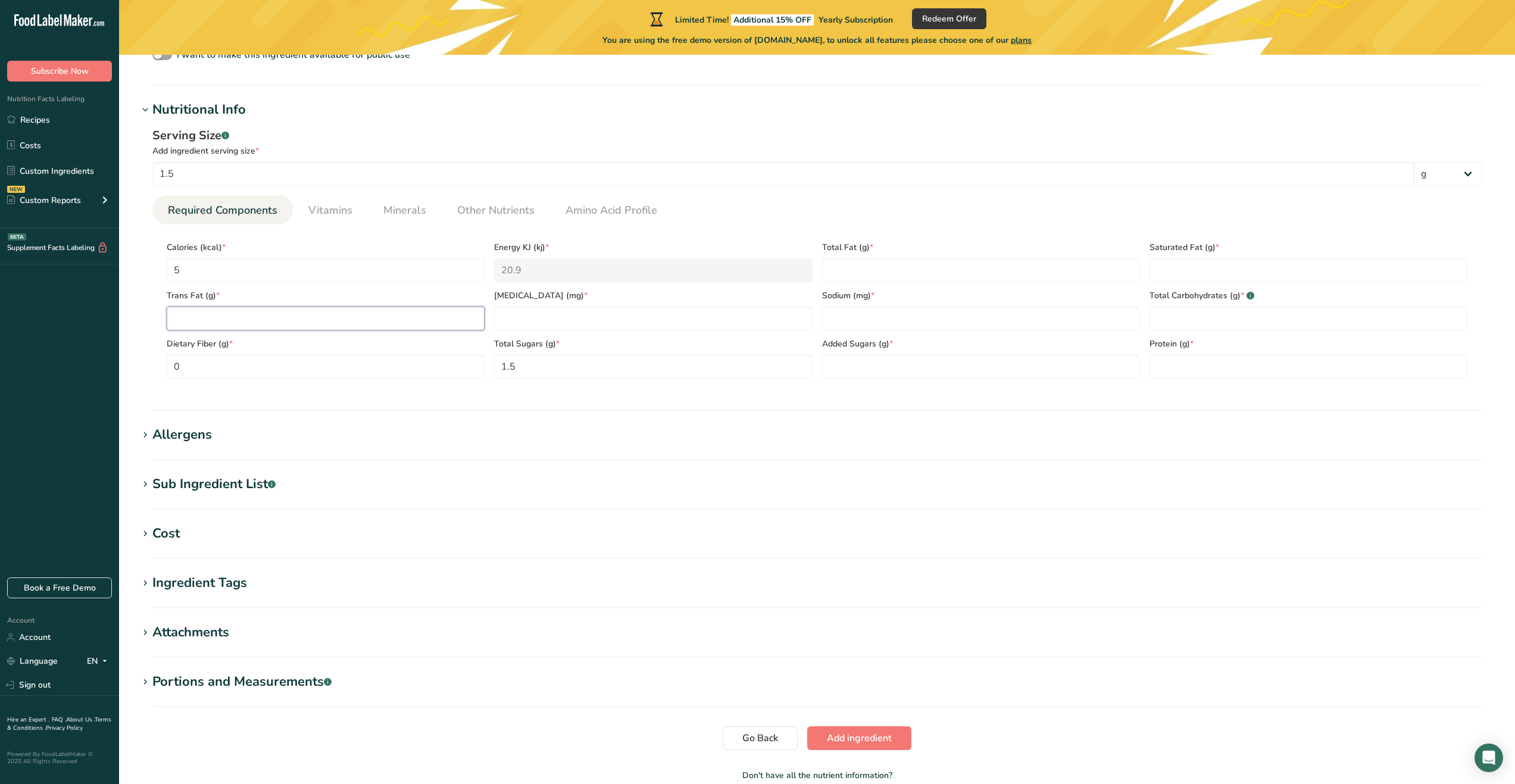
click at [314, 318] on Fat "number" at bounding box center [325, 318] width 318 height 24
type Fat "0"
click at [555, 318] on input "number" at bounding box center [653, 318] width 318 height 24
type input "0"
click at [860, 275] on Fat "number" at bounding box center [981, 270] width 318 height 24
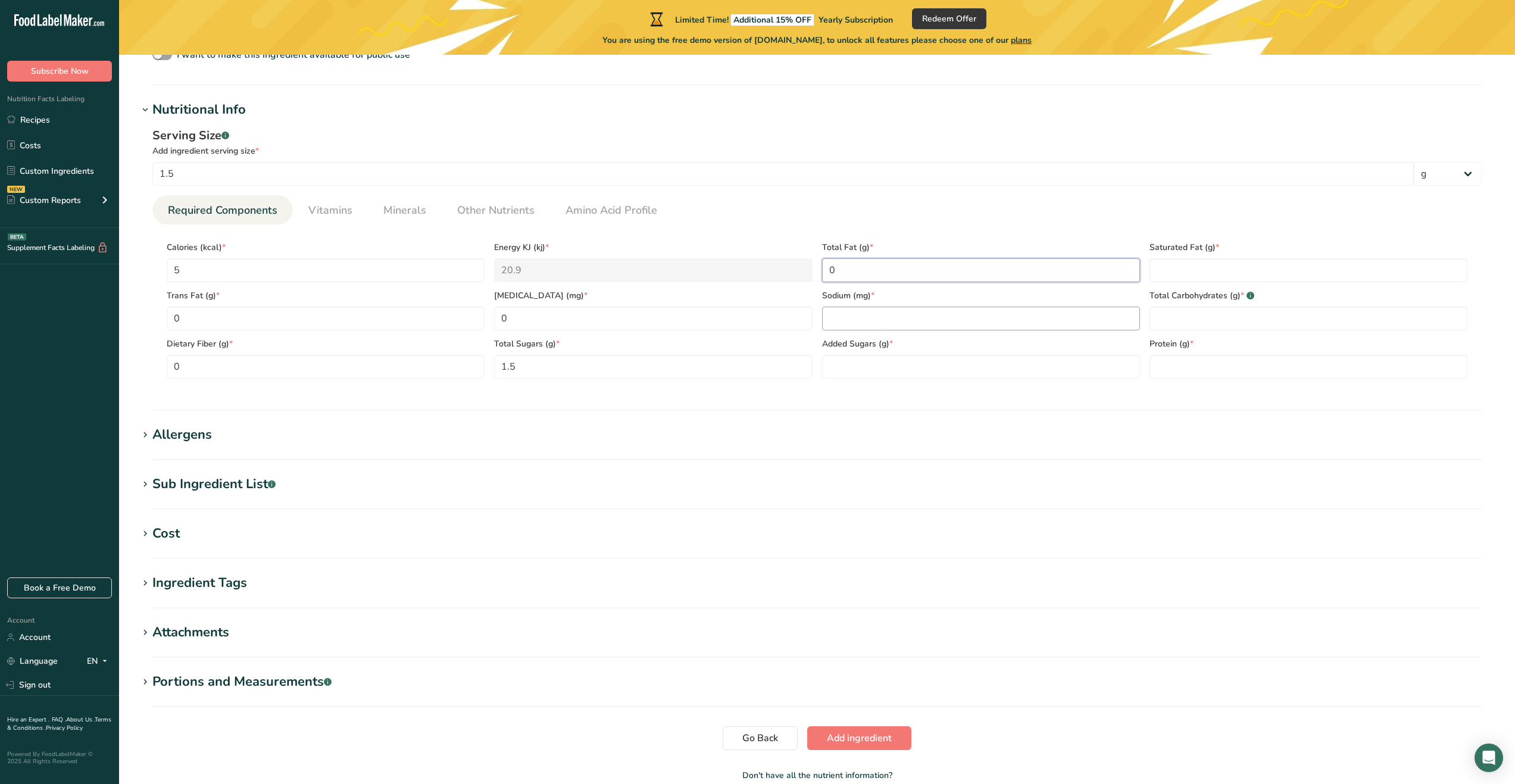
type Fat "0"
click at [879, 327] on input "number" at bounding box center [981, 318] width 318 height 24
type input "0"
click at [993, 370] on Sugars "number" at bounding box center [981, 367] width 318 height 24
type Sugars "0"
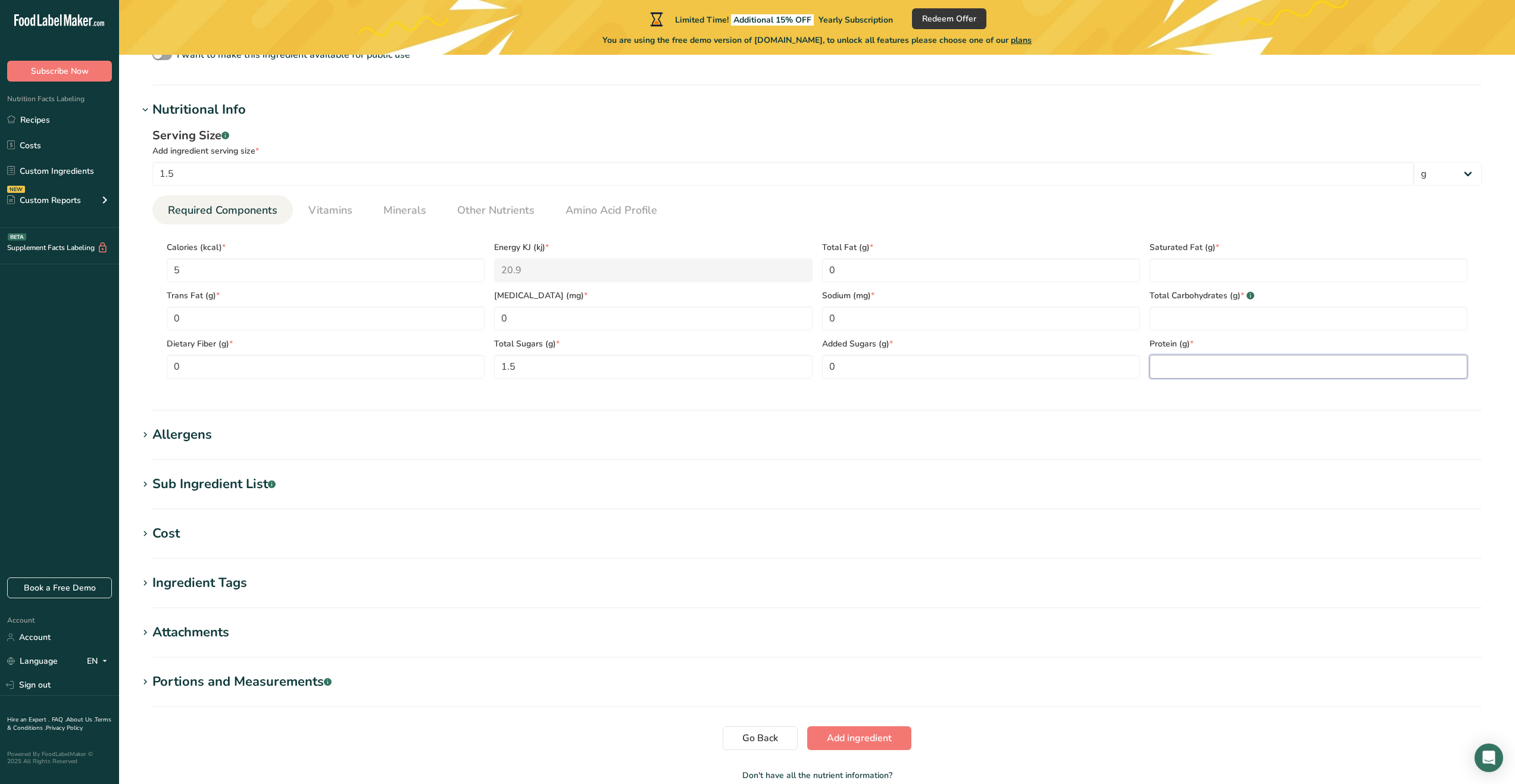
click at [1169, 372] on input "number" at bounding box center [1308, 367] width 318 height 24
drag, startPoint x: 1169, startPoint y: 372, endPoint x: 1180, endPoint y: 333, distance: 40.5
click at [1170, 372] on input "number" at bounding box center [1308, 367] width 318 height 24
type input "0"
click at [1188, 314] on Carbohydrates "number" at bounding box center [1308, 318] width 318 height 24
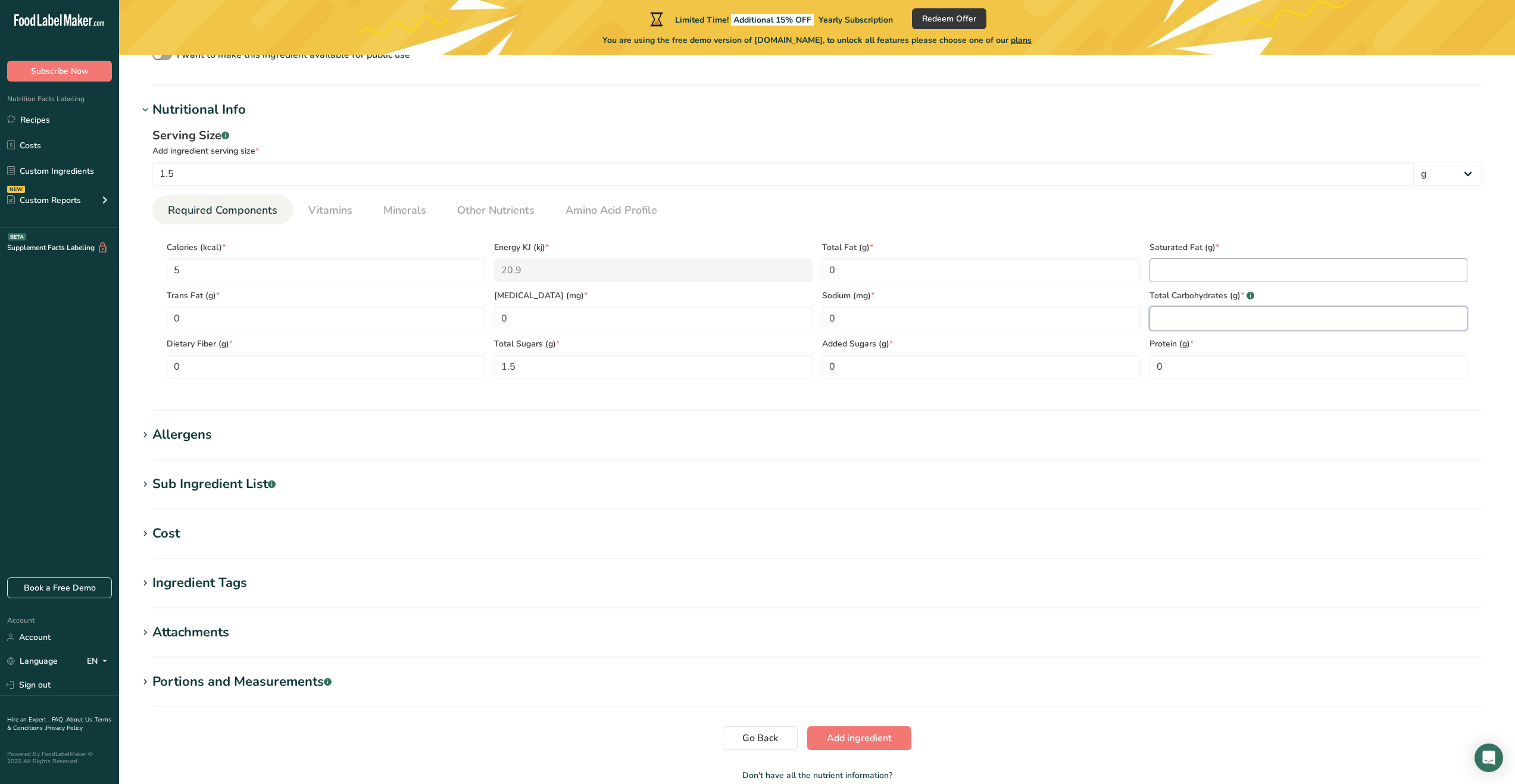
drag, startPoint x: 1188, startPoint y: 314, endPoint x: 1194, endPoint y: 273, distance: 41.4
click at [1190, 308] on Carbohydrates "number" at bounding box center [1308, 318] width 318 height 24
type Carbohydrates "0"
click at [1194, 271] on Fat "number" at bounding box center [1308, 270] width 318 height 24
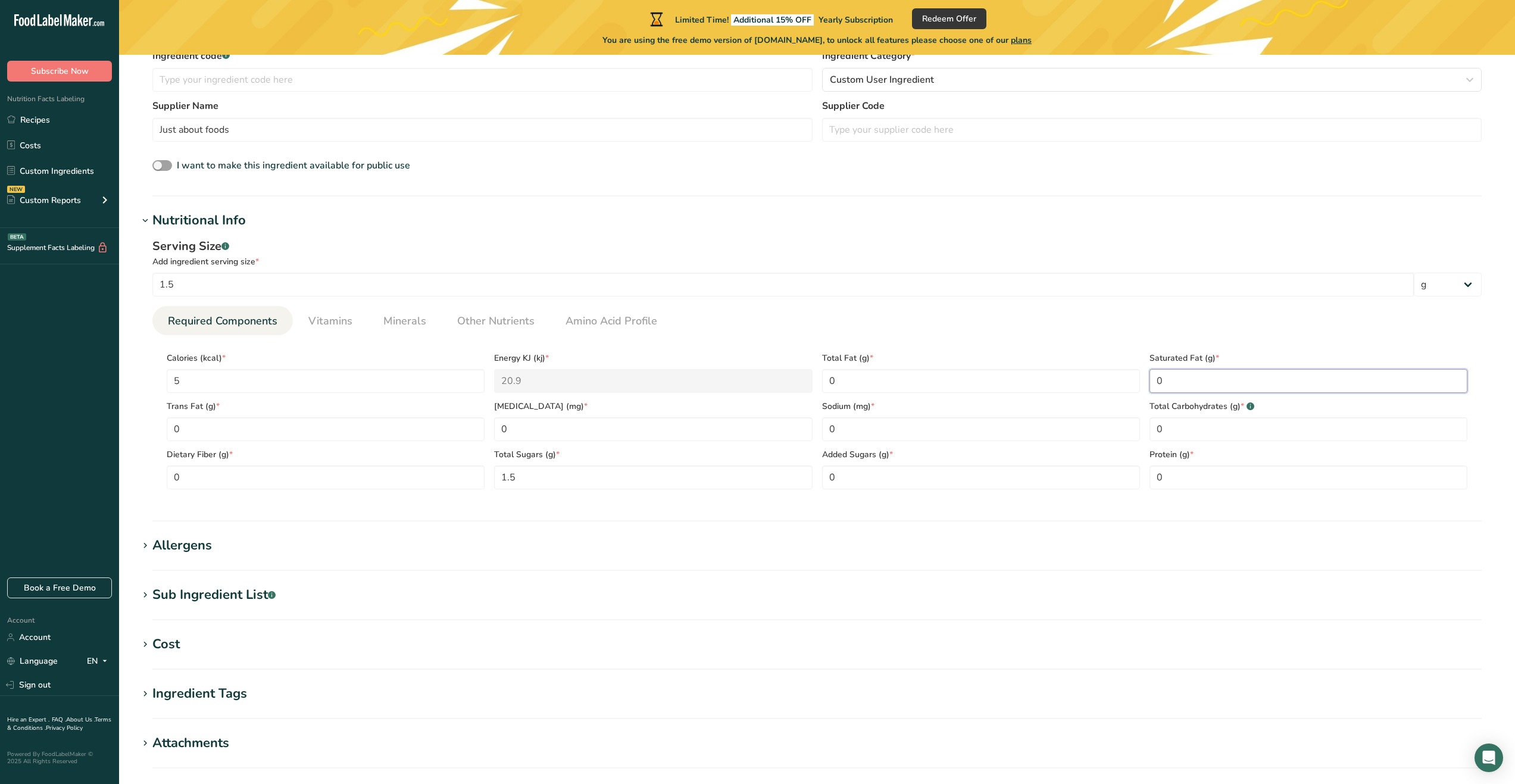
scroll to position [306, 0]
type Fat "0"
click at [224, 593] on div "Sub Ingredient List .a-a{fill:#347362;}.b-a{fill:#fff;}" at bounding box center [214, 596] width 123 height 20
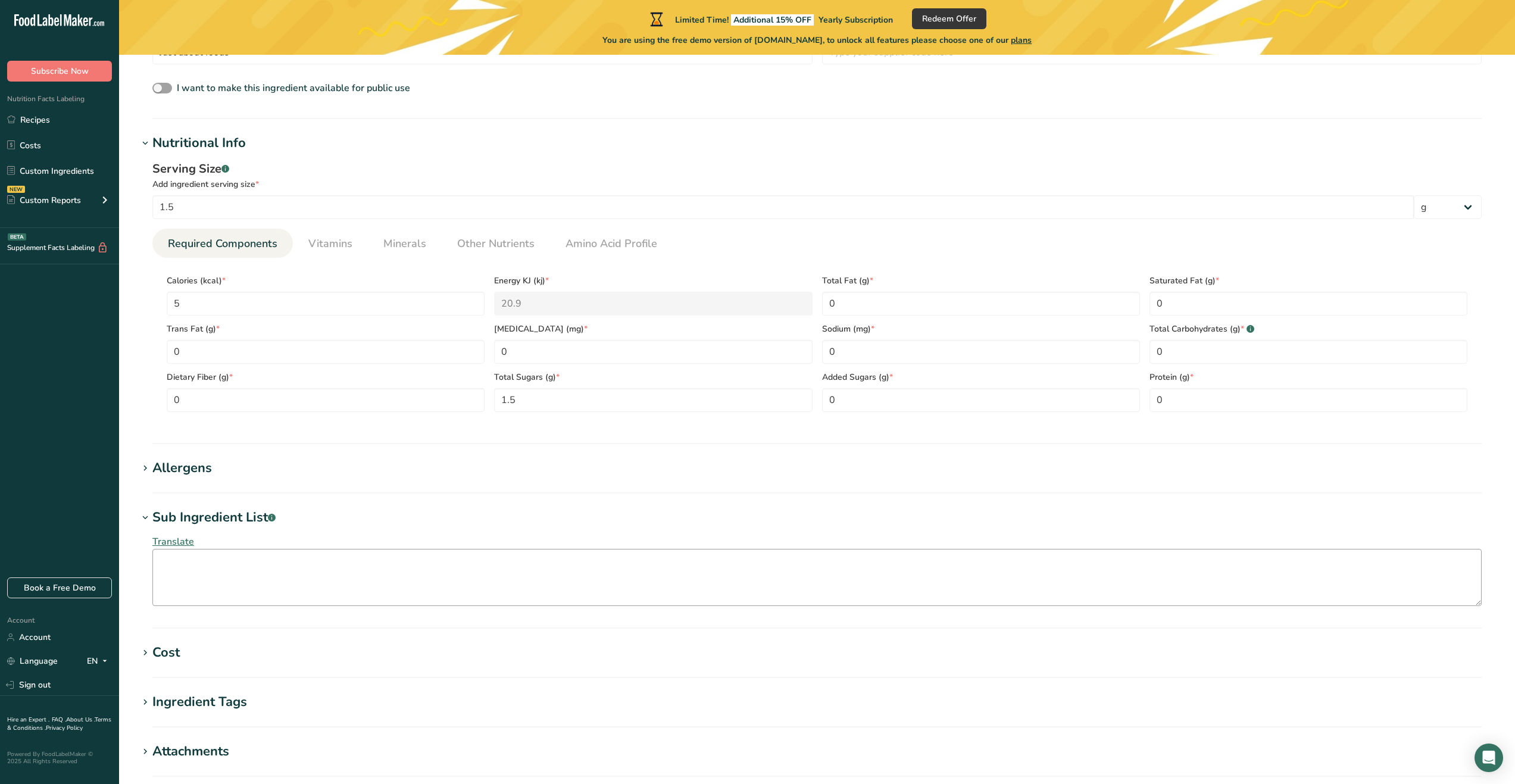
scroll to position [424, 0]
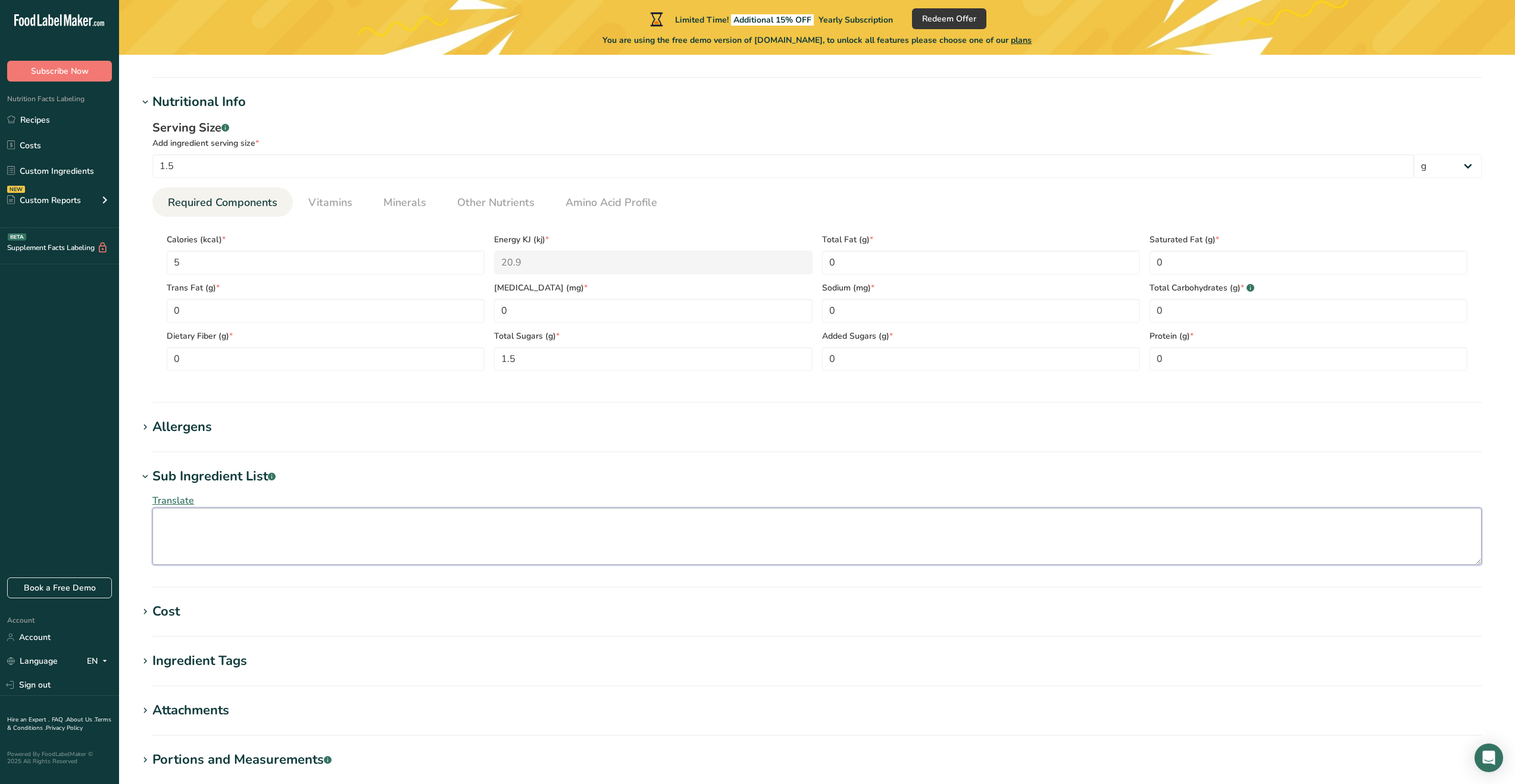
click at [213, 519] on textarea at bounding box center [817, 536] width 1329 height 57
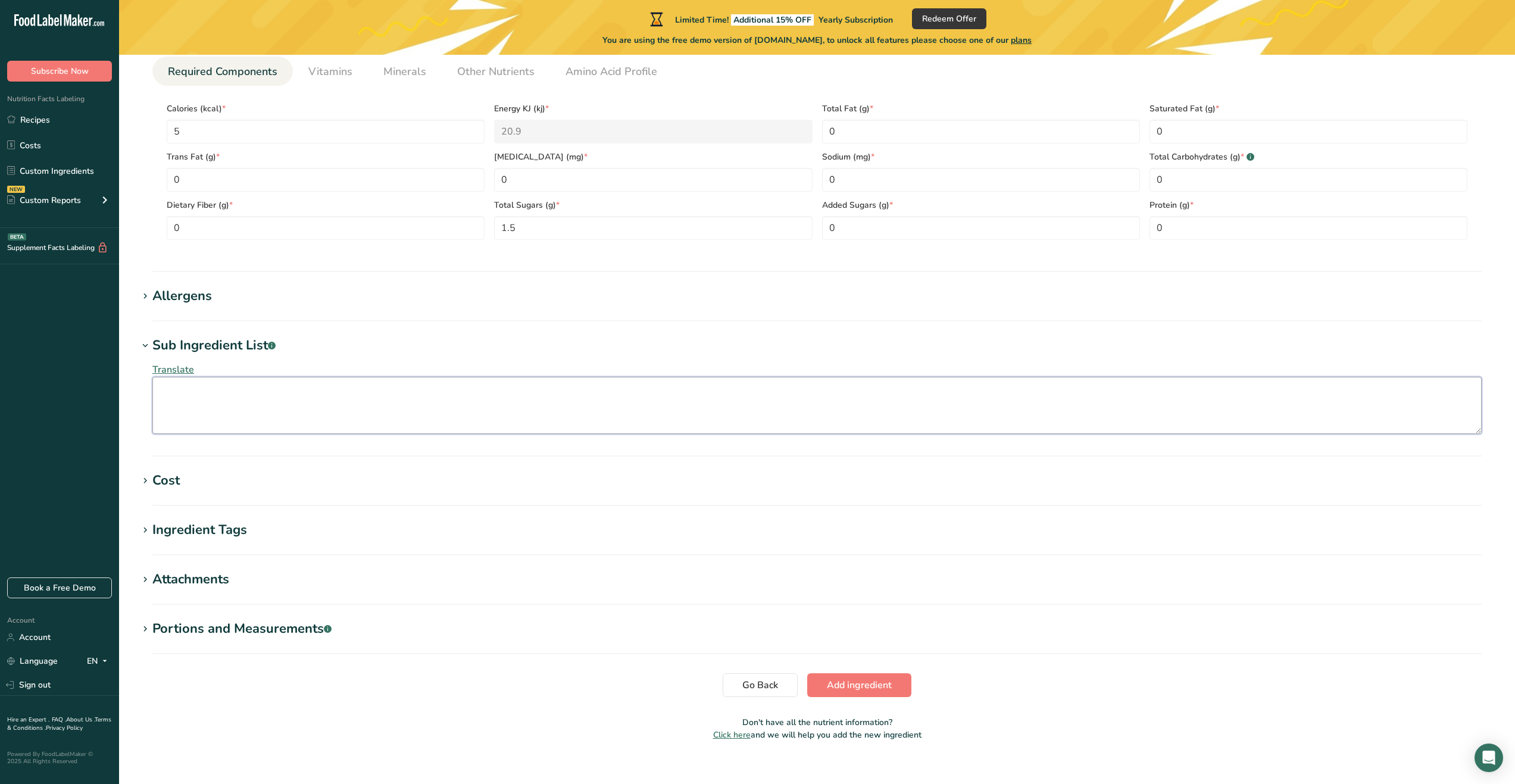
scroll to position [570, 0]
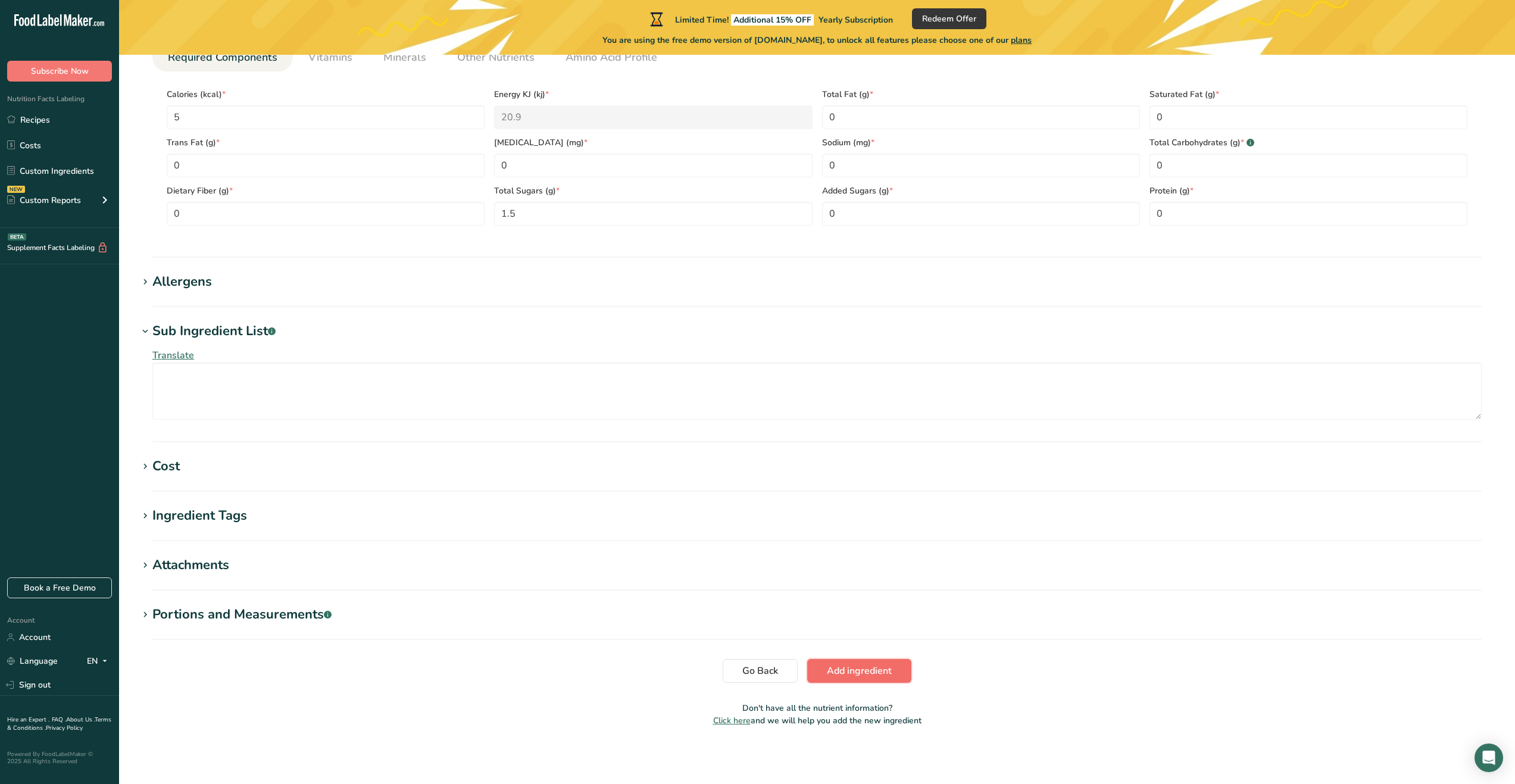
click at [852, 681] on button "Add ingredient" at bounding box center [859, 671] width 104 height 24
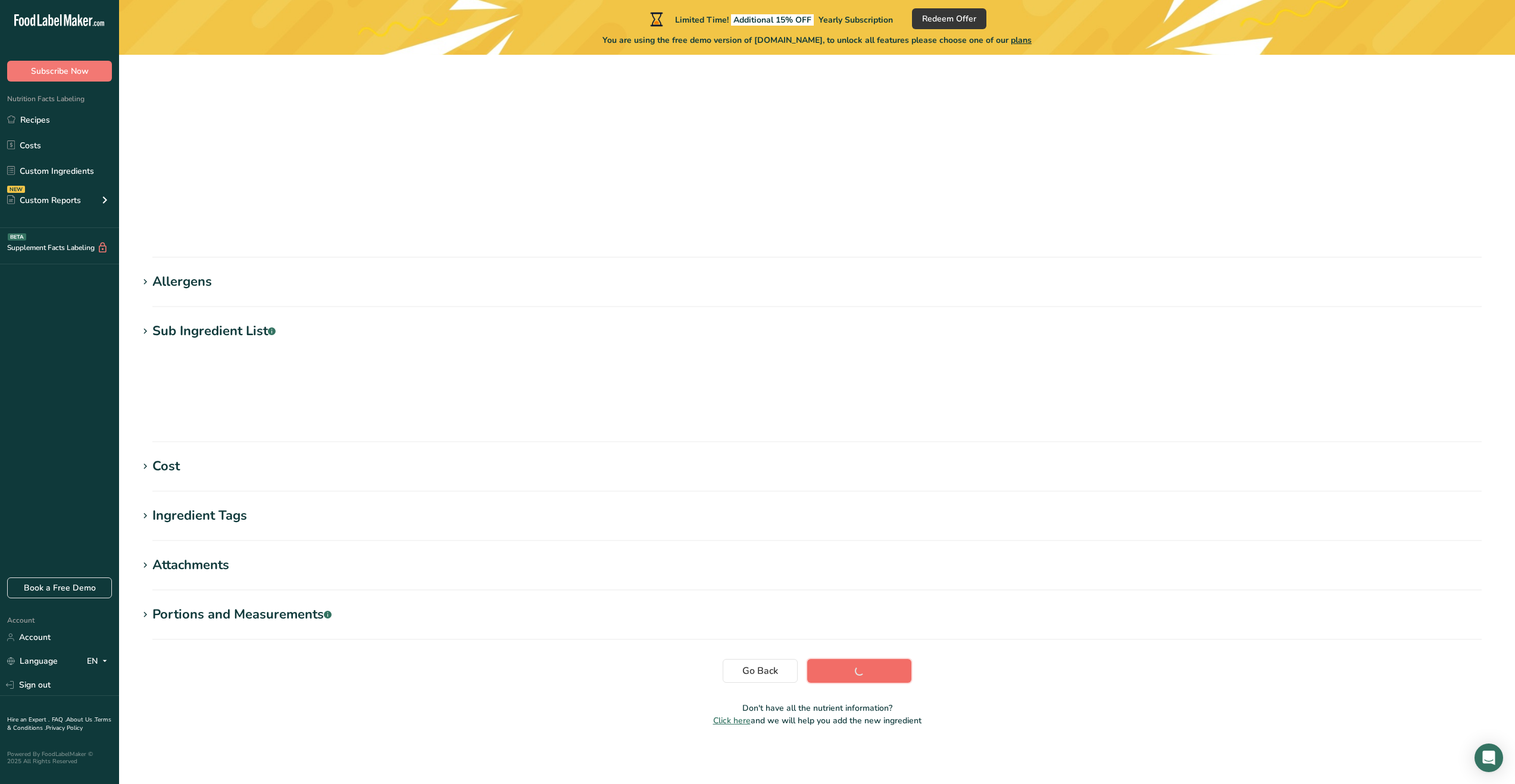
scroll to position [0, 0]
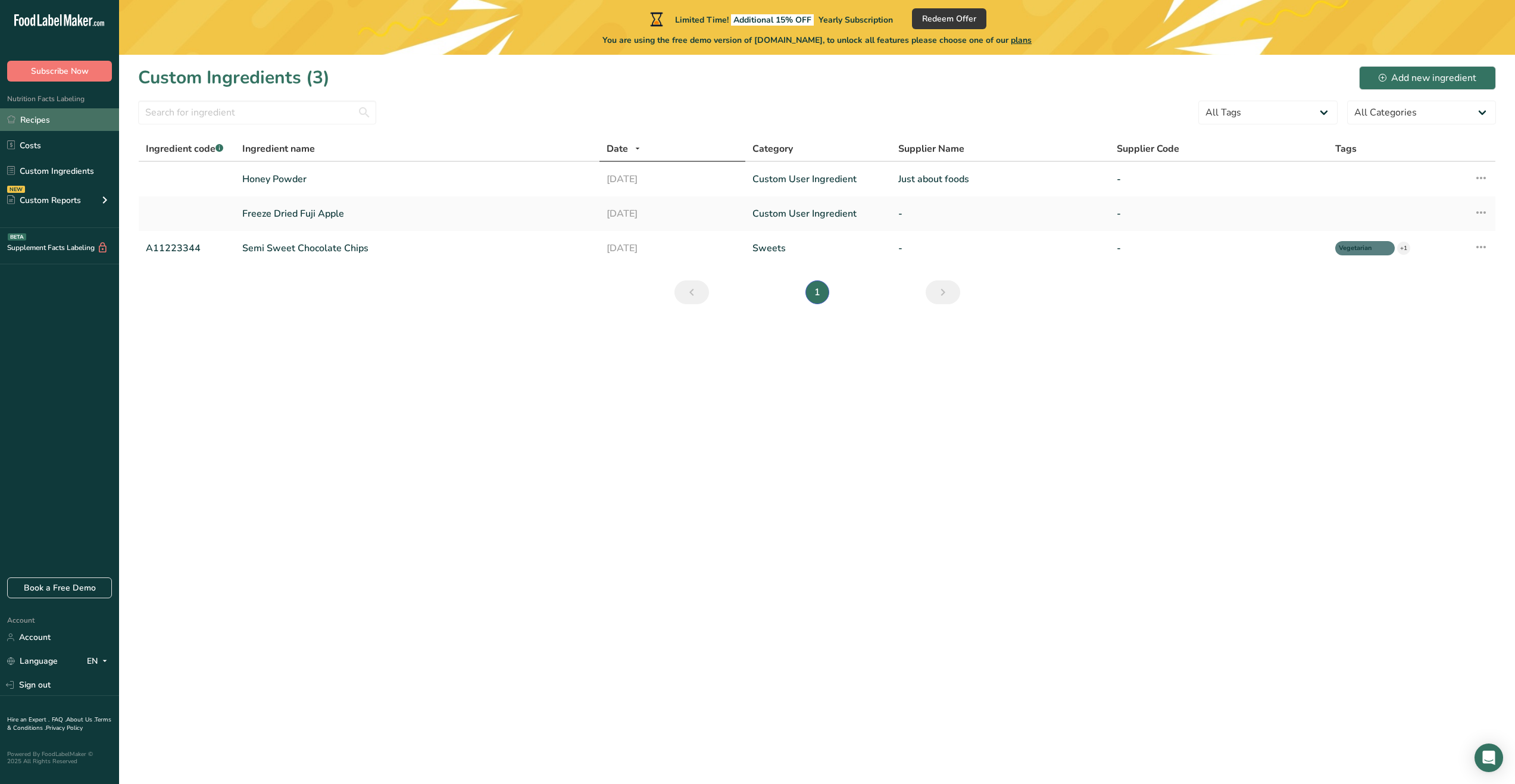
click at [45, 122] on link "Recipes" at bounding box center [59, 119] width 119 height 22
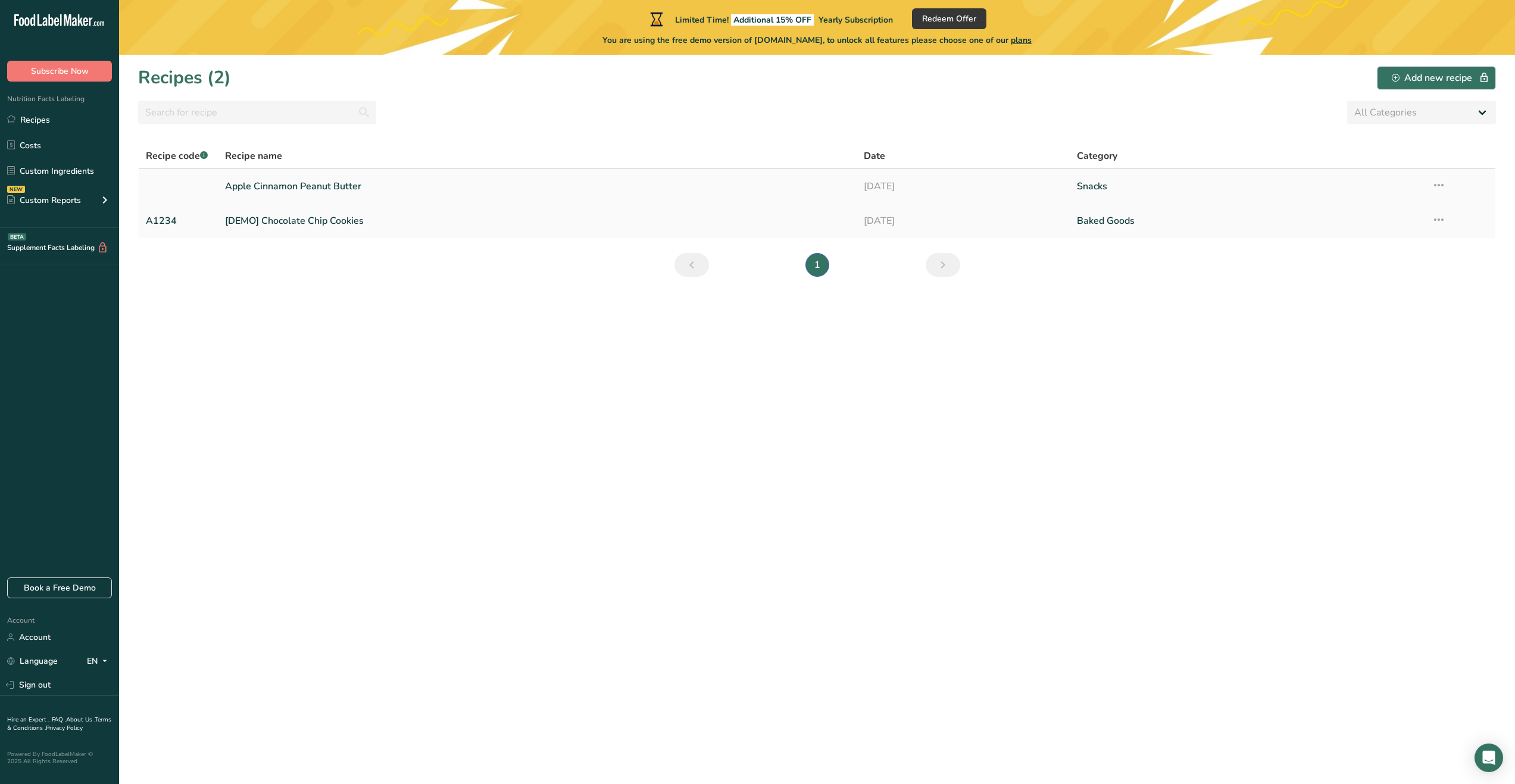
click at [760, 193] on link "Apple Cinnamon Peanut Butter" at bounding box center [537, 186] width 625 height 25
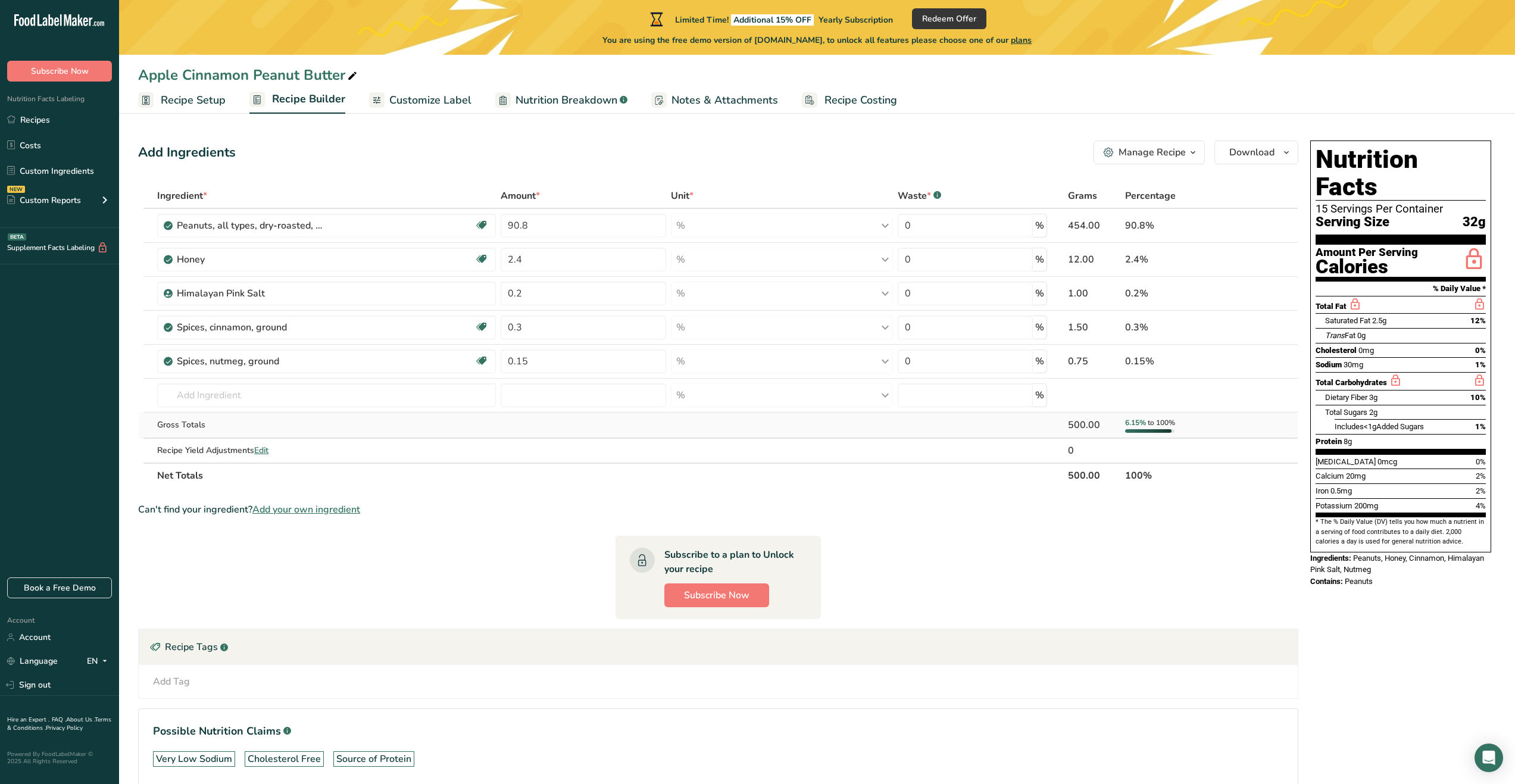
click at [1079, 424] on div "500.00" at bounding box center [1094, 425] width 53 height 14
click at [213, 105] on span "Recipe Setup" at bounding box center [193, 100] width 65 height 16
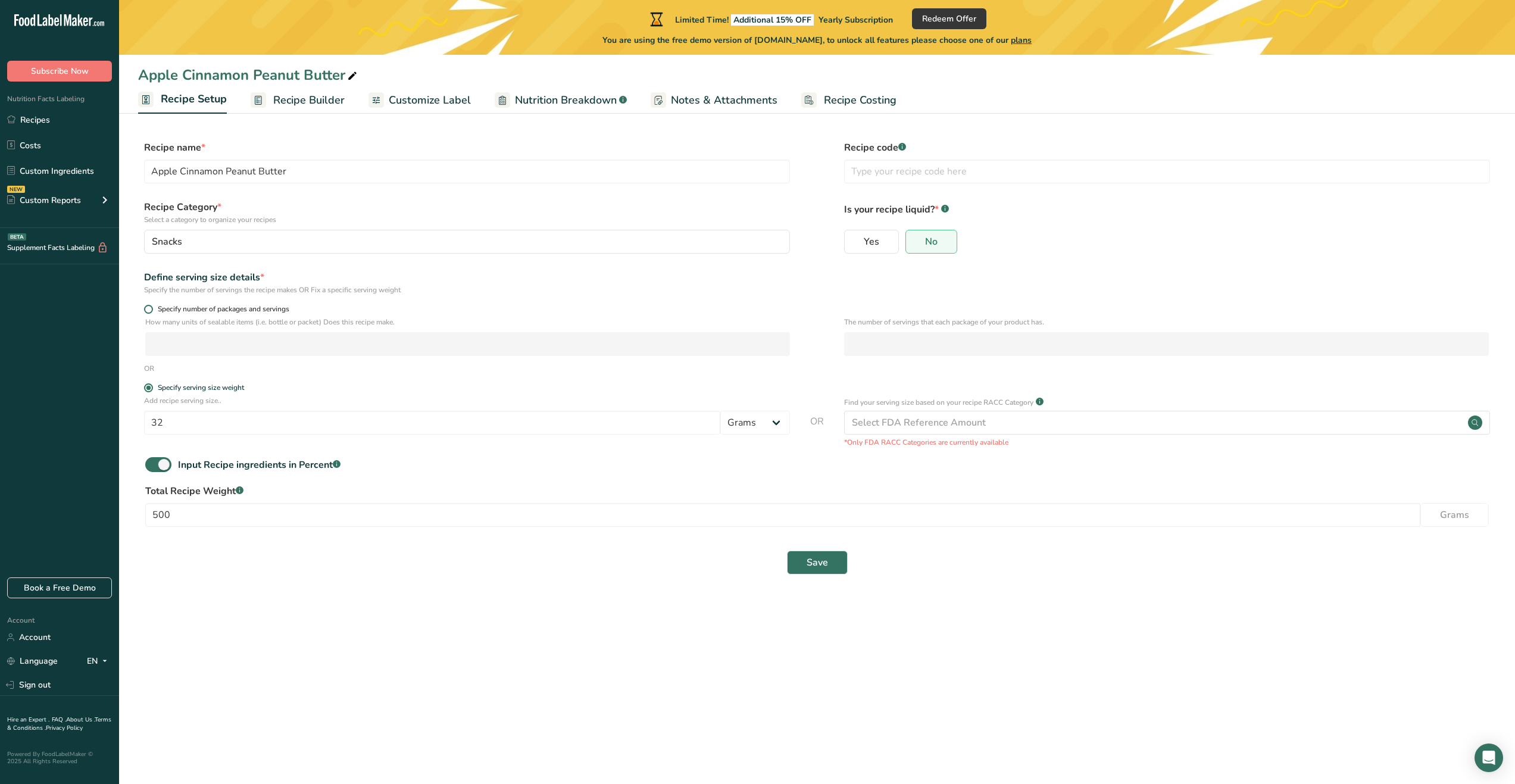
click at [182, 312] on span "Specify number of packages and servings" at bounding box center [221, 309] width 136 height 9
click at [152, 312] on input "Specify number of packages and servings" at bounding box center [148, 309] width 8 height 8
radio input "true"
radio input "false"
click at [156, 386] on span "Specify serving size weight" at bounding box center [199, 388] width 91 height 9
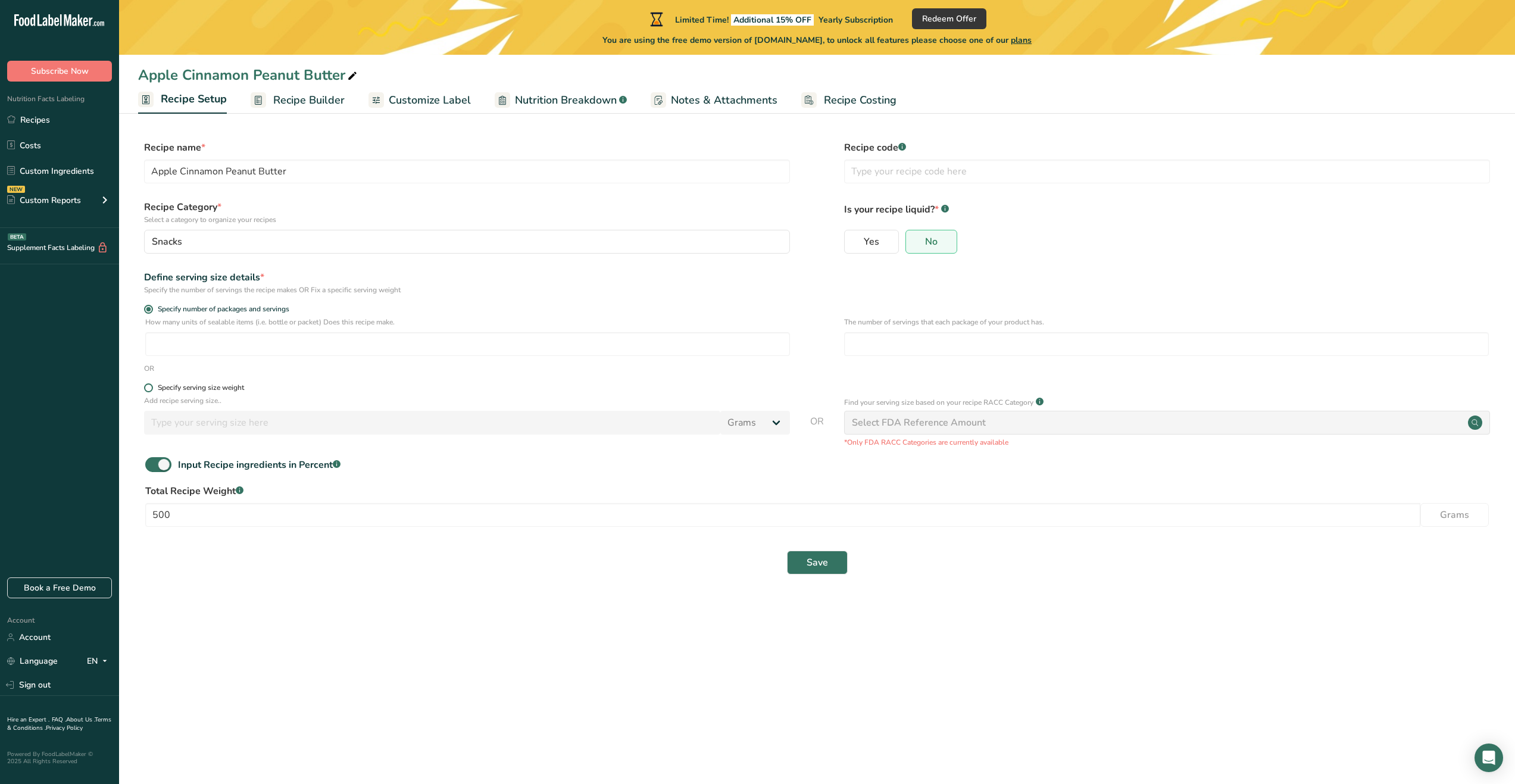
click at [152, 386] on input "Specify serving size weight" at bounding box center [148, 388] width 8 height 8
radio input "true"
radio input "false"
click at [536, 426] on input "number" at bounding box center [432, 423] width 576 height 24
type input "32"
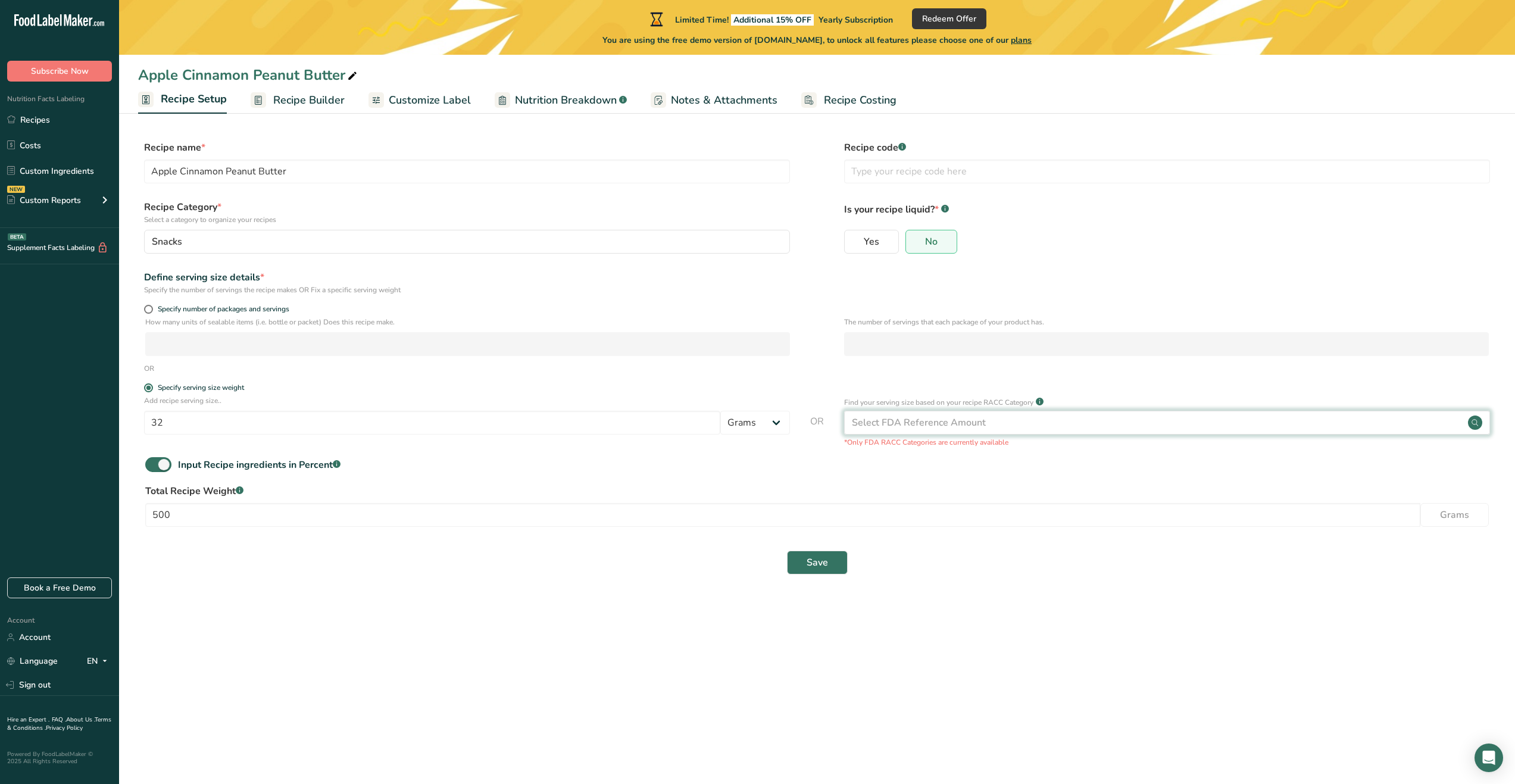
click at [949, 429] on div "Select FDA Reference Amount" at bounding box center [919, 422] width 134 height 14
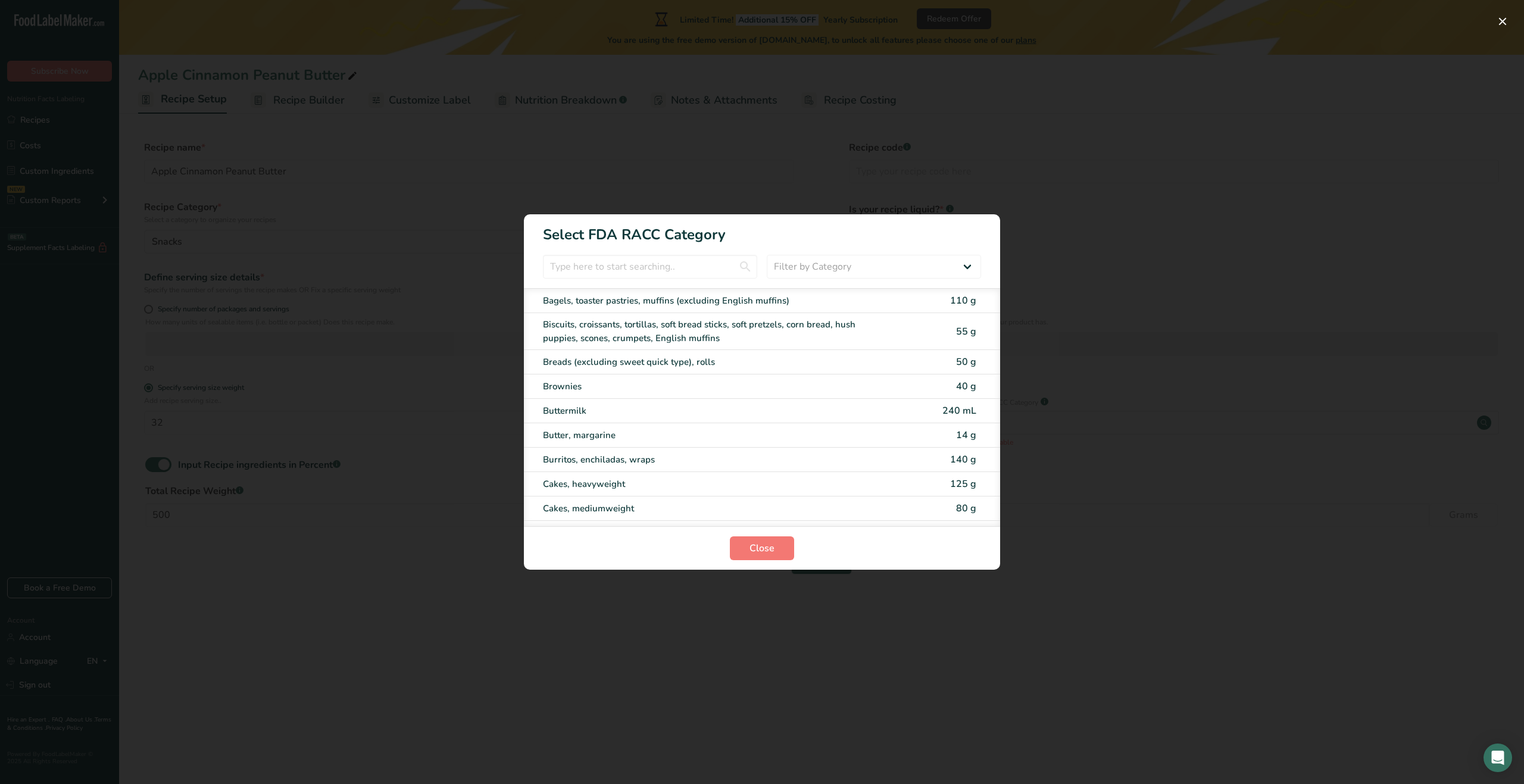
click at [906, 680] on div "RACC Category Selection Modal" at bounding box center [762, 392] width 1524 height 784
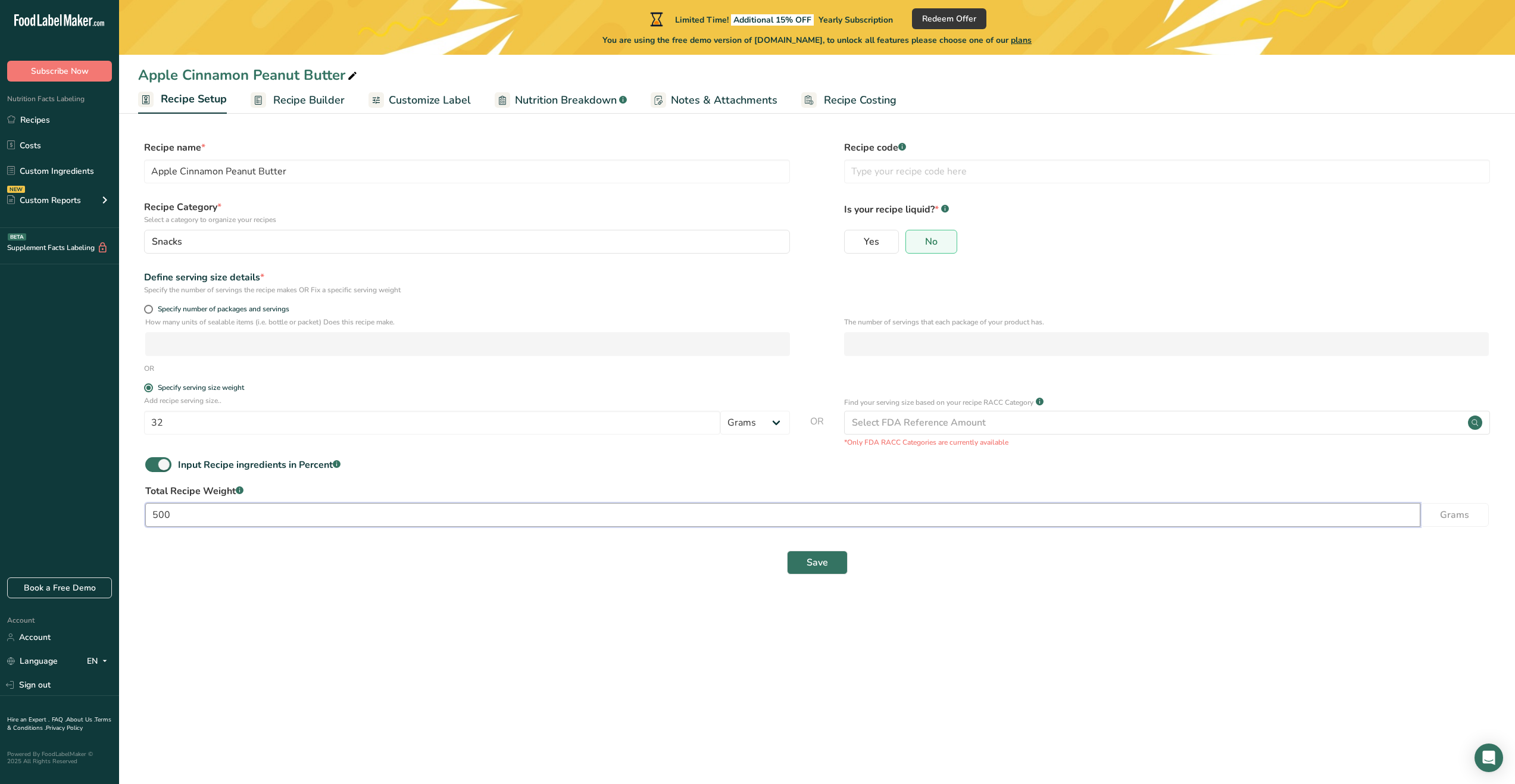
click at [196, 524] on input "500" at bounding box center [783, 515] width 1275 height 24
type input "5"
type input "470"
click at [826, 563] on span "Save" at bounding box center [817, 563] width 22 height 14
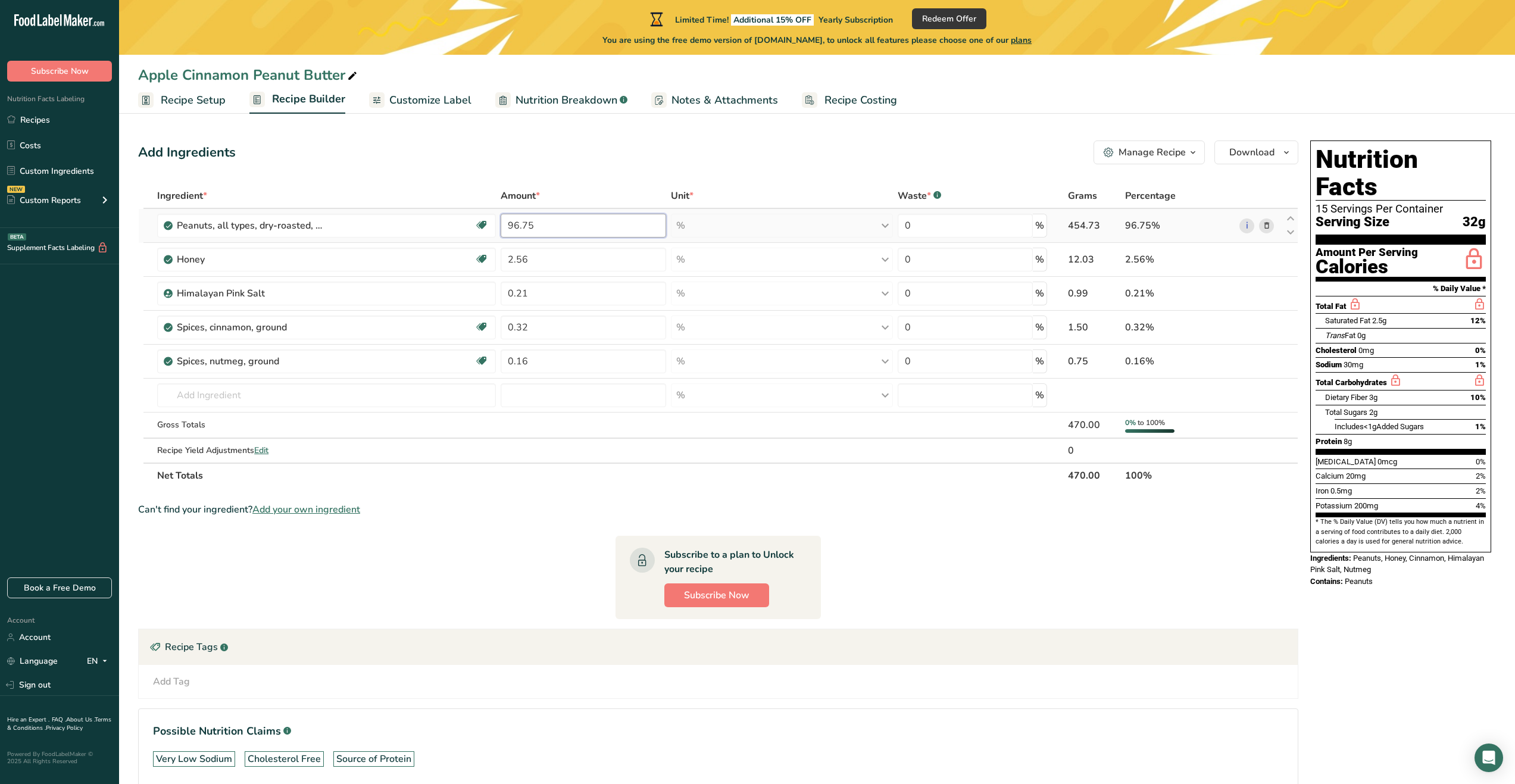
click at [553, 228] on input "96.75" at bounding box center [584, 226] width 166 height 24
type input "91.3"
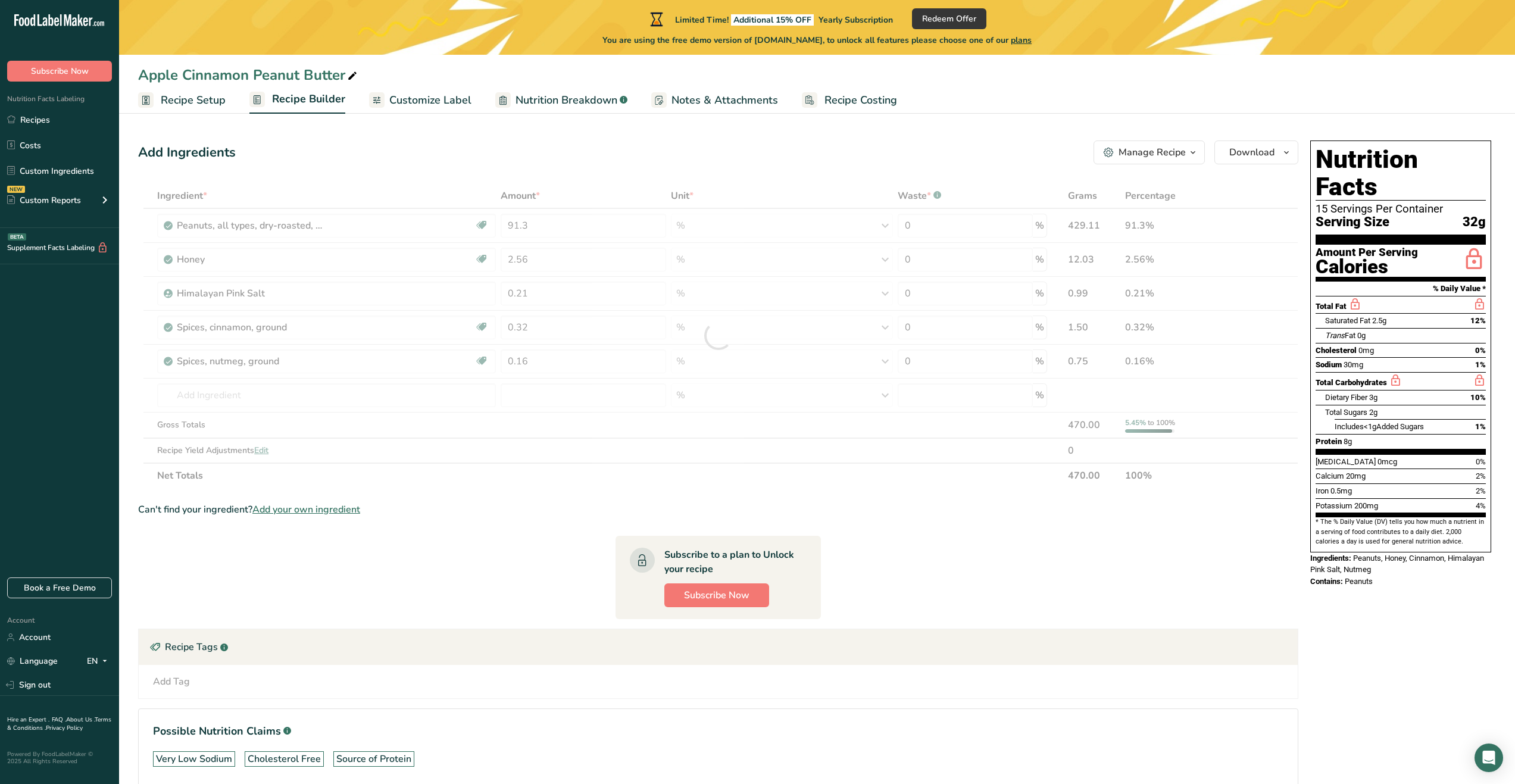
click at [704, 168] on div "Add Ingredients Manage Recipe Delete Recipe Duplicate Recipe Scale Recipe Save …" at bounding box center [722, 480] width 1168 height 688
click at [1084, 478] on th "470.00" at bounding box center [1094, 475] width 57 height 25
click at [222, 98] on span "Recipe Setup" at bounding box center [193, 100] width 65 height 16
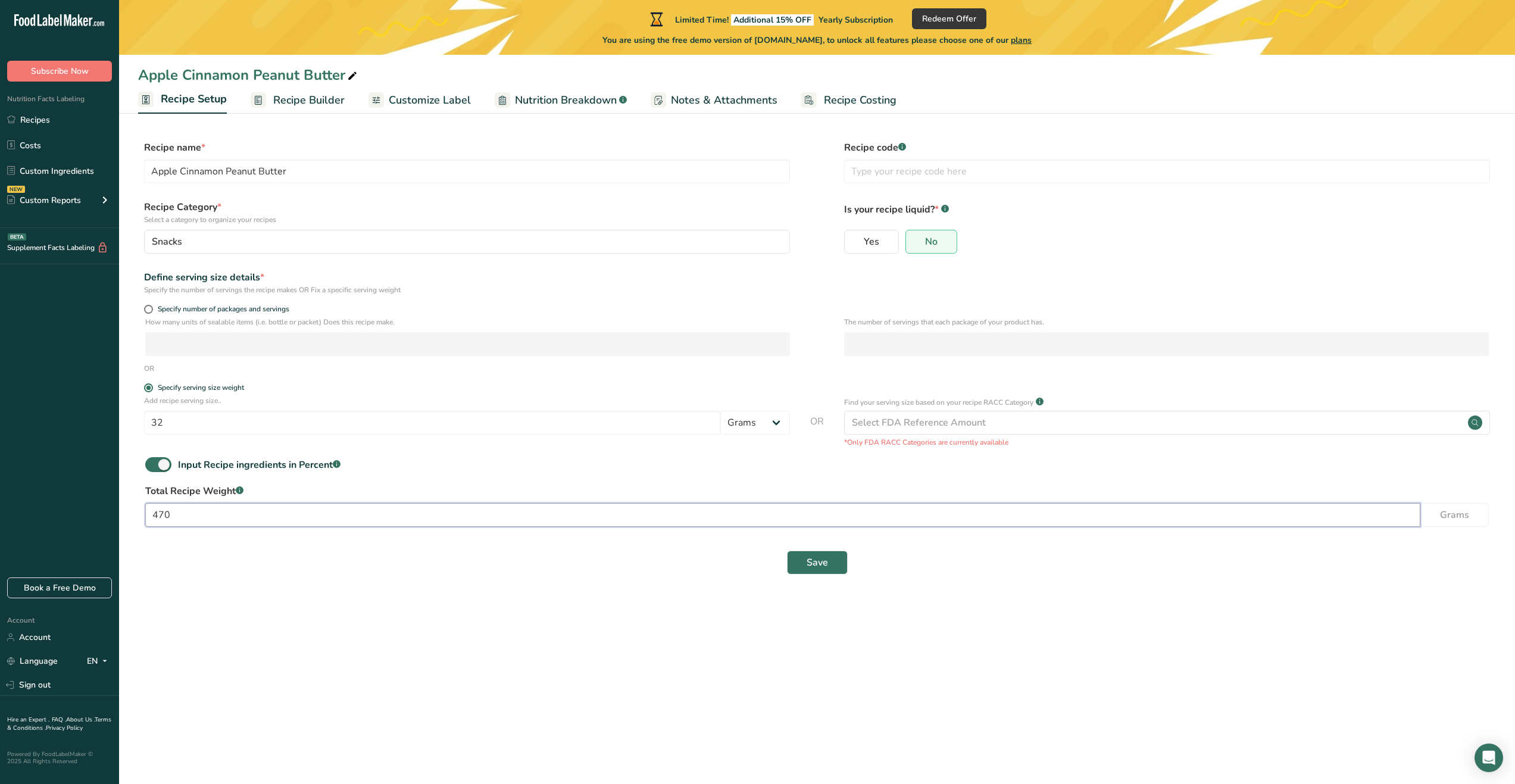
click at [191, 512] on input "470" at bounding box center [783, 515] width 1275 height 24
type input "497"
click at [830, 564] on button "Save" at bounding box center [817, 563] width 60 height 24
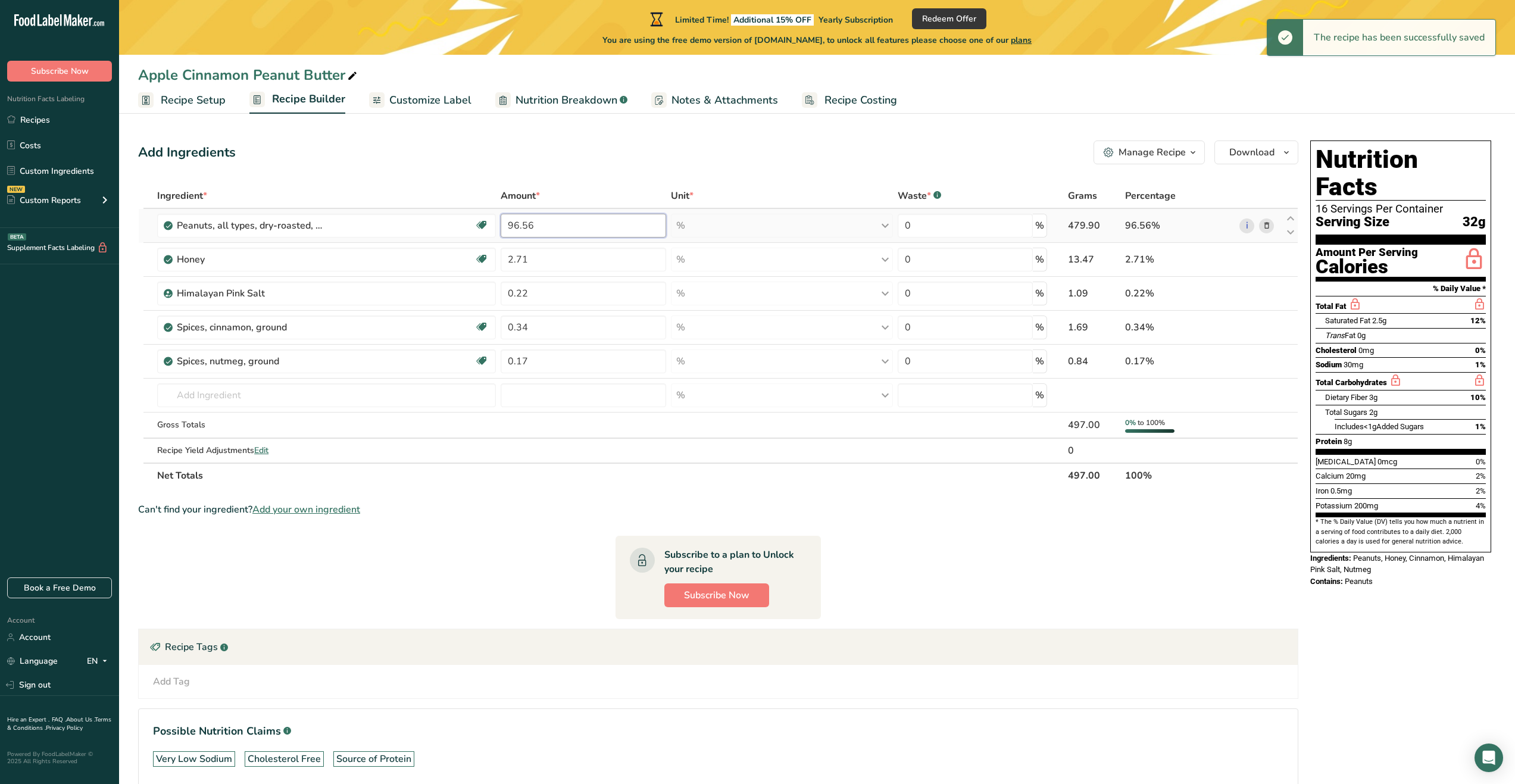
click at [559, 227] on input "96.56" at bounding box center [584, 226] width 166 height 24
type input "91.3"
click at [559, 267] on div "Ingredient * Amount * Unit * Waste * .a-a{fill:#347362;}.b-a{fill:#fff;} Grams …" at bounding box center [718, 336] width 1160 height 305
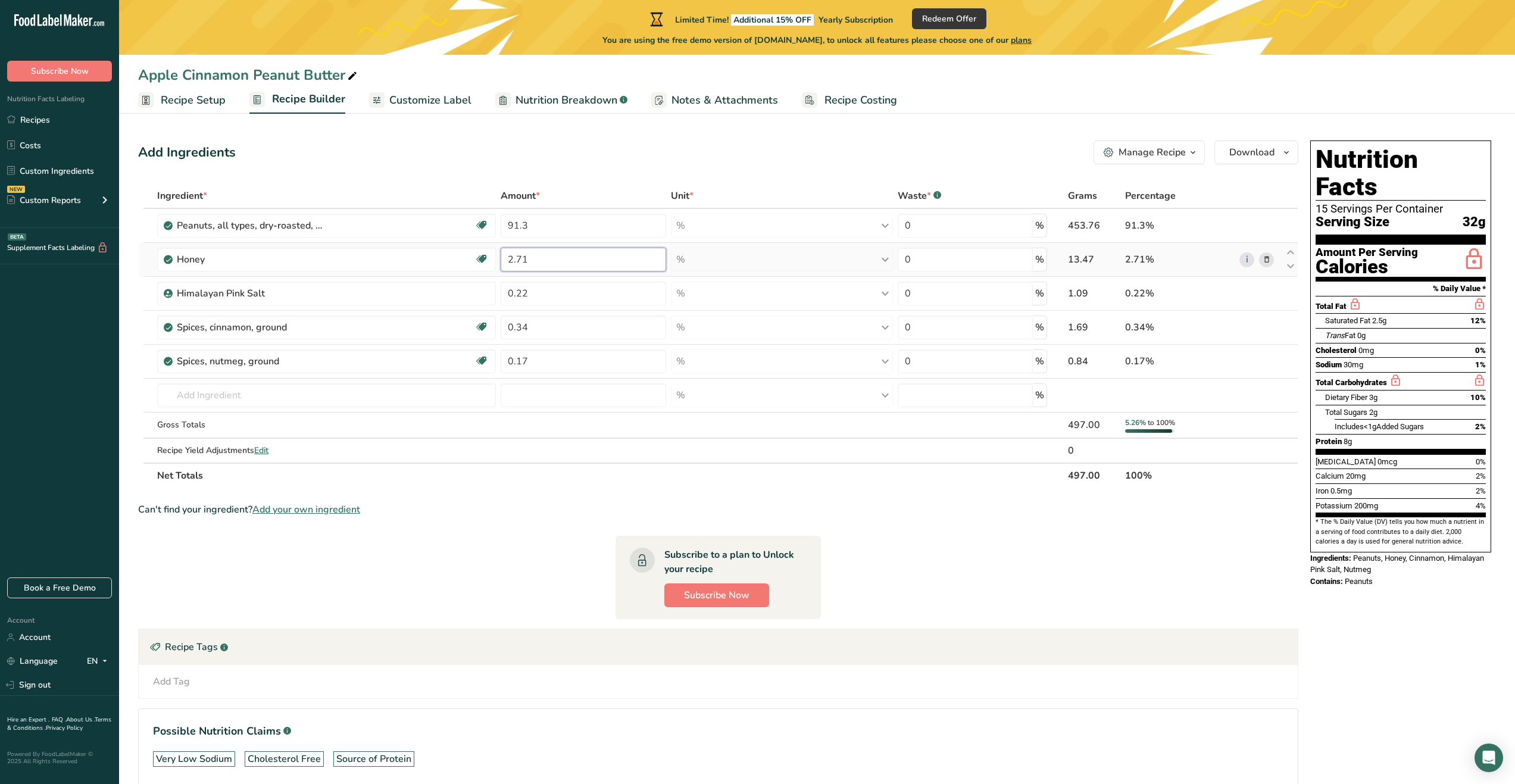
click at [573, 262] on input "2.71" at bounding box center [584, 259] width 166 height 24
click at [577, 294] on div "Ingredient * Amount * Unit * Waste * .a-a{fill:#347362;}.b-a{fill:#fff;} Grams …" at bounding box center [718, 336] width 1160 height 305
type input "0.5"
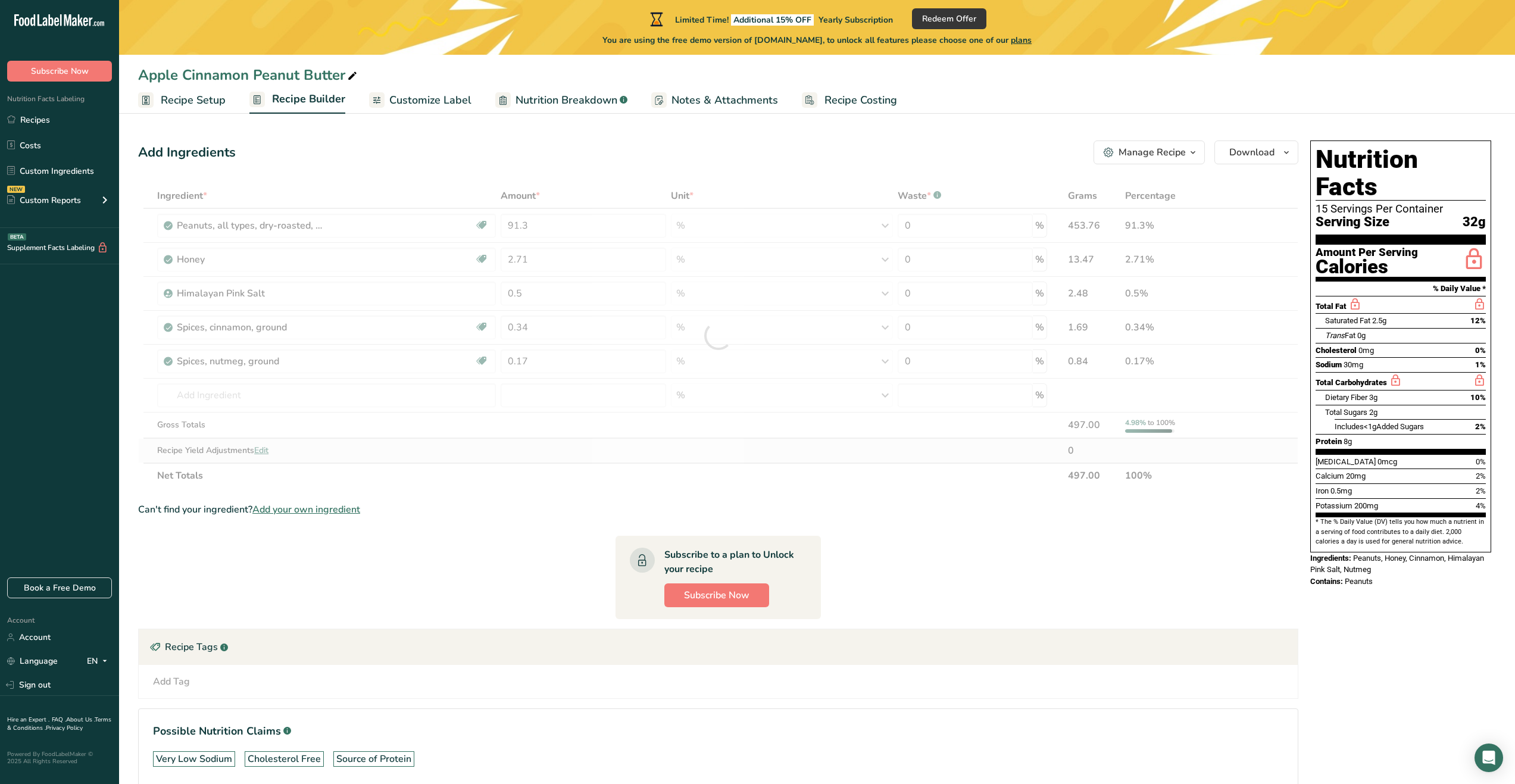
click at [585, 444] on div "Ingredient * Amount * Unit * Waste * .a-a{fill:#347362;}.b-a{fill:#fff;} Grams …" at bounding box center [718, 336] width 1160 height 305
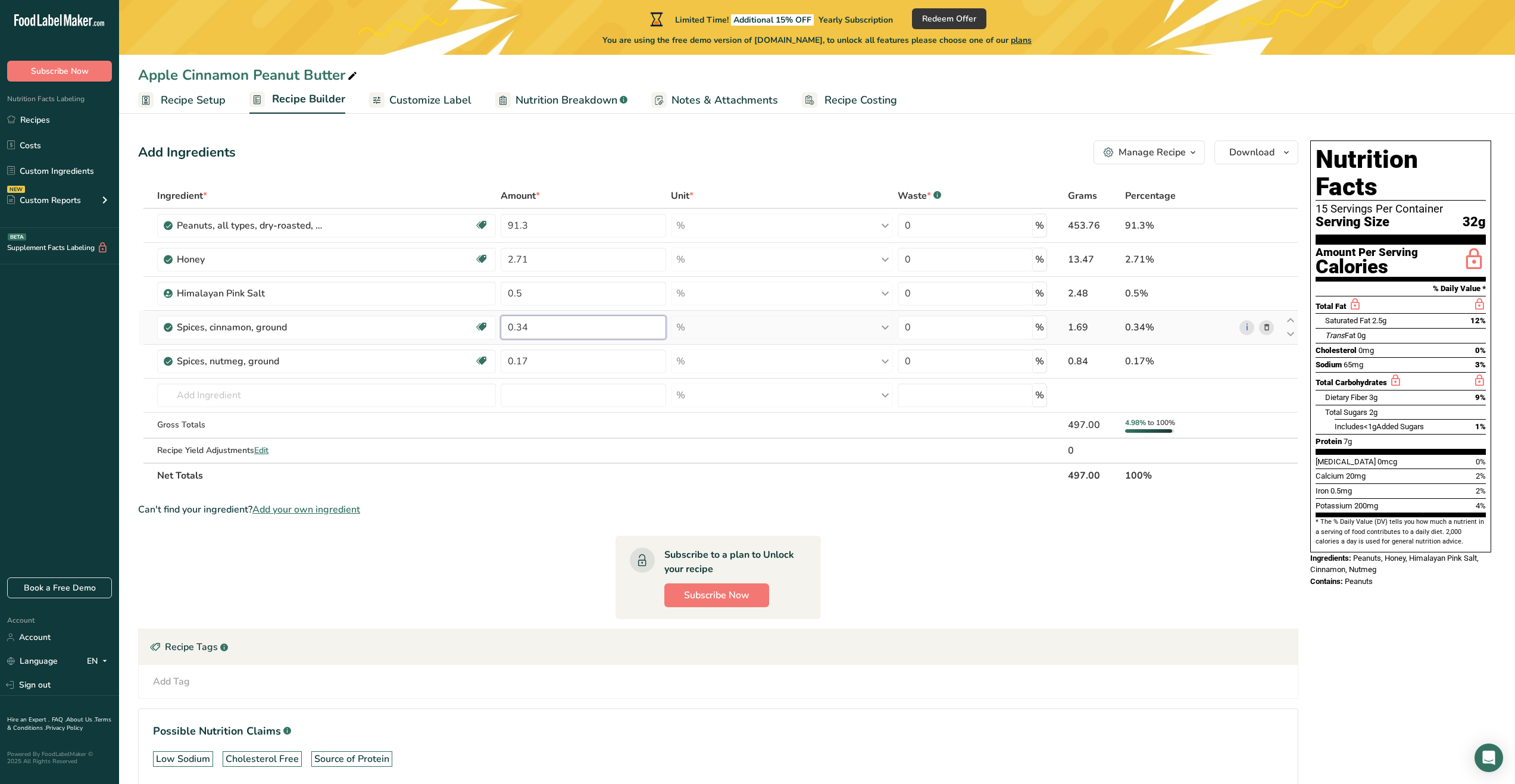
click at [547, 337] on input "0.34" at bounding box center [584, 327] width 166 height 24
click at [563, 370] on div "Ingredient * Amount * Unit * Waste * .a-a{fill:#347362;}.b-a{fill:#fff;} Grams …" at bounding box center [718, 336] width 1160 height 305
type input "0.14"
click at [562, 329] on div "Ingredient * Amount * Unit * Waste * .a-a{fill:#347362;}.b-a{fill:#fff;} Grams …" at bounding box center [718, 336] width 1160 height 305
type input "0.52"
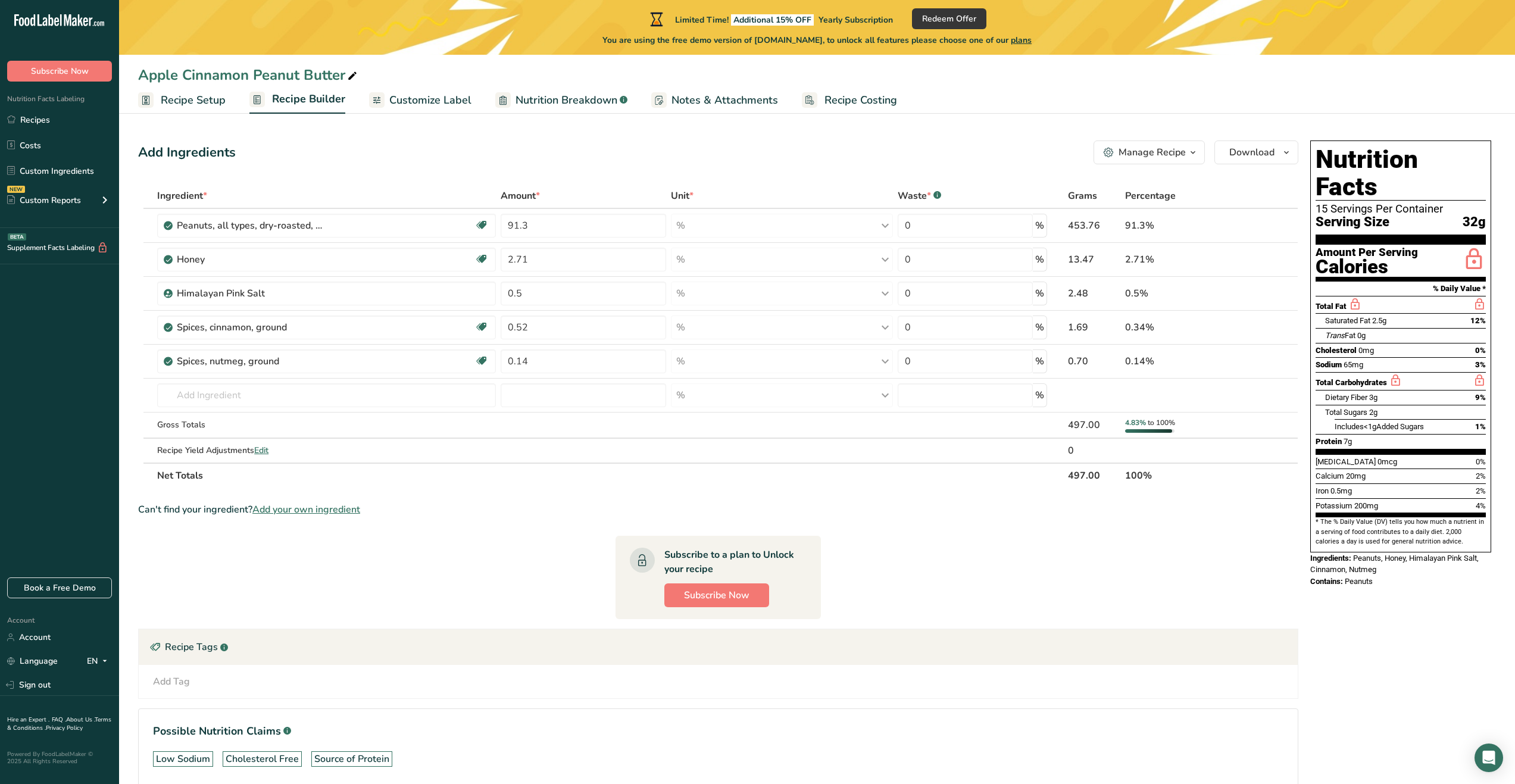
click at [620, 490] on section "Ingredient * Amount * Unit * Waste * .a-a{fill:#347362;}.b-a{fill:#fff;} Grams …" at bounding box center [718, 494] width 1160 height 622
click at [568, 262] on input "2.71" at bounding box center [584, 259] width 166 height 24
type input "2.41"
click at [567, 553] on section "Ingredient * Amount * Unit * Waste * .a-a{fill:#347362;}.b-a{fill:#fff;} Grams …" at bounding box center [718, 494] width 1160 height 622
click at [216, 392] on input "text" at bounding box center [327, 396] width 339 height 24
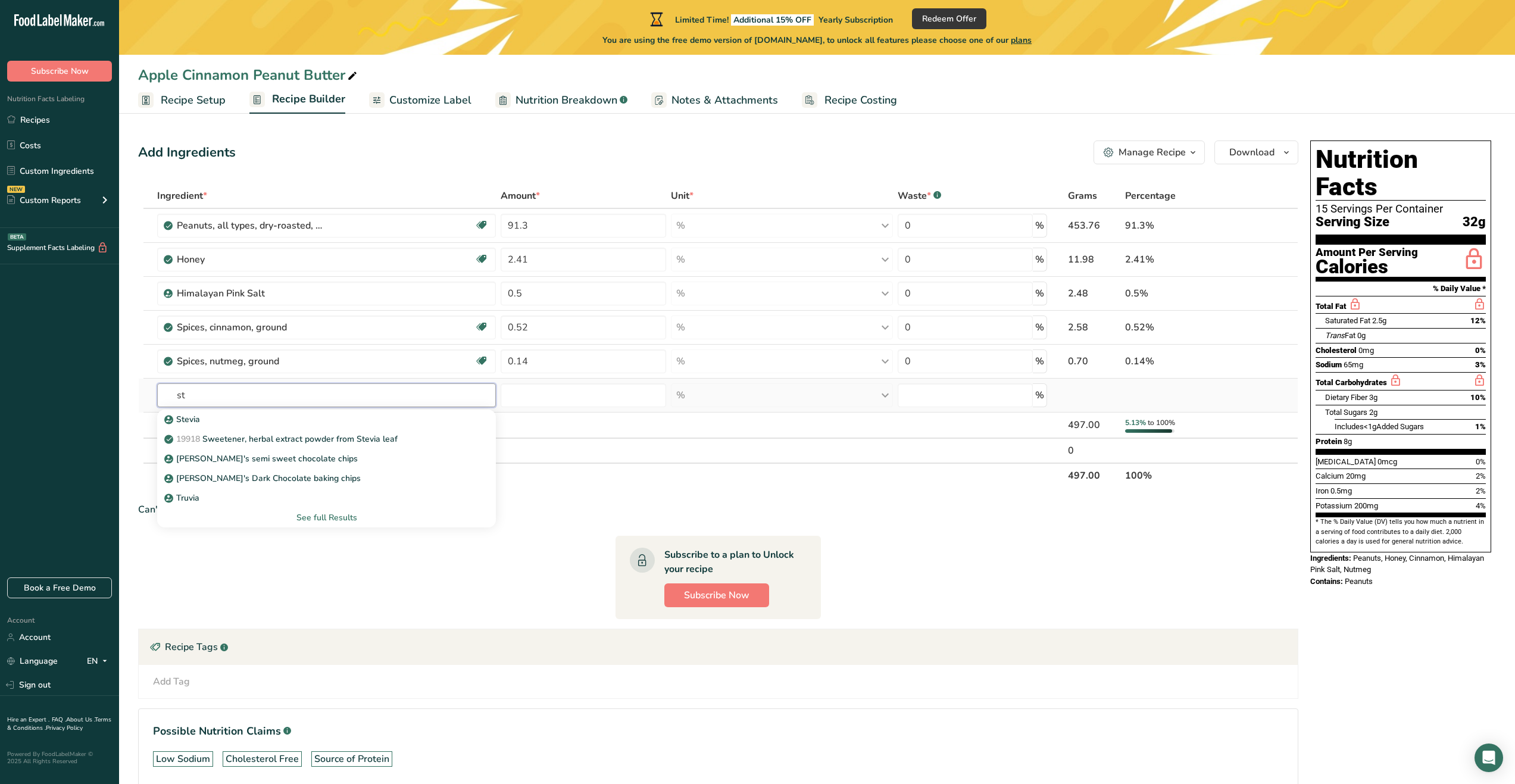
type input "s"
type input "truvia"
click at [278, 411] on link "Truvia" at bounding box center [327, 419] width 339 height 20
type input "Truvia"
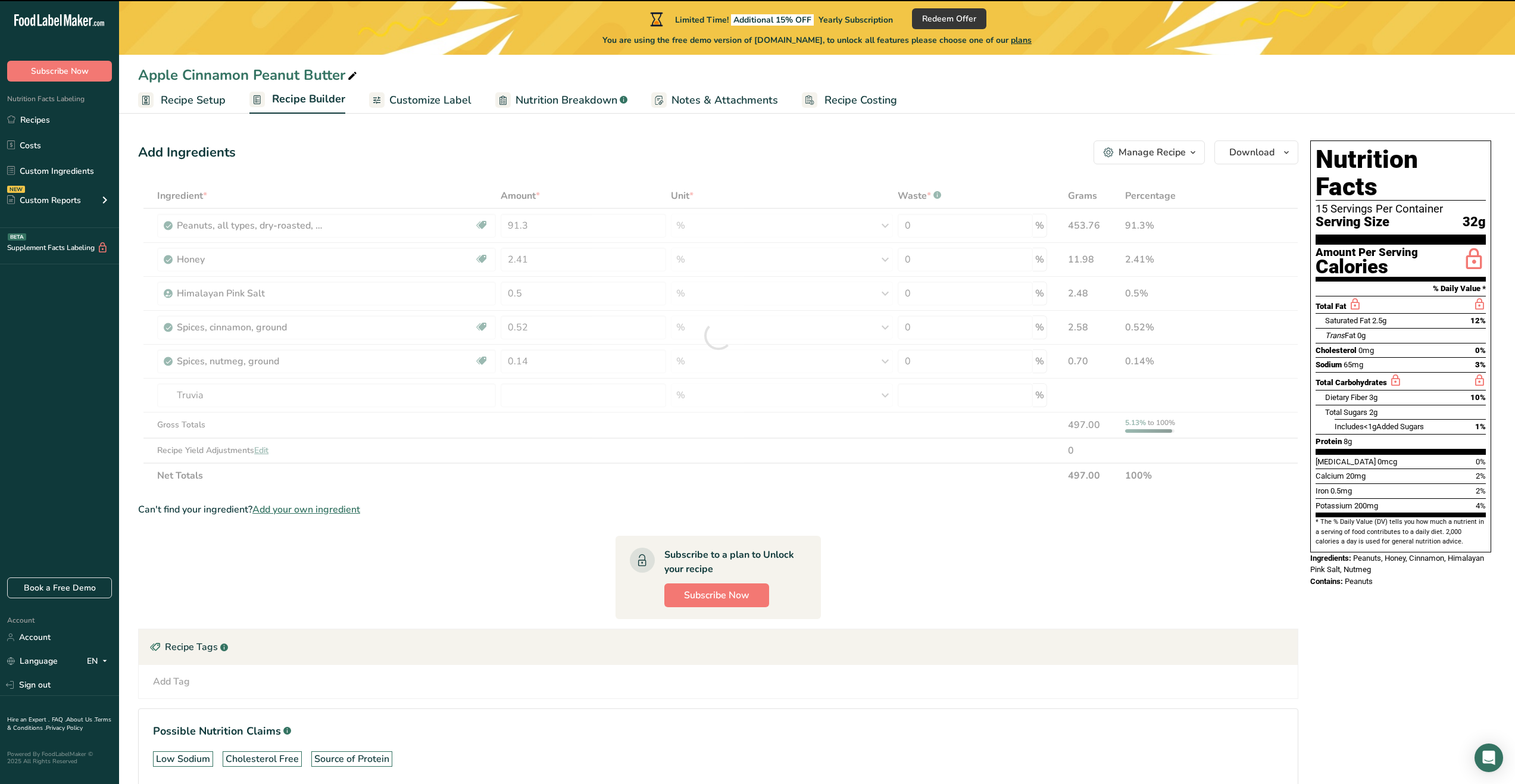
type input "0"
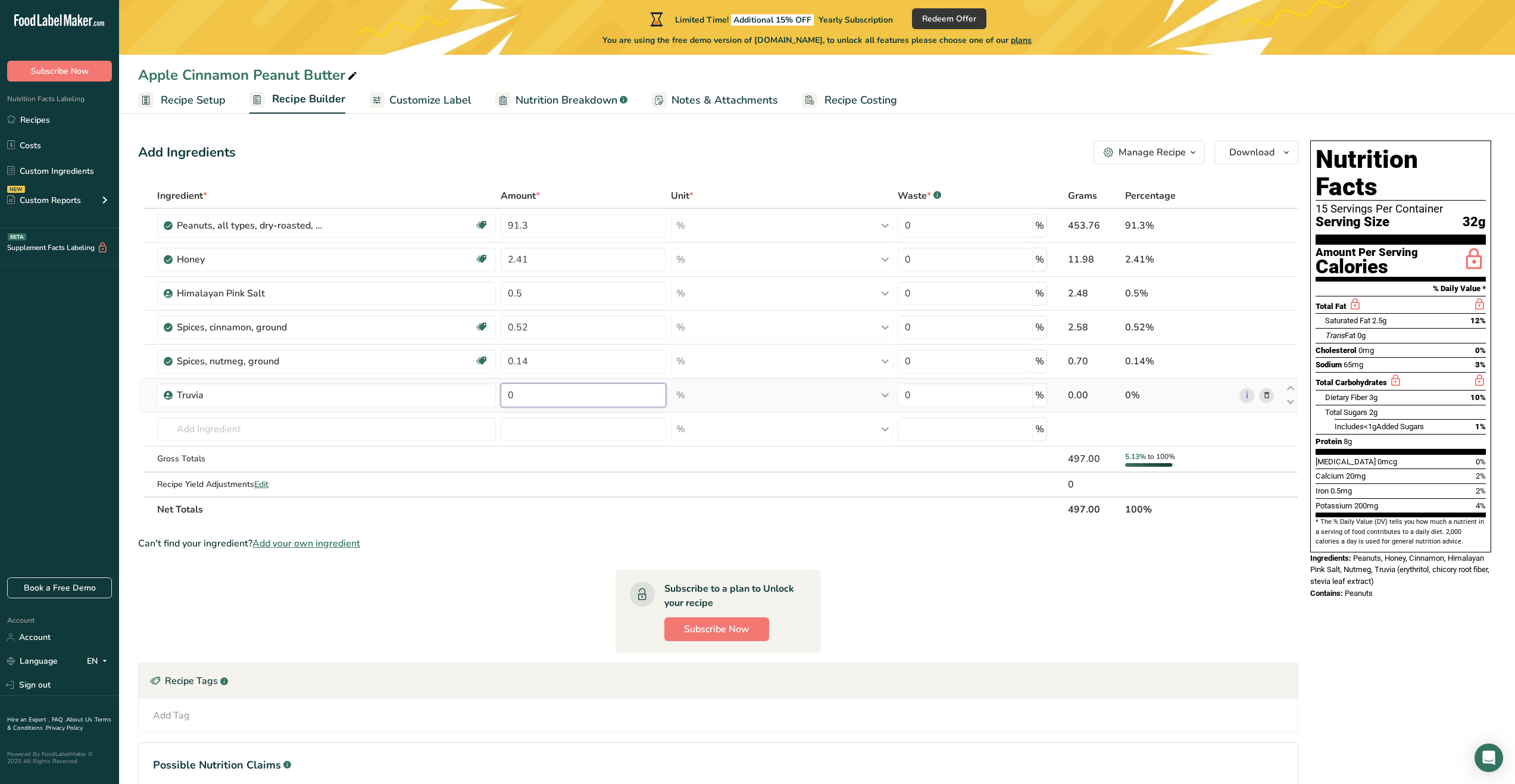
click at [540, 391] on input "0" at bounding box center [584, 396] width 166 height 24
type input "0.88"
click at [546, 535] on section "Ingredient * Amount * Unit * Waste * .a-a{fill:#347362;}.b-a{fill:#fff;} Grams …" at bounding box center [718, 511] width 1160 height 656
click at [264, 424] on input "text" at bounding box center [327, 429] width 339 height 24
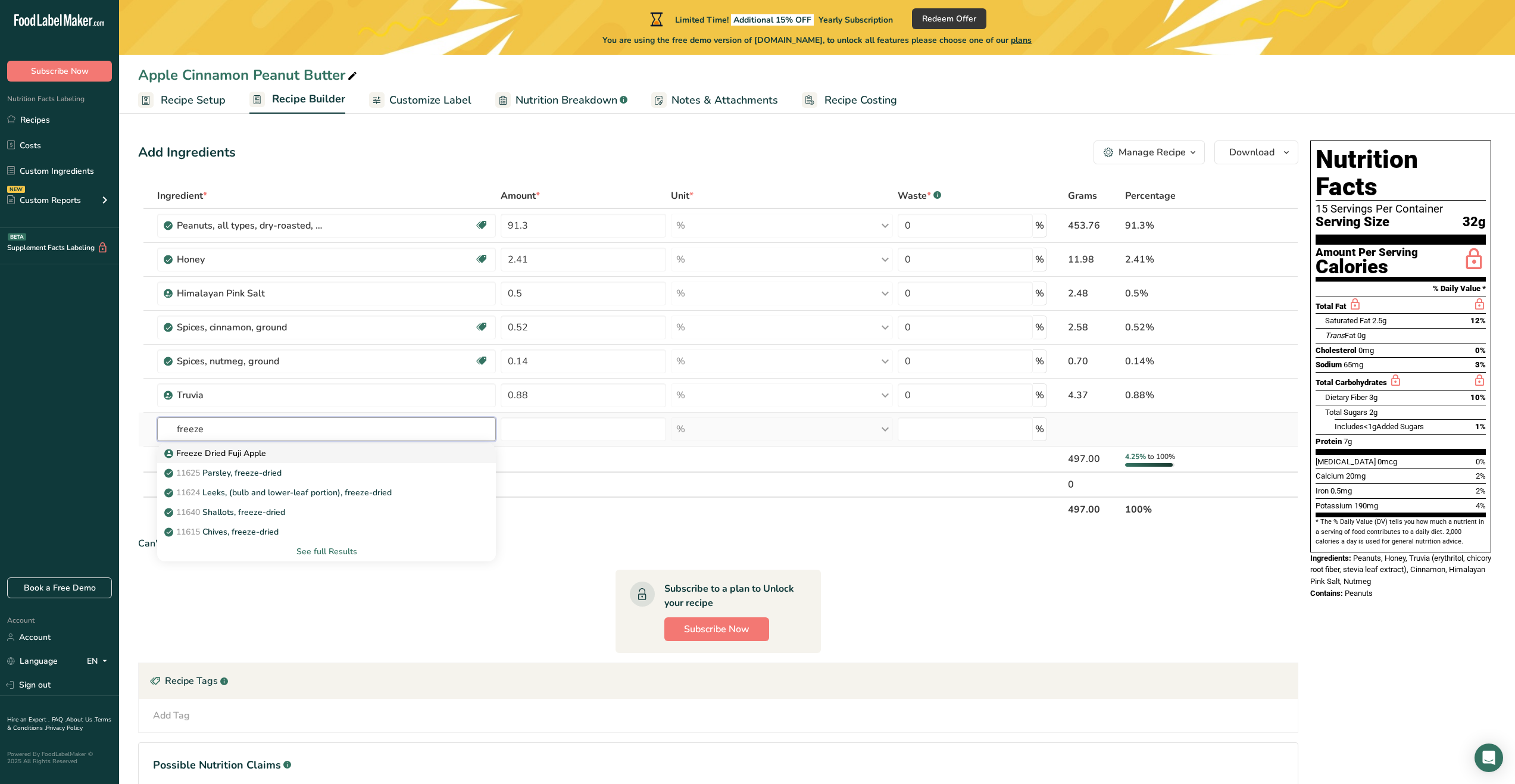
type input "freeze"
click at [241, 458] on p "Freeze Dried Fuji Apple" at bounding box center [216, 453] width 100 height 13
type input "Freeze Dried Fuji Apple"
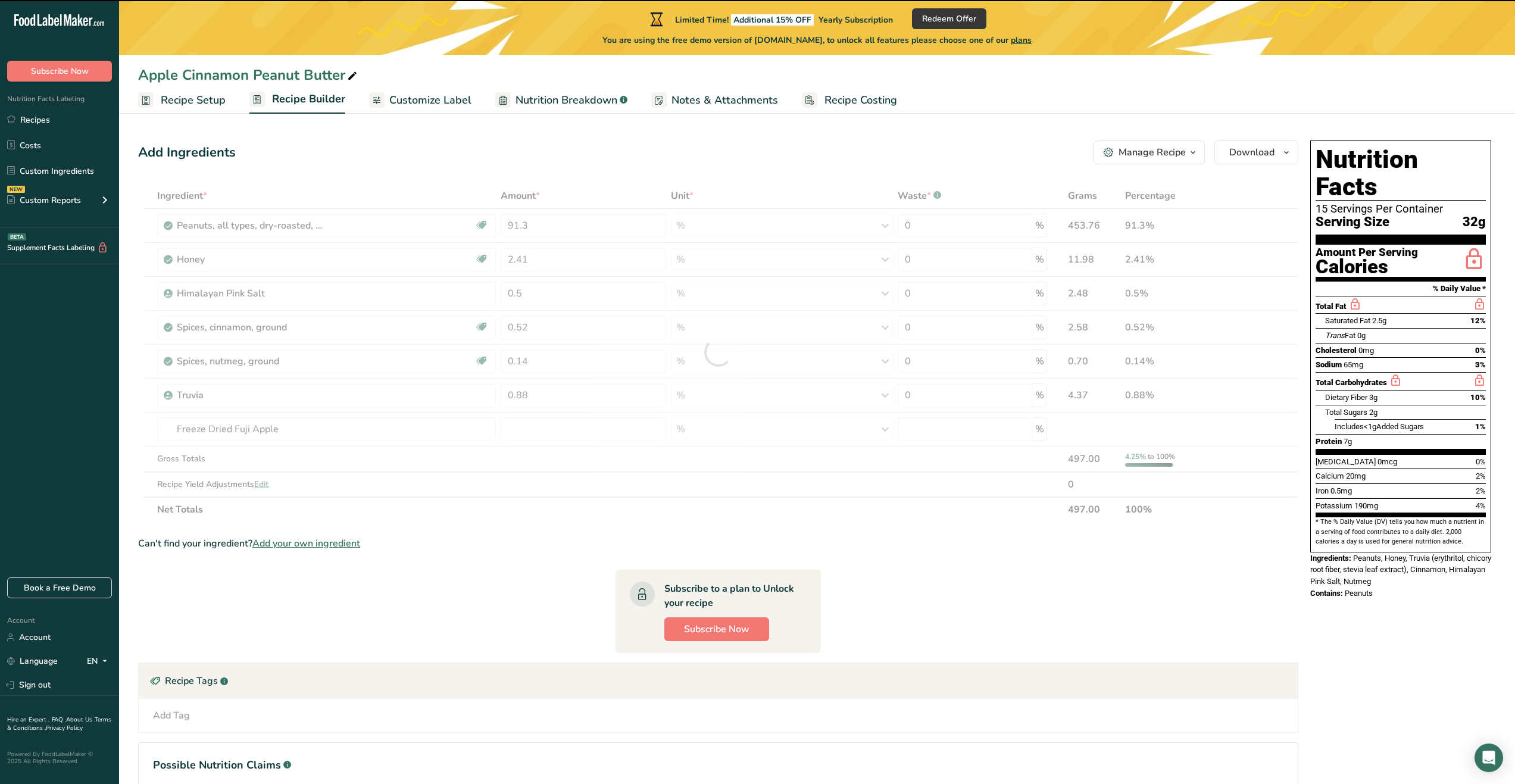
type input "0"
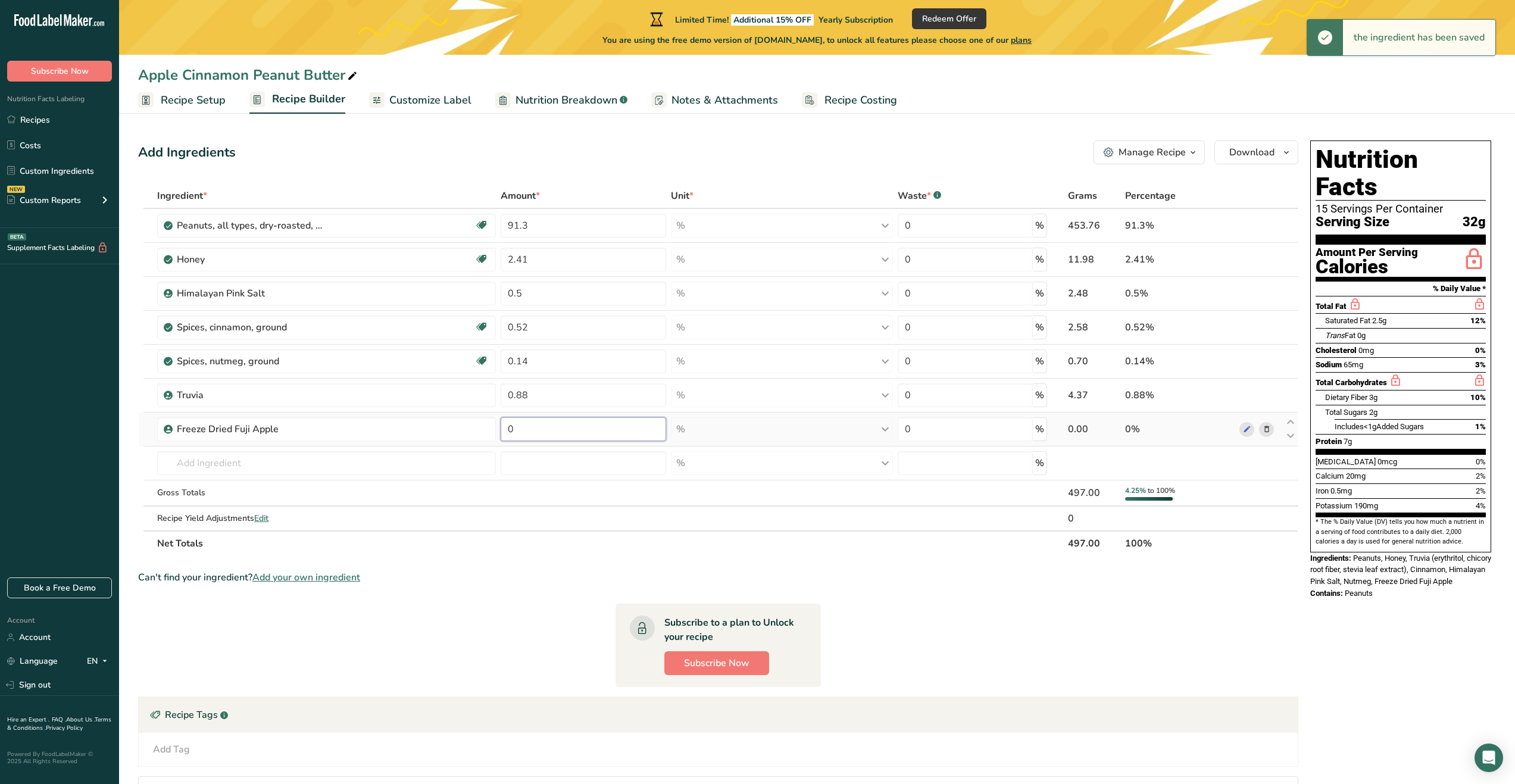
click at [524, 432] on input "0" at bounding box center [584, 429] width 166 height 24
type input "3.02"
click at [544, 579] on div "Can't find your ingredient? Add your own ingredient" at bounding box center [718, 577] width 1160 height 14
click at [324, 473] on input "text" at bounding box center [327, 463] width 339 height 24
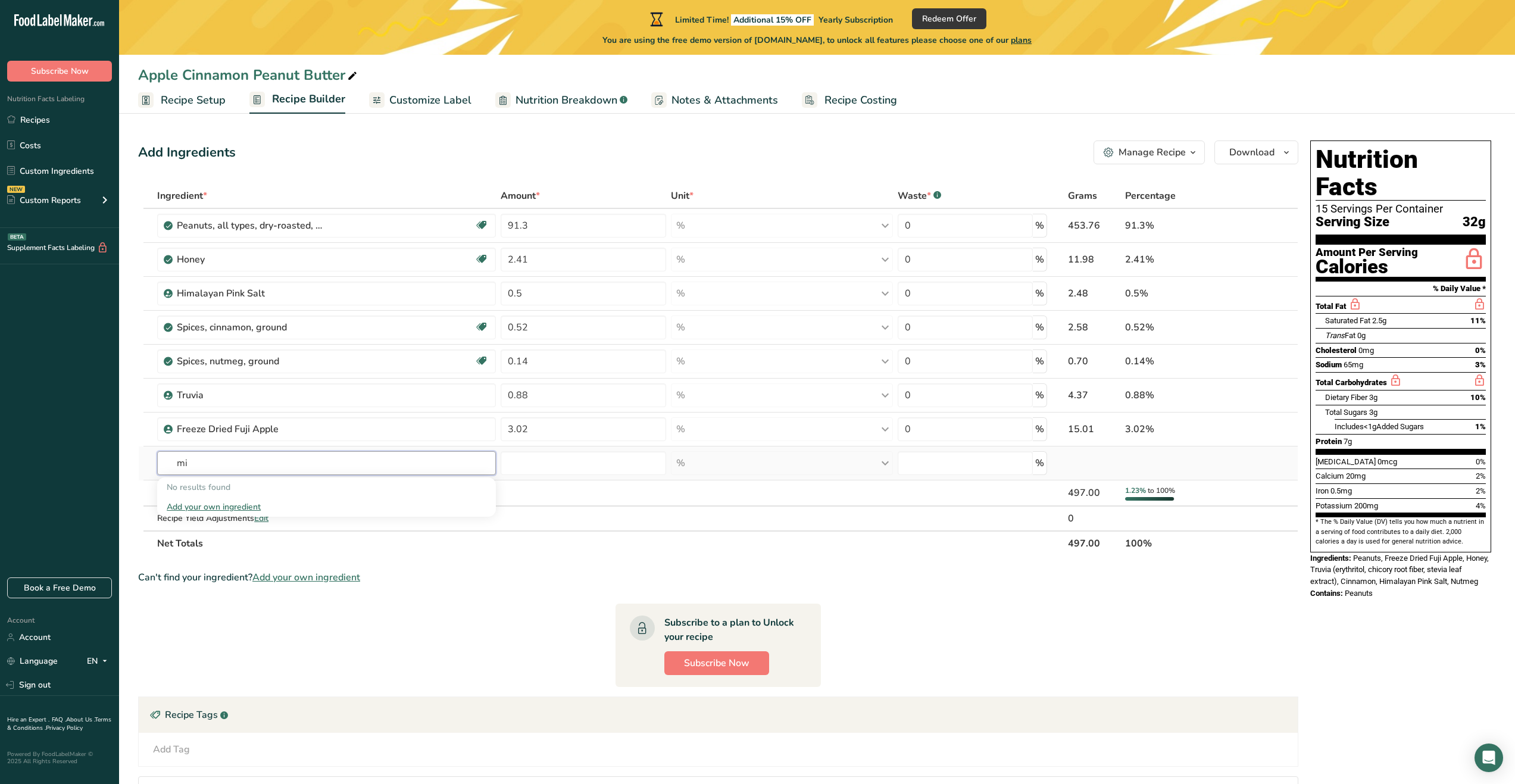
type input "m"
click at [337, 583] on span "Add your own ingredient" at bounding box center [306, 577] width 108 height 14
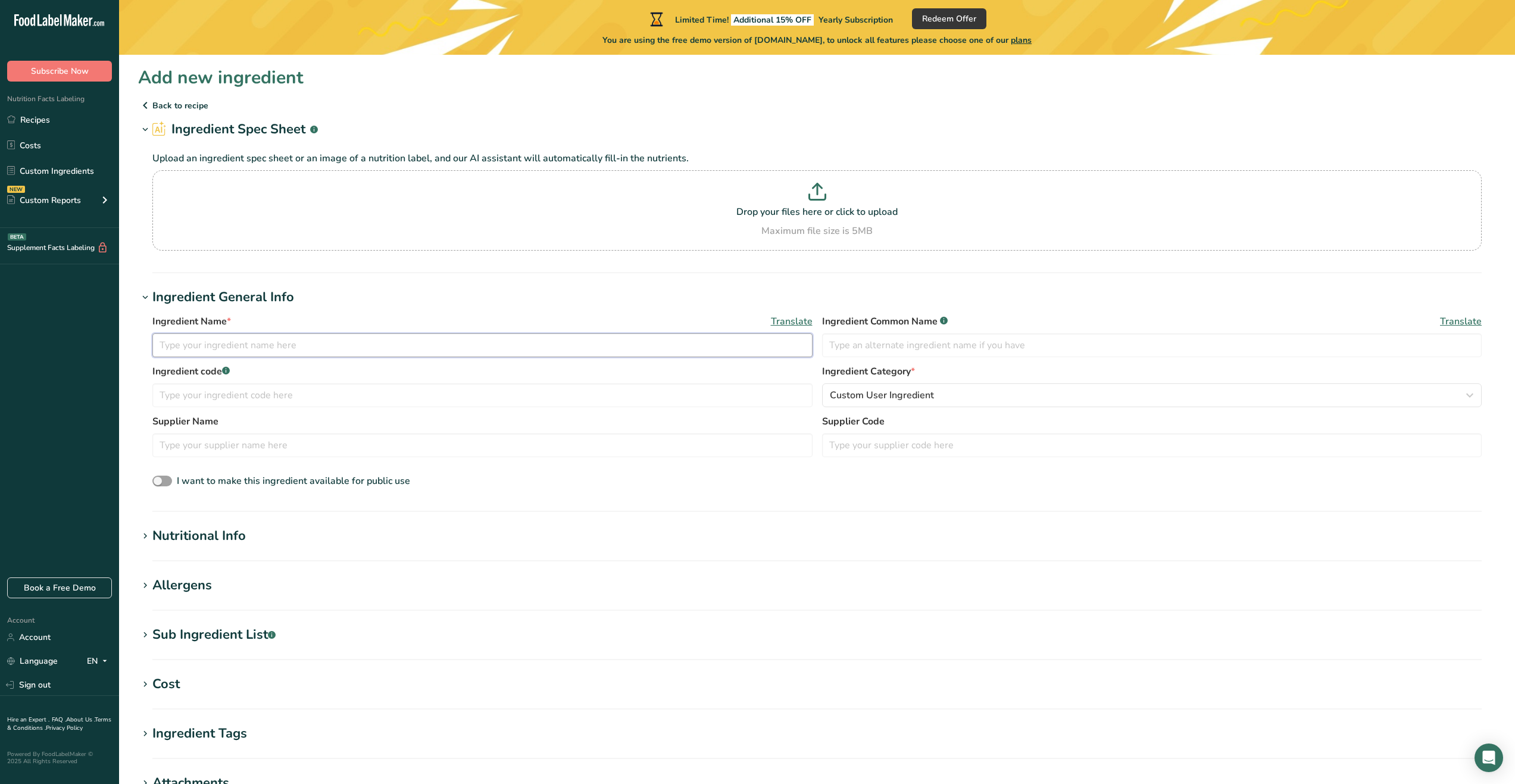
click at [267, 349] on input "text" at bounding box center [483, 346] width 661 height 24
click at [211, 344] on input "[MEDICAL_DATA]" at bounding box center [483, 346] width 661 height 24
click at [163, 345] on input "[MEDICAL_DATA]" at bounding box center [483, 346] width 661 height 24
type input "[MEDICAL_DATA]"
click at [347, 449] on input "text" at bounding box center [483, 445] width 661 height 24
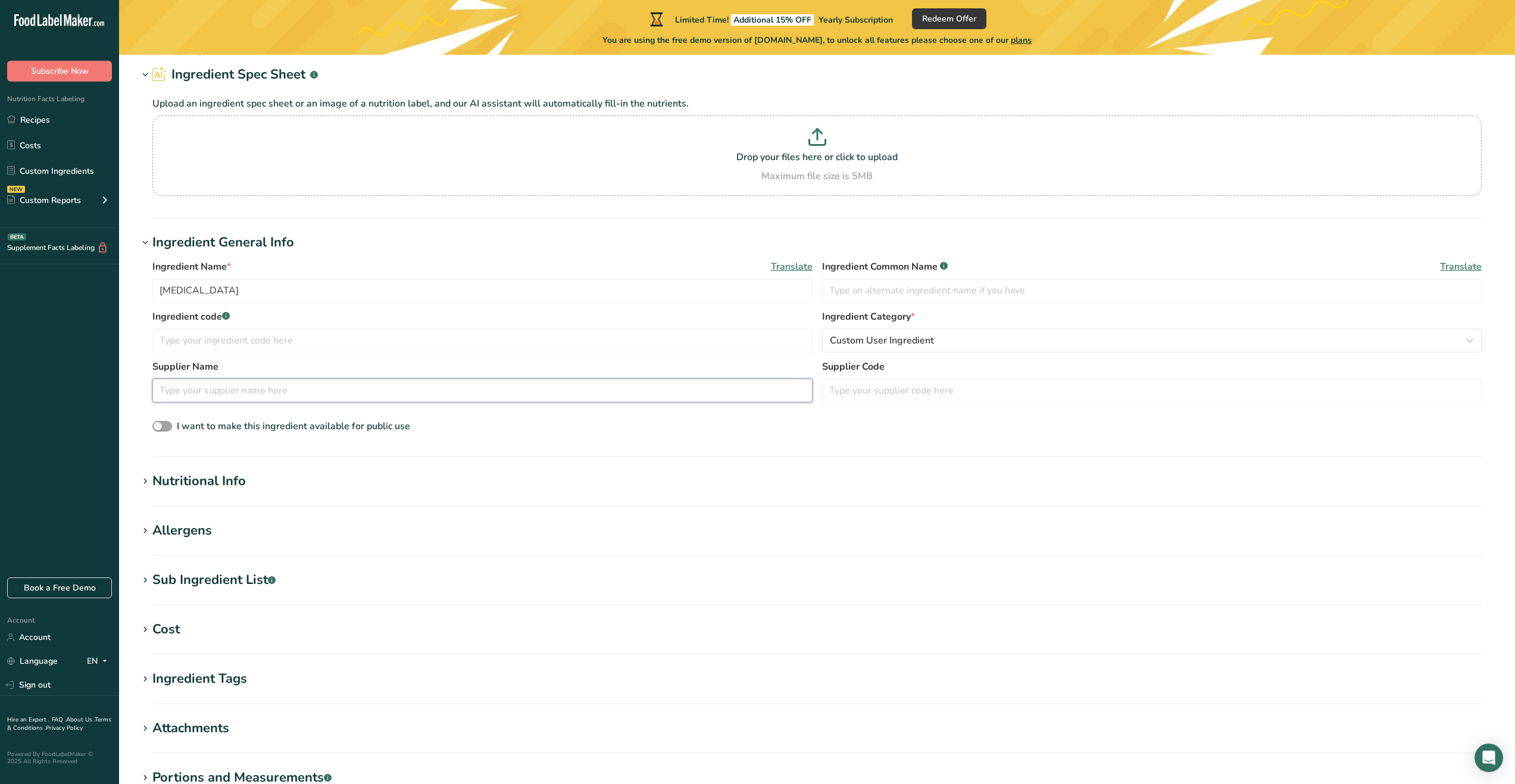
scroll to position [60, 0]
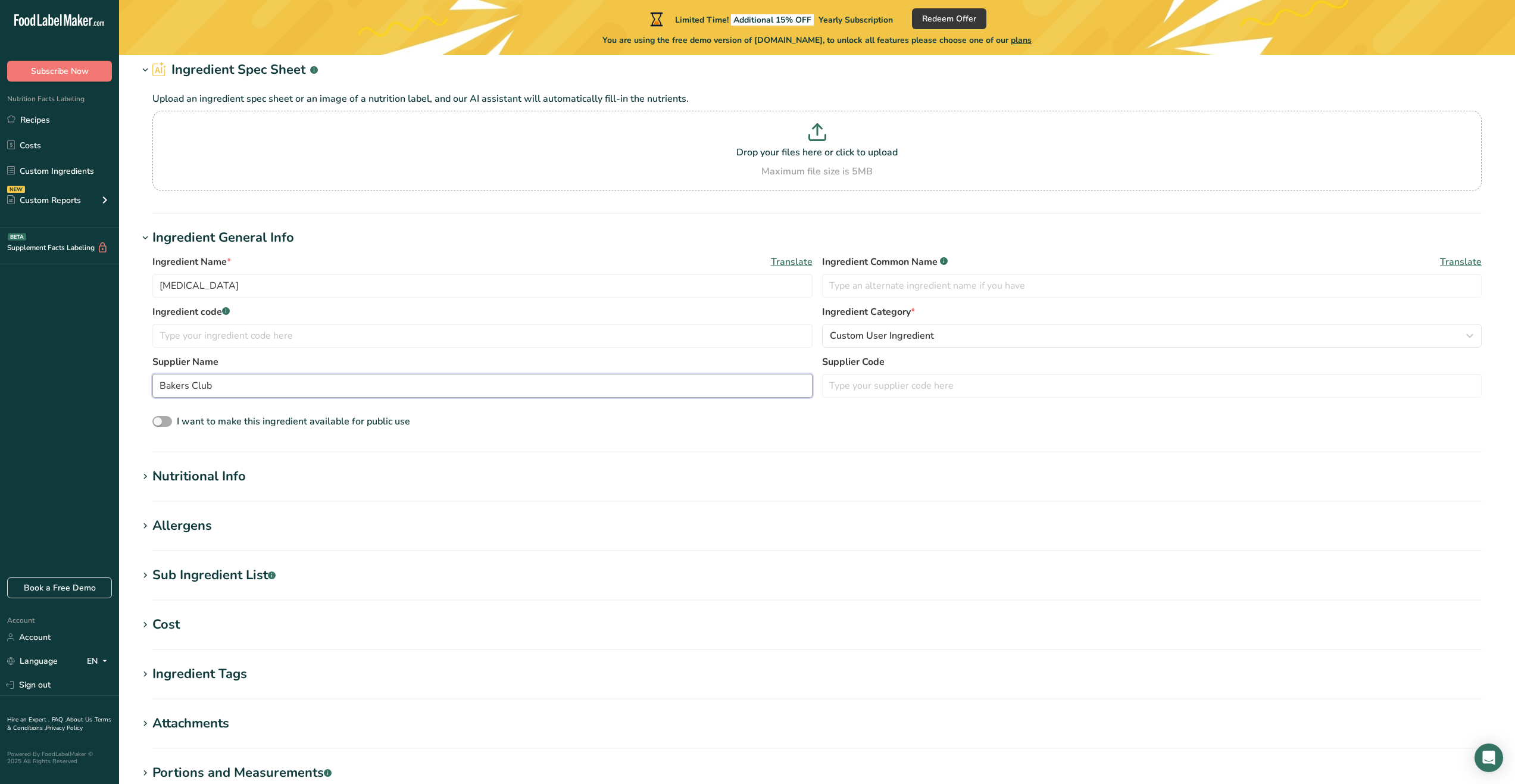
type input "Bakers Club"
click at [271, 424] on span "I want to make this ingredient available for public use" at bounding box center [294, 422] width 233 height 13
click at [160, 424] on input "I want to make this ingredient available for public use" at bounding box center [156, 422] width 8 height 8
checkbox input "true"
click at [223, 472] on div "Nutritional Info" at bounding box center [199, 476] width 93 height 20
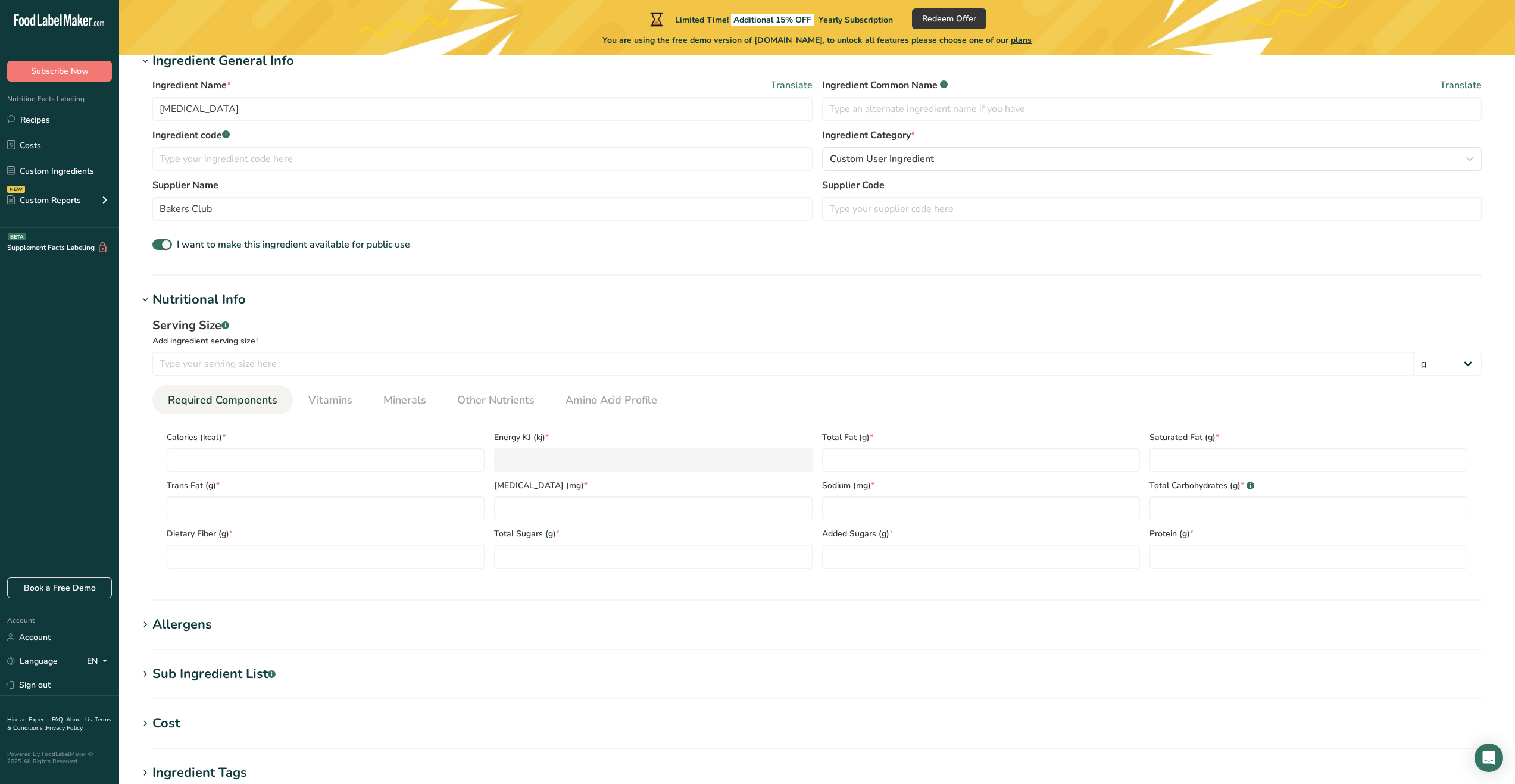
scroll to position [238, 0]
click at [299, 460] on input "number" at bounding box center [325, 459] width 318 height 24
type input "0"
type KJ "0"
type input "0"
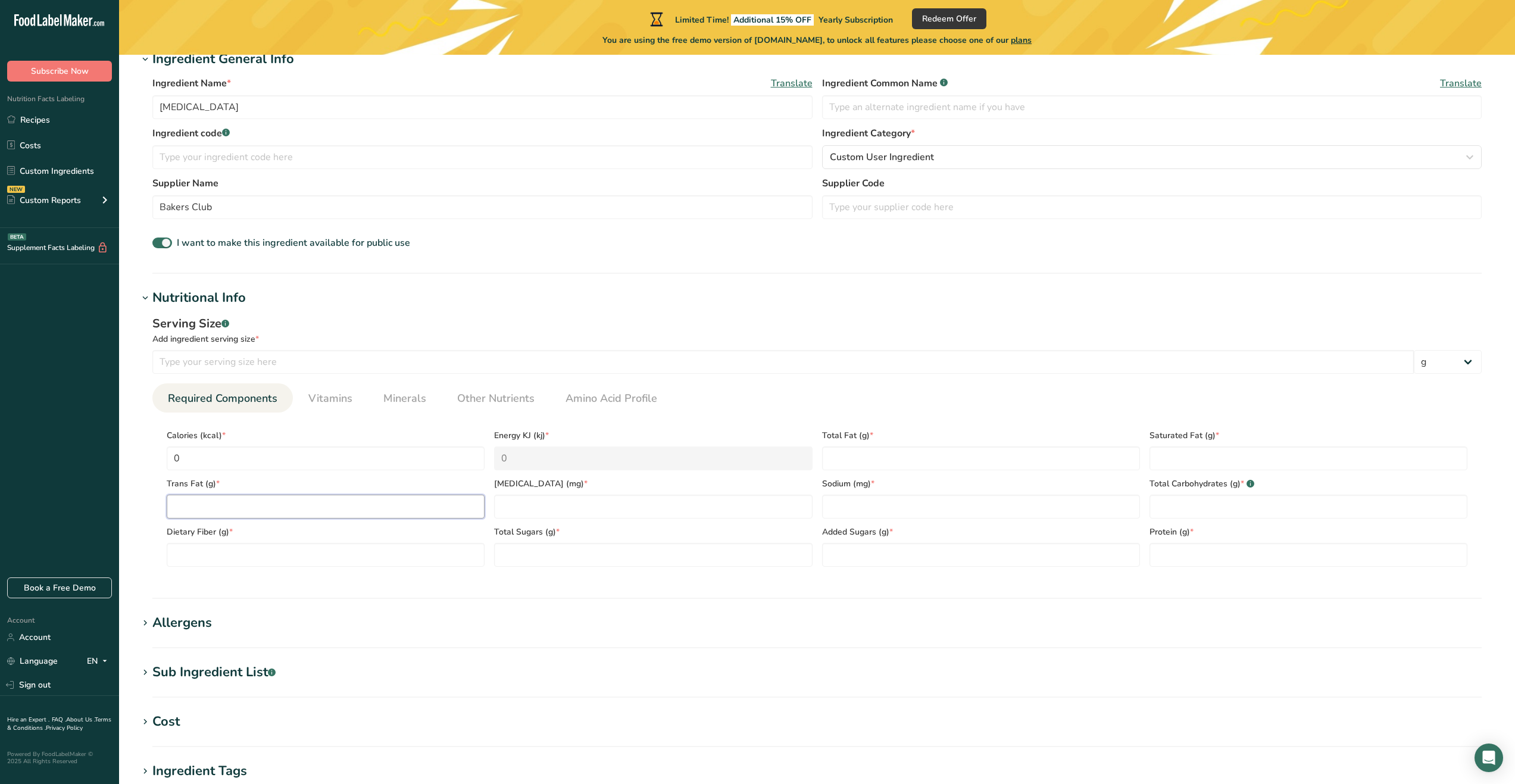
click at [439, 505] on Fat "number" at bounding box center [325, 507] width 318 height 24
type Fat "0"
click at [432, 544] on Fiber "number" at bounding box center [325, 555] width 318 height 24
type Fiber "0"
click at [552, 547] on Sugars "number" at bounding box center [653, 555] width 318 height 24
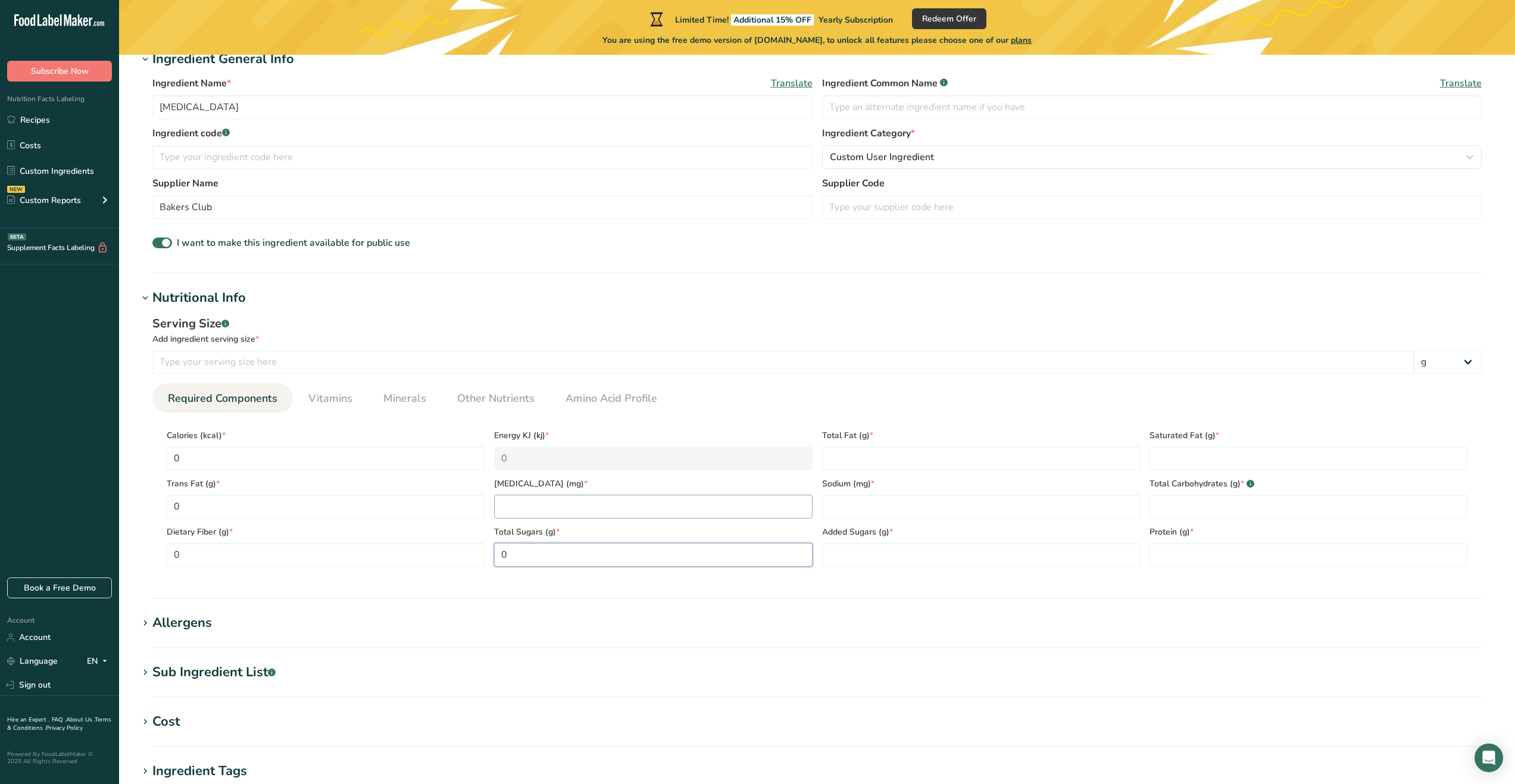
type Sugars "0"
click at [564, 515] on input "number" at bounding box center [653, 507] width 318 height 24
type input "0"
click at [851, 543] on Sugars "number" at bounding box center [981, 555] width 318 height 24
type Sugars "0"
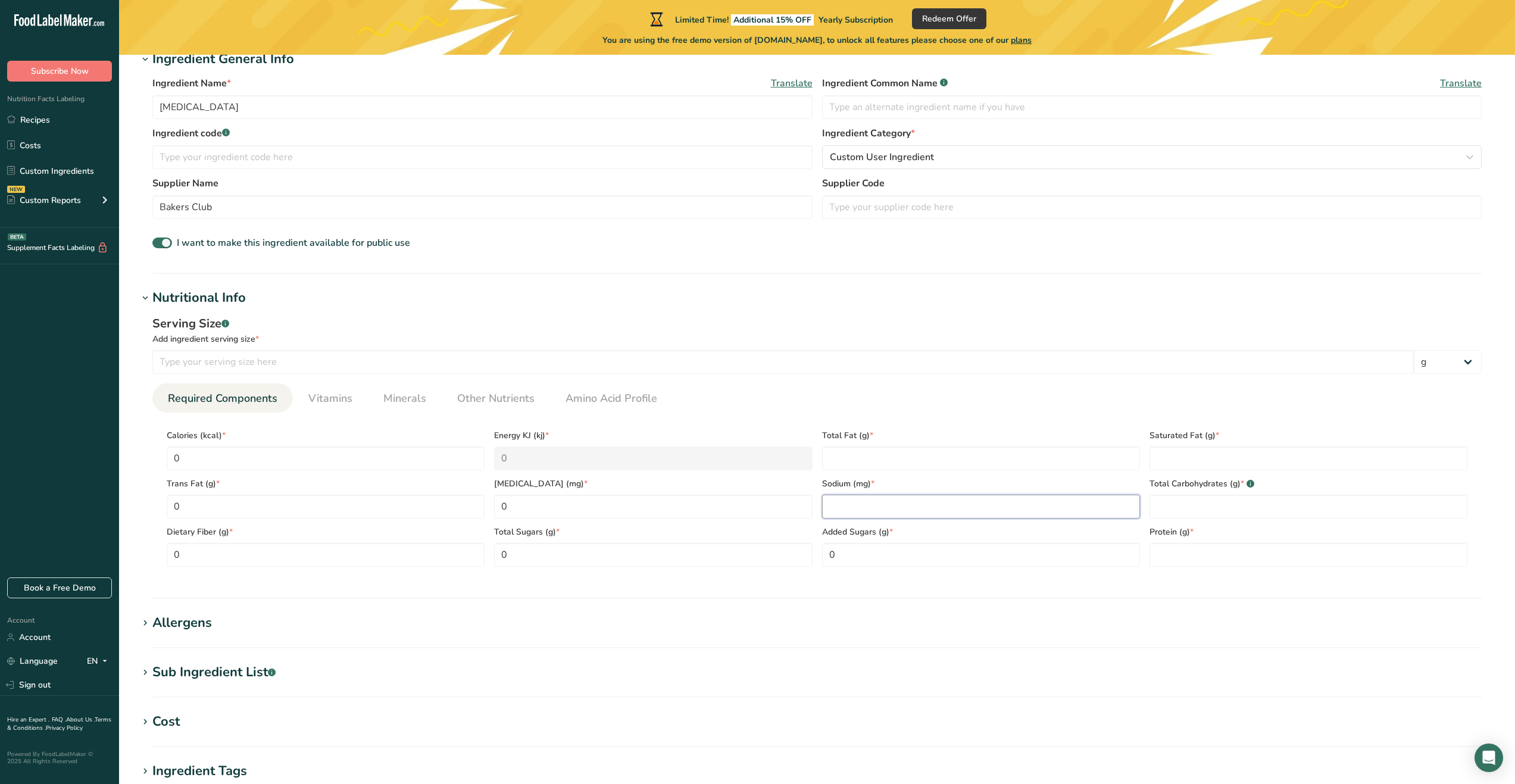
click at [866, 504] on input "number" at bounding box center [981, 507] width 318 height 24
type input "0"
click at [868, 459] on Fat "number" at bounding box center [981, 459] width 318 height 24
type Fat "0"
click at [1169, 454] on Fat "number" at bounding box center [1308, 459] width 318 height 24
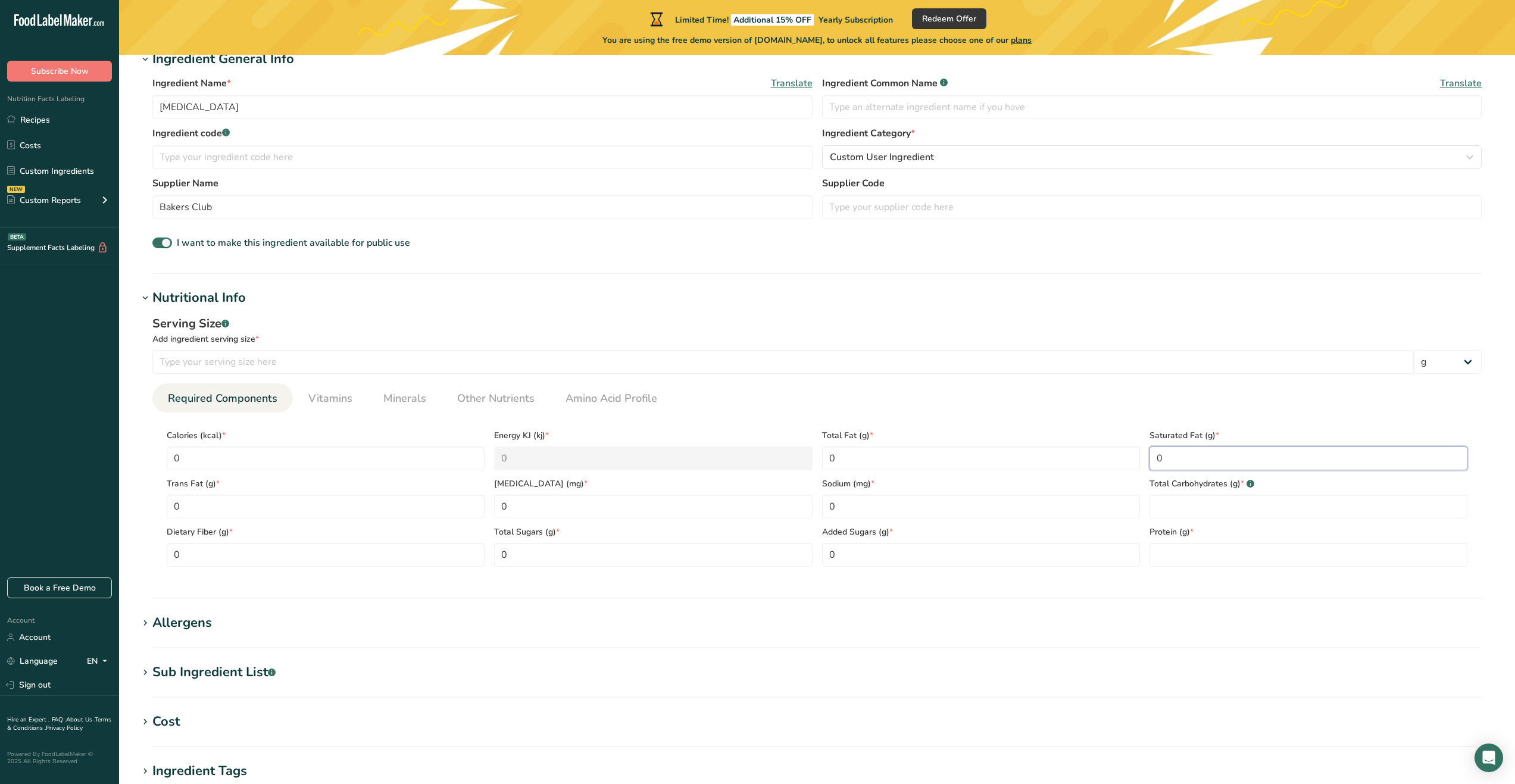
type Fat "0"
click at [1188, 523] on div "Protein (g) *" at bounding box center [1308, 542] width 327 height 48
click at [1190, 510] on Carbohydrates "number" at bounding box center [1308, 507] width 318 height 24
type Carbohydrates "0"
click at [1185, 547] on input "number" at bounding box center [1308, 555] width 318 height 24
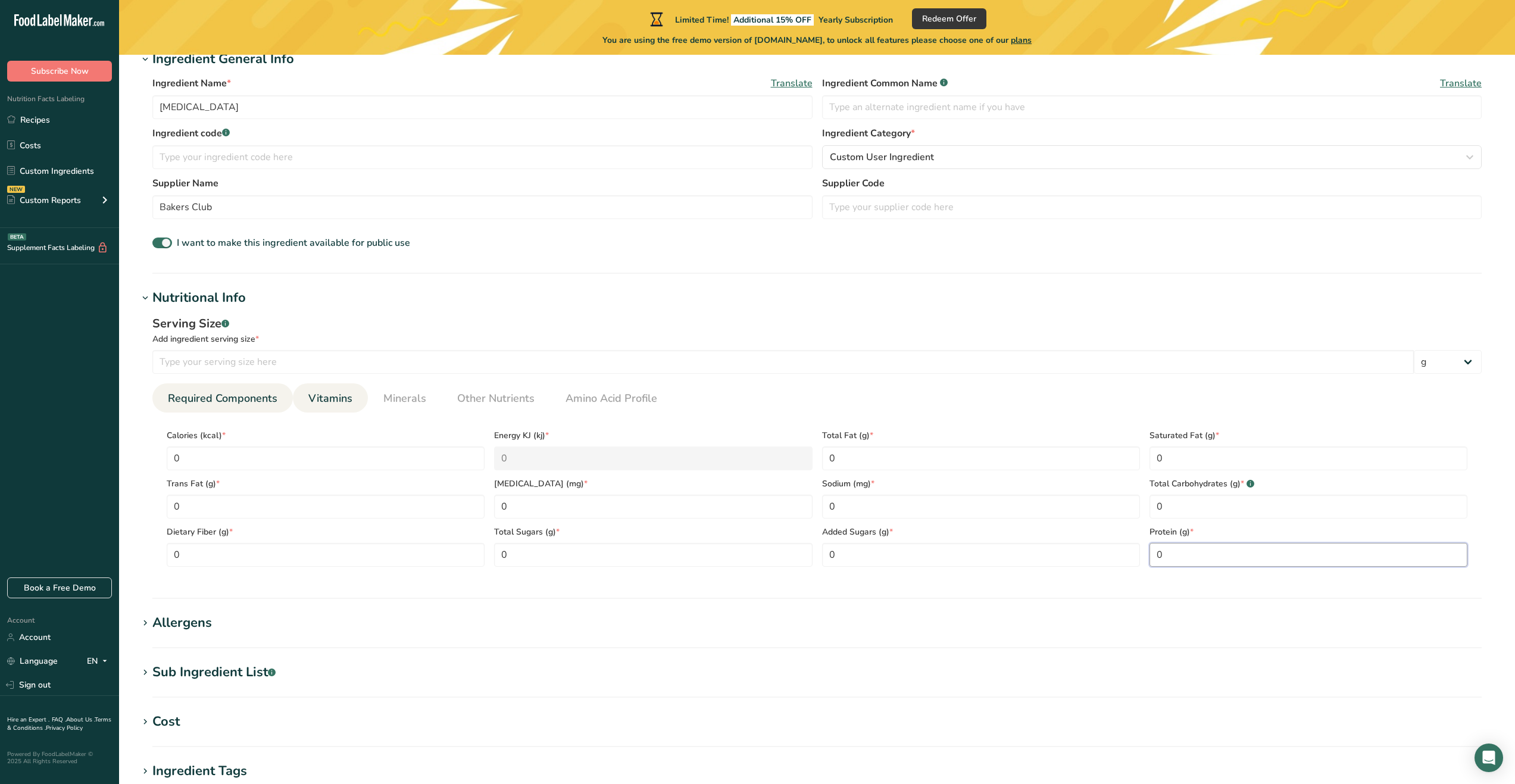
type input "0"
click at [318, 393] on span "Vitamins" at bounding box center [330, 398] width 44 height 16
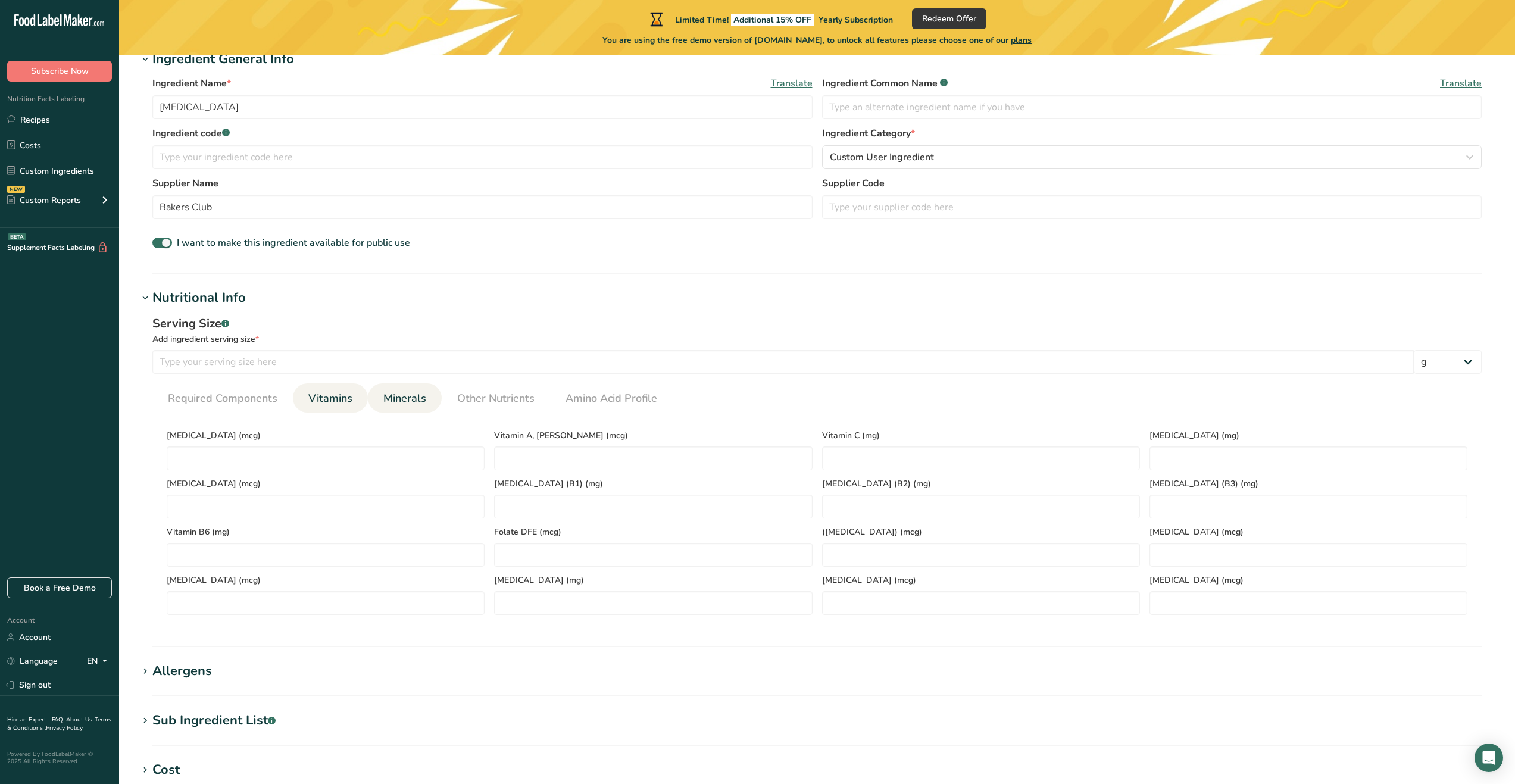
click at [420, 401] on span "Minerals" at bounding box center [405, 398] width 43 height 16
click at [297, 504] on input "number" at bounding box center [325, 507] width 318 height 24
click at [298, 469] on input "number" at bounding box center [325, 459] width 318 height 24
click at [1181, 440] on span "Potassium (mg)" at bounding box center [1308, 436] width 318 height 13
click at [1185, 457] on input "number" at bounding box center [1308, 459] width 318 height 24
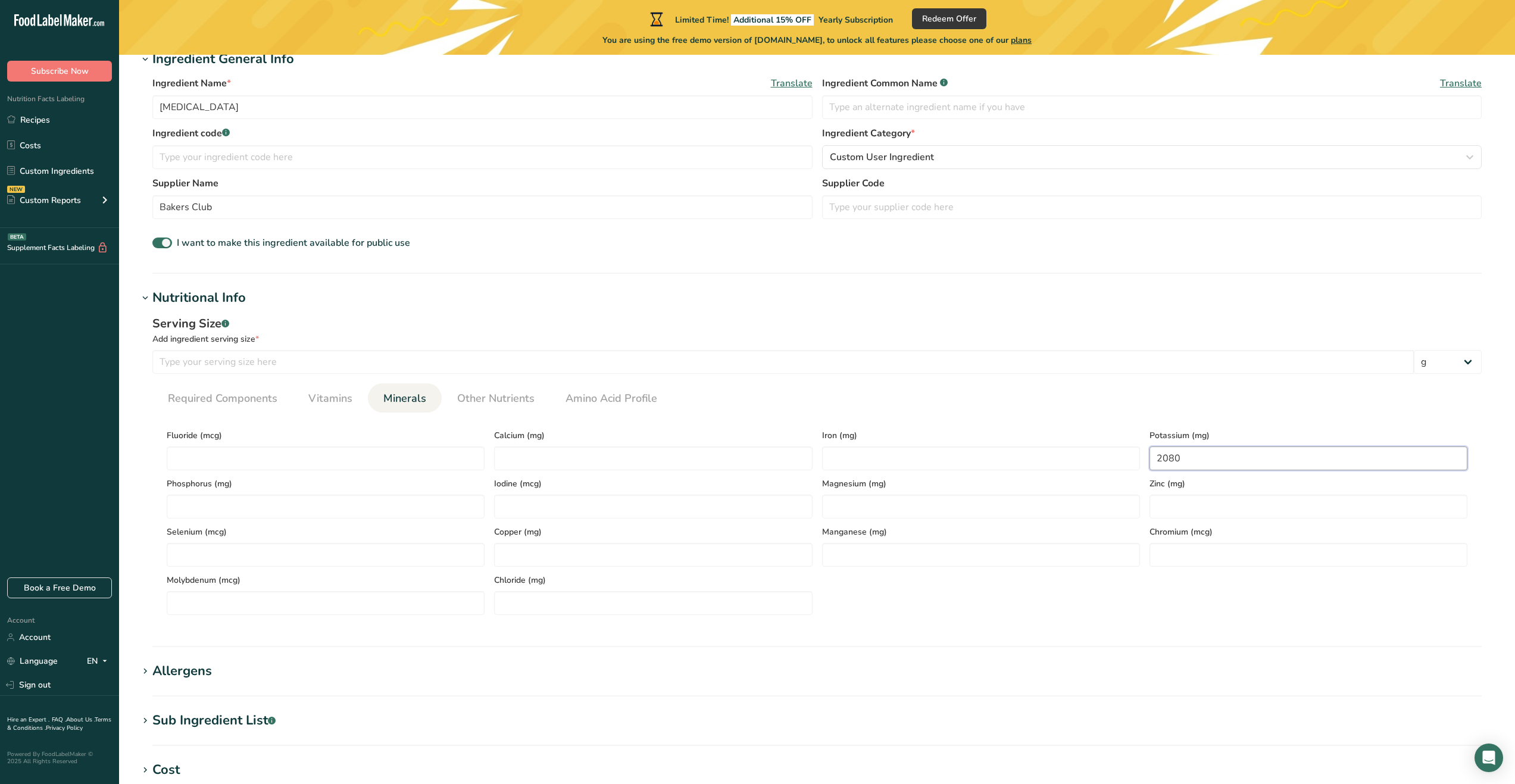
type input "2080"
click at [1117, 707] on section "Add new ingredient Back to recipe Ingredient Spec Sheet .a-a{fill:#347362;}.b-a…" at bounding box center [817, 433] width 1396 height 1233
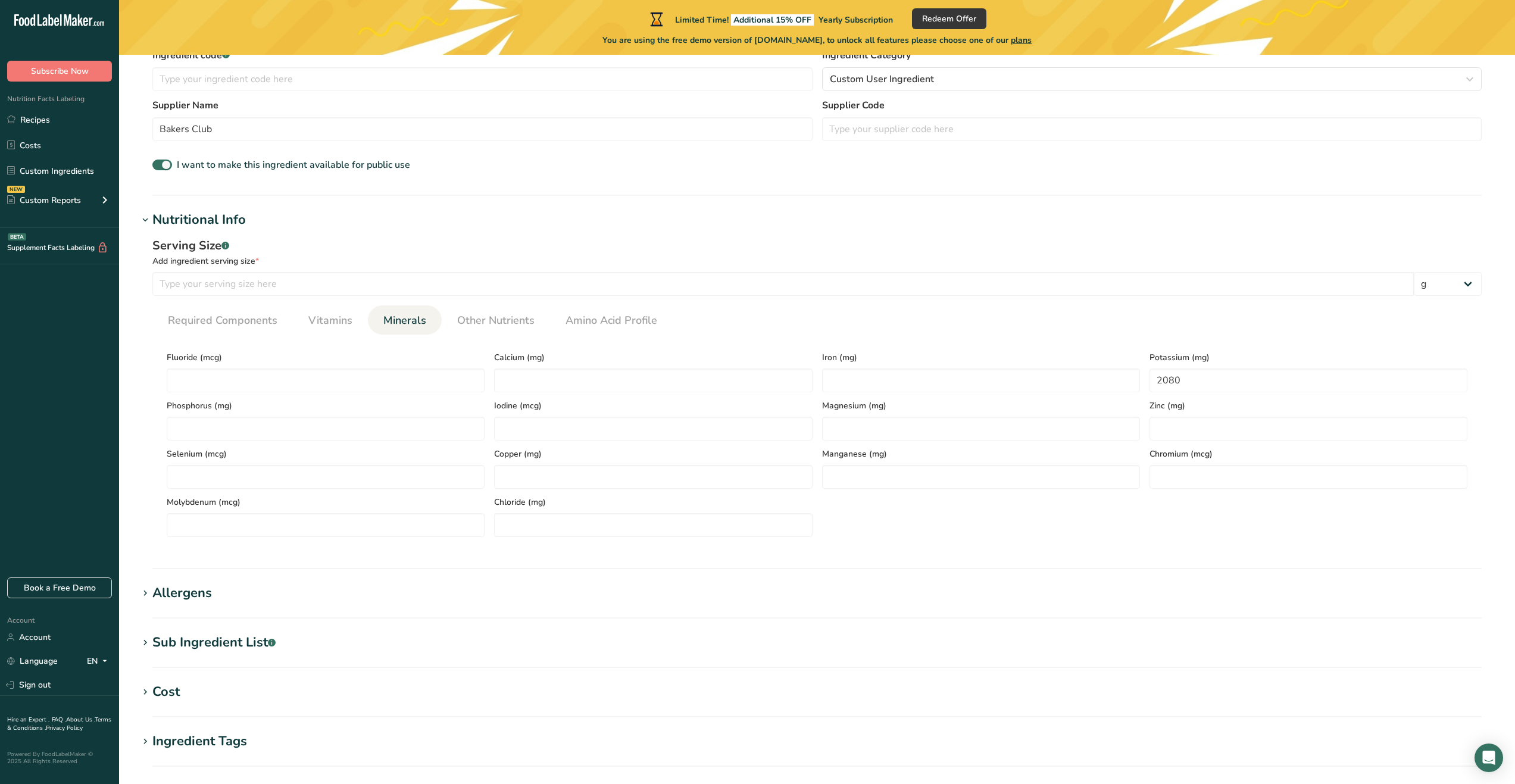
scroll to position [298, 0]
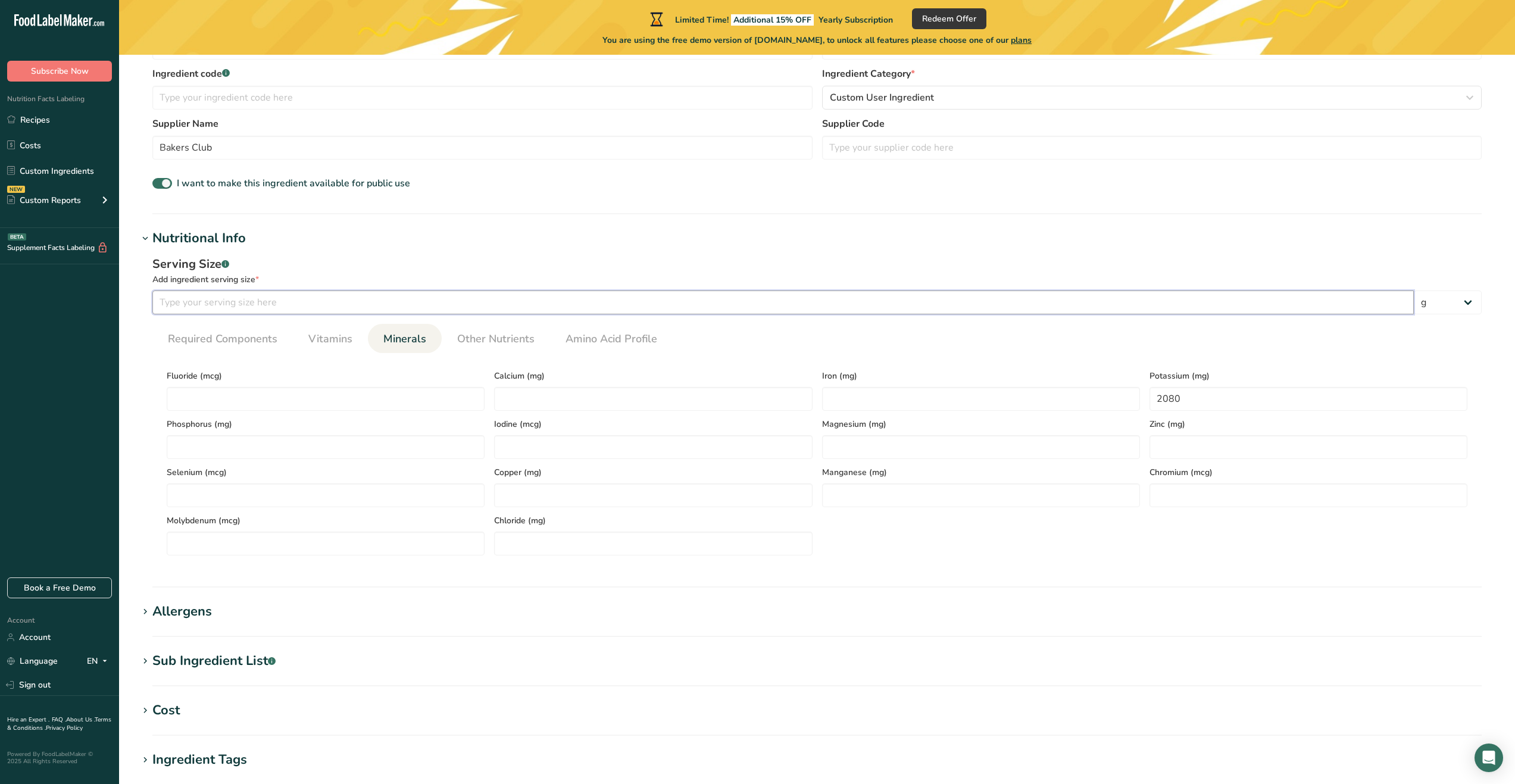
click at [435, 309] on input "number" at bounding box center [783, 303] width 1262 height 24
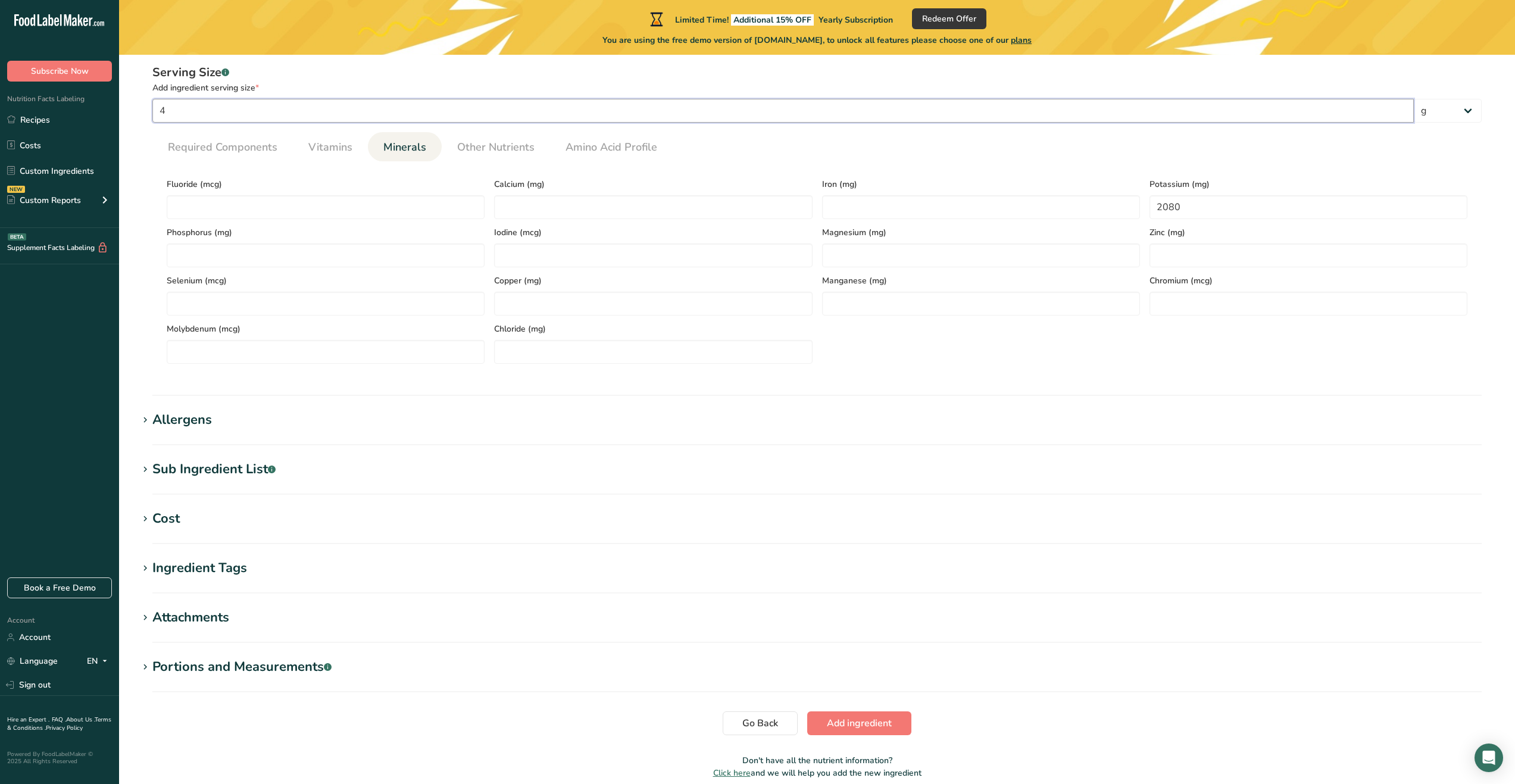
scroll to position [542, 0]
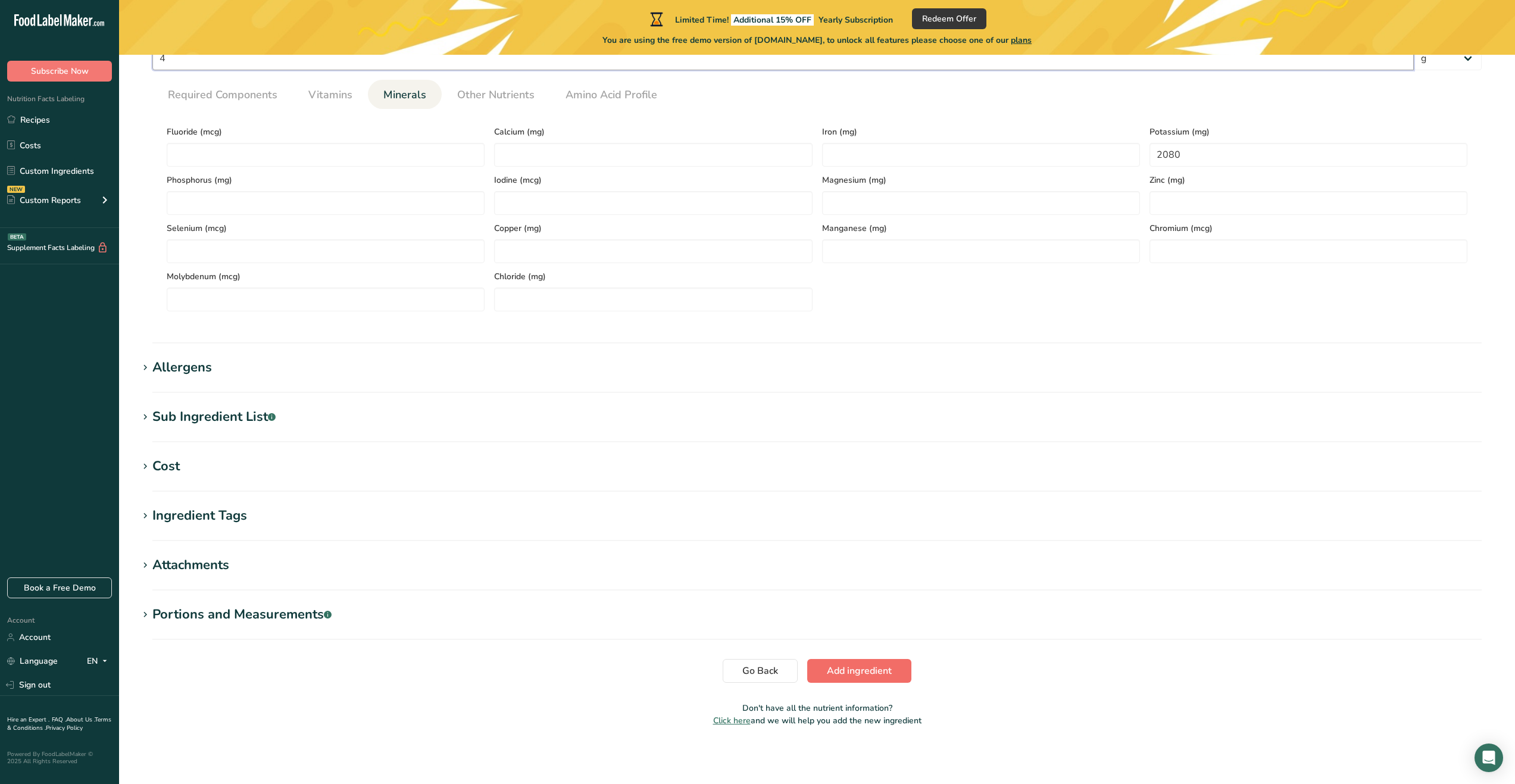
type input "4"
click at [899, 665] on button "Add ingredient" at bounding box center [859, 671] width 104 height 24
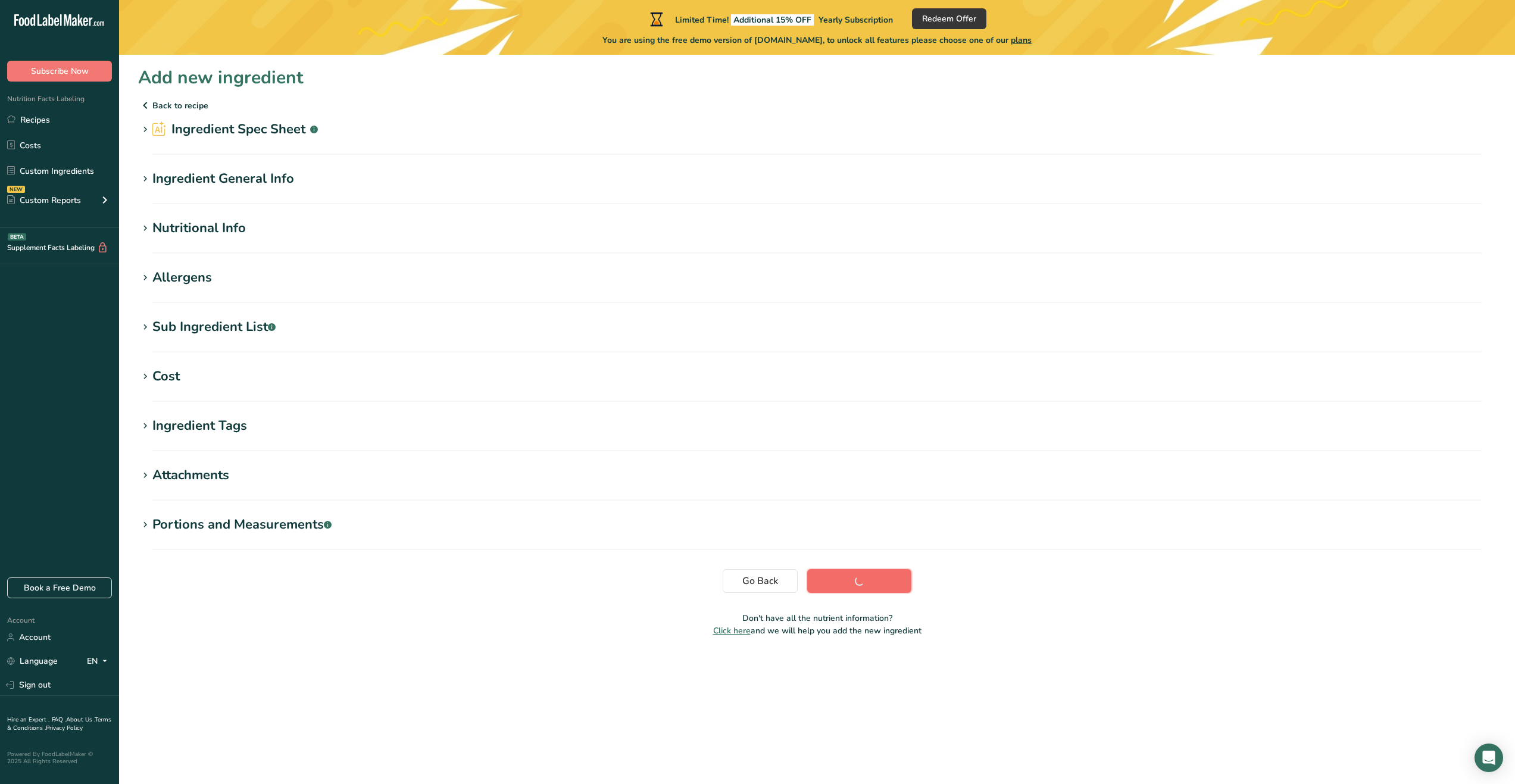
scroll to position [0, 0]
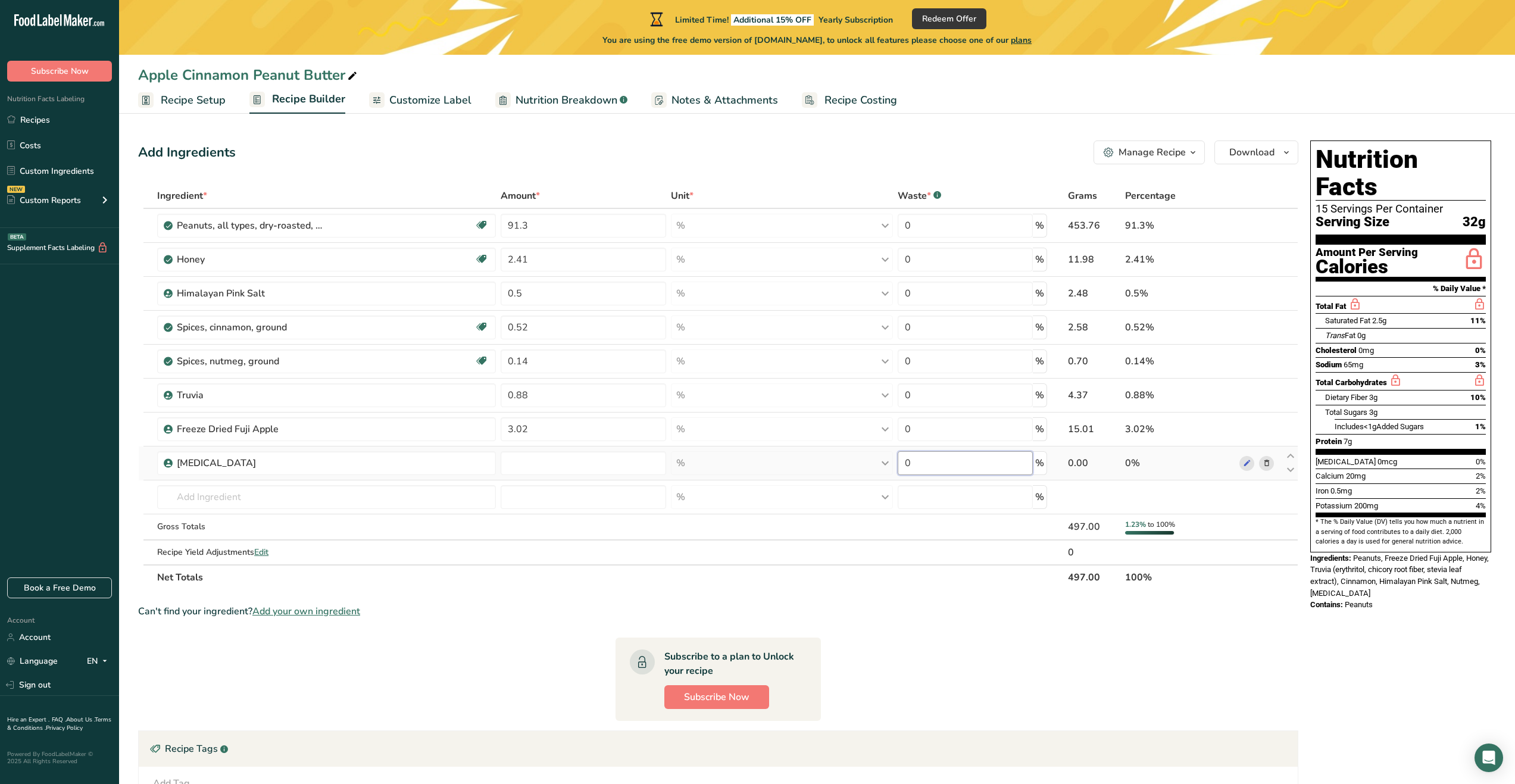
click at [935, 470] on input "0" at bounding box center [965, 463] width 135 height 24
click at [597, 461] on div "Ingredient * Amount * Unit * Waste * .a-a{fill:#347362;}.b-a{fill:#fff;} Grams …" at bounding box center [718, 386] width 1160 height 407
type input "0.8"
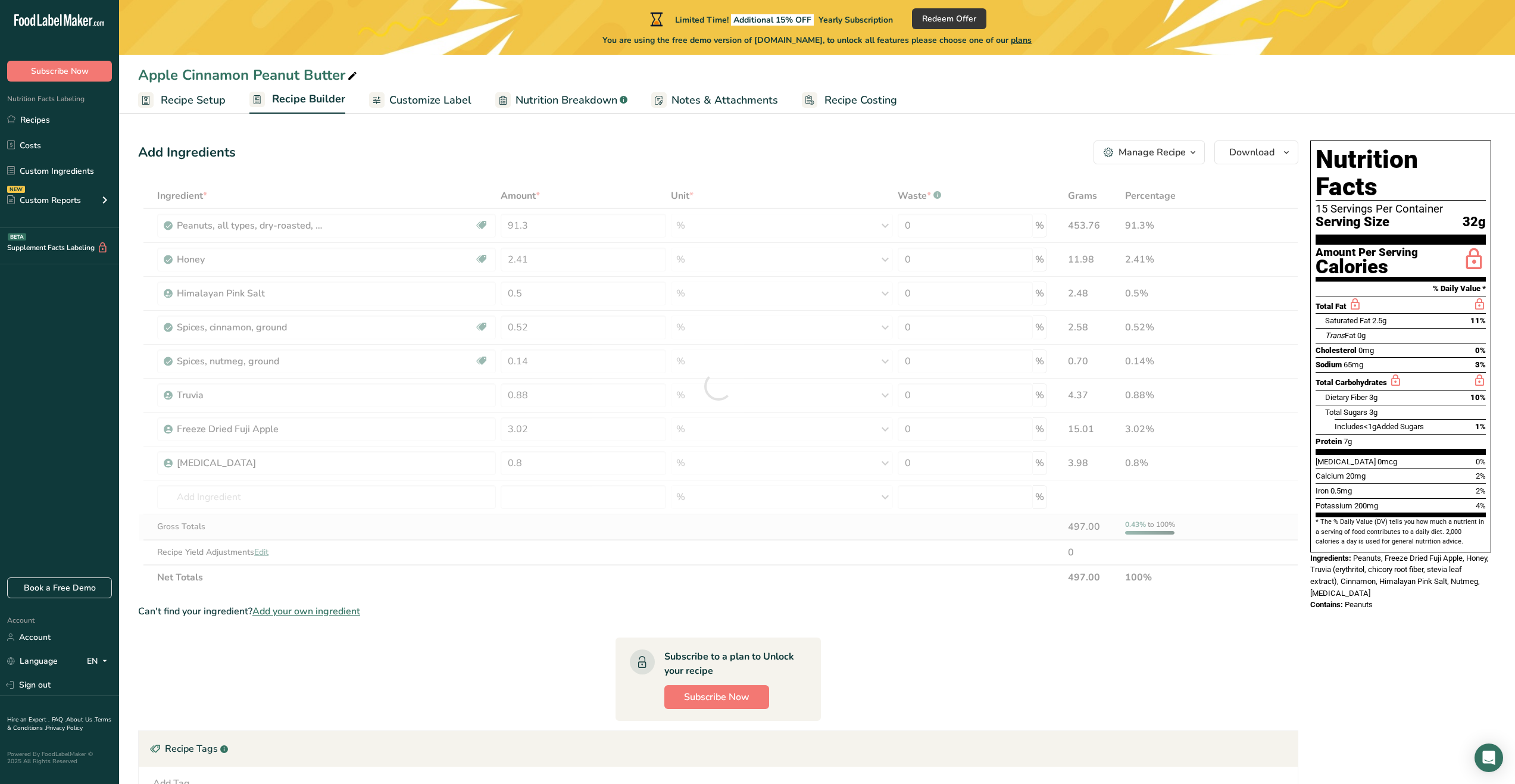
click at [618, 535] on div "Ingredient * Amount * Unit * Waste * .a-a{fill:#347362;}.b-a{fill:#fff;} Grams …" at bounding box center [718, 386] width 1160 height 407
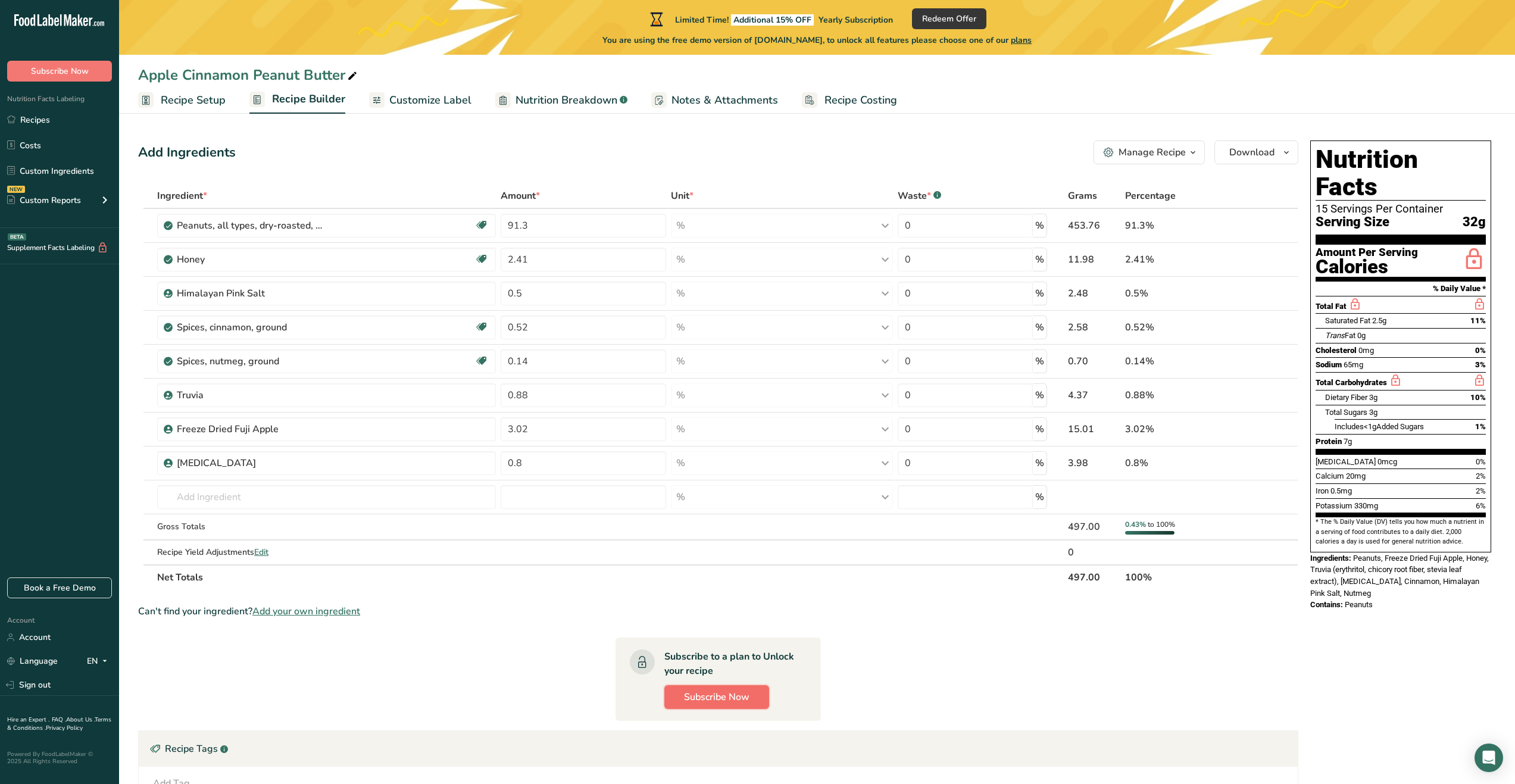
click at [724, 707] on button "Subscribe Now" at bounding box center [717, 697] width 105 height 24
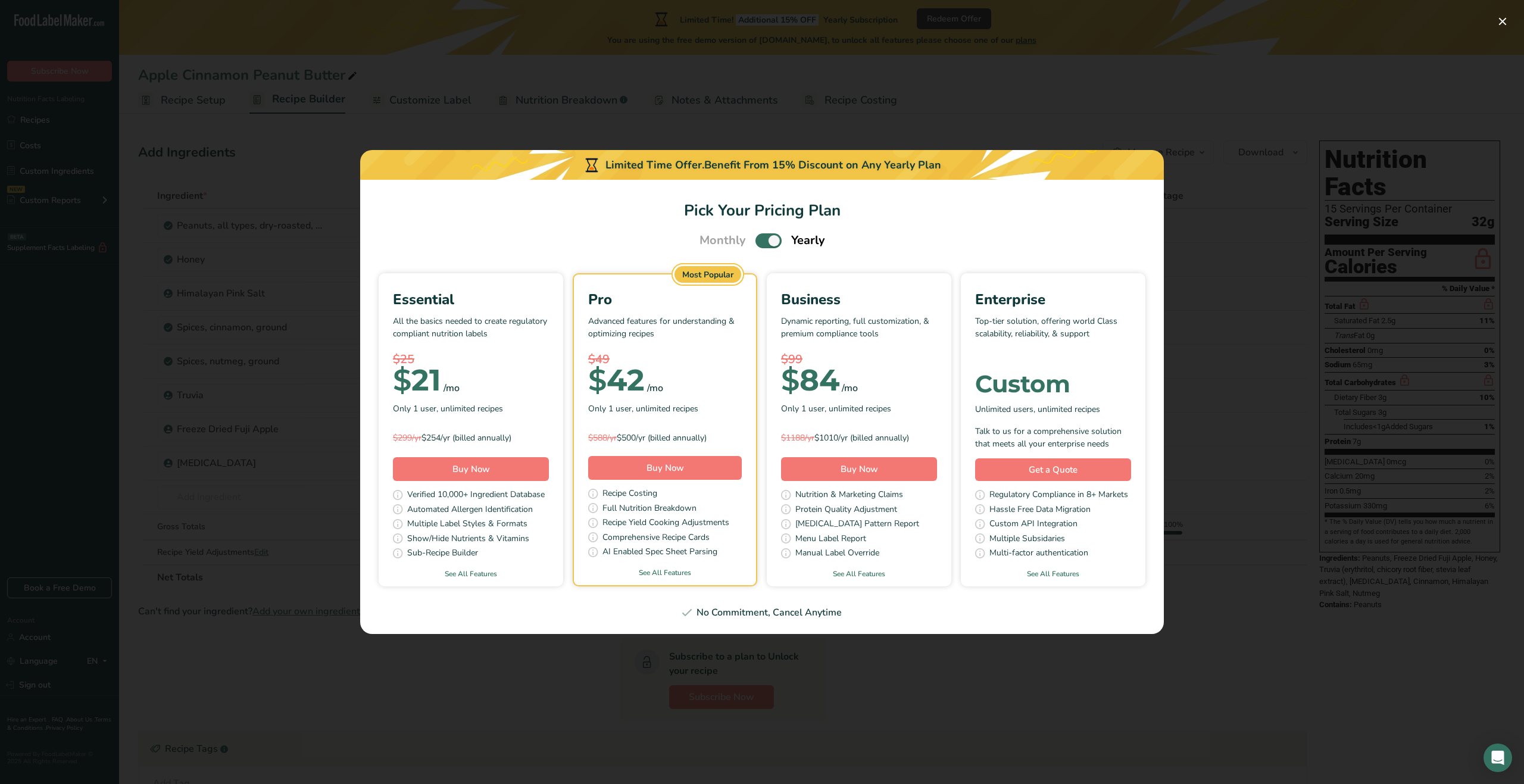
click at [770, 238] on span "Pick Your Pricing Plan Modal" at bounding box center [768, 240] width 26 height 15
click at [763, 238] on input "Pick Your Pricing Plan Modal" at bounding box center [759, 240] width 8 height 8
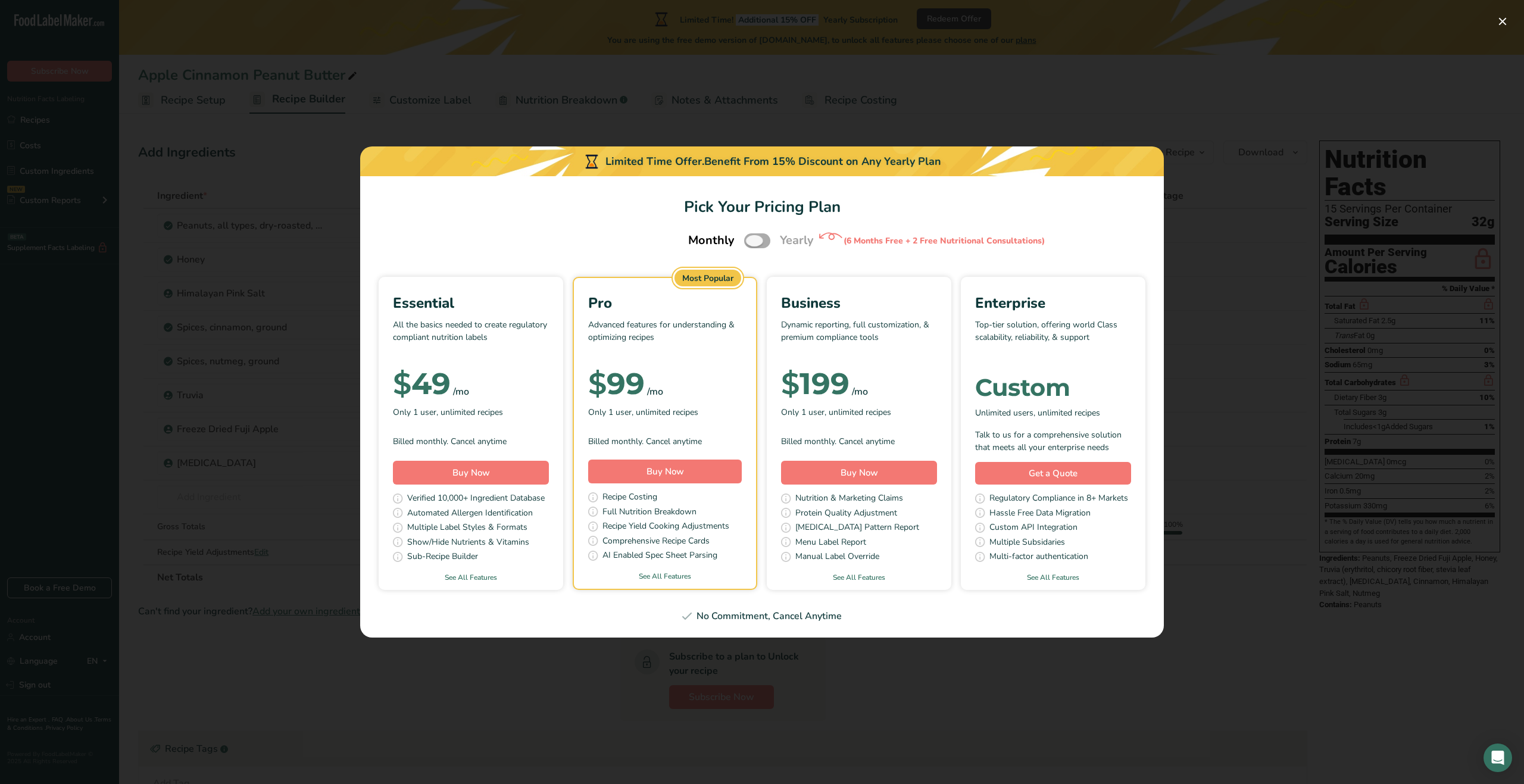
click at [765, 244] on span "Pick Your Pricing Plan Modal" at bounding box center [757, 240] width 26 height 15
click at [752, 244] on input "Pick Your Pricing Plan Modal" at bounding box center [748, 240] width 8 height 8
click at [765, 244] on span "Pick Your Pricing Plan Modal" at bounding box center [757, 240] width 26 height 15
click at [752, 244] on input "Pick Your Pricing Plan Modal" at bounding box center [748, 240] width 8 height 8
click at [765, 244] on span "Pick Your Pricing Plan Modal" at bounding box center [757, 240] width 26 height 15
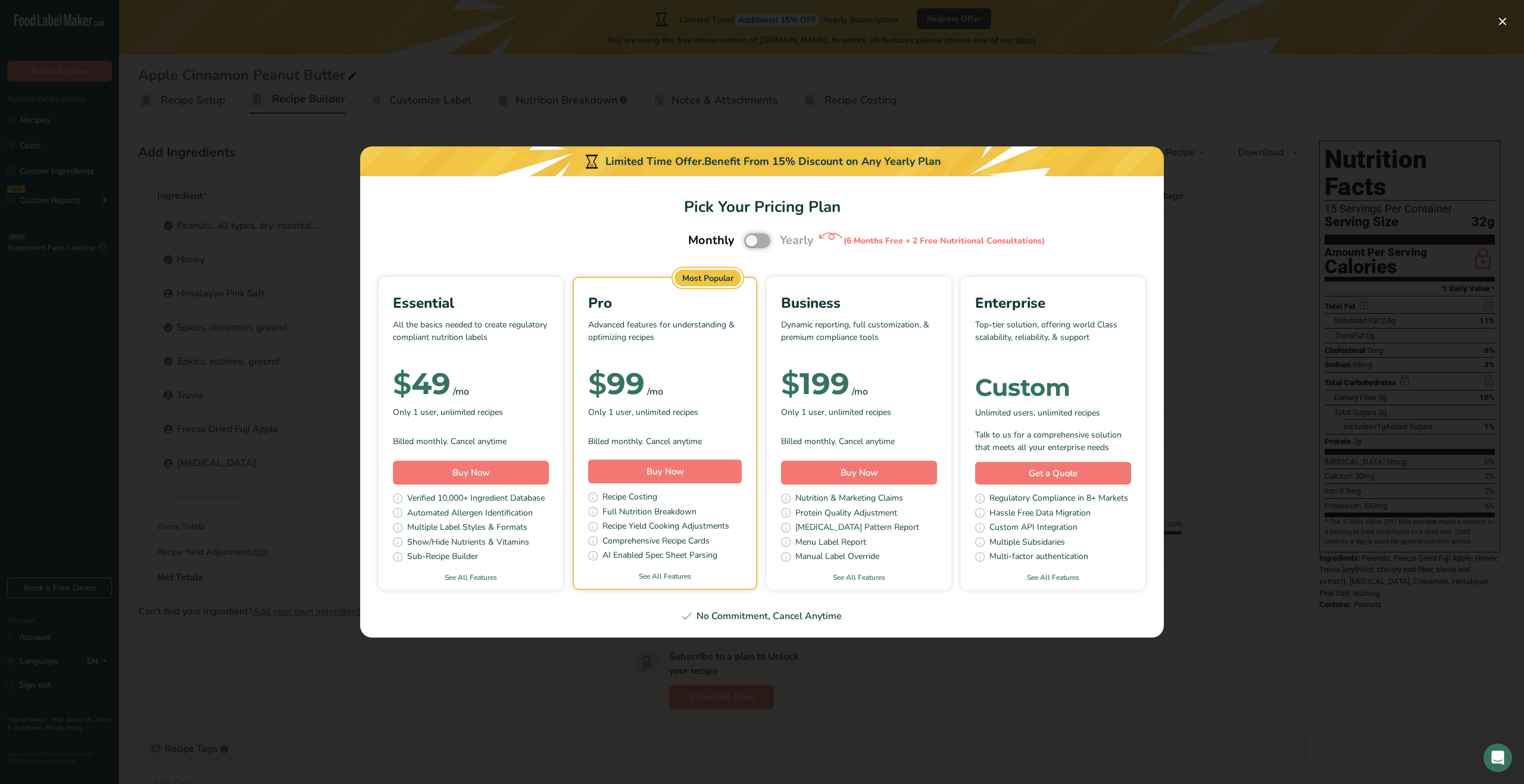
click at [752, 244] on input "Pick Your Pricing Plan Modal" at bounding box center [748, 240] width 8 height 8
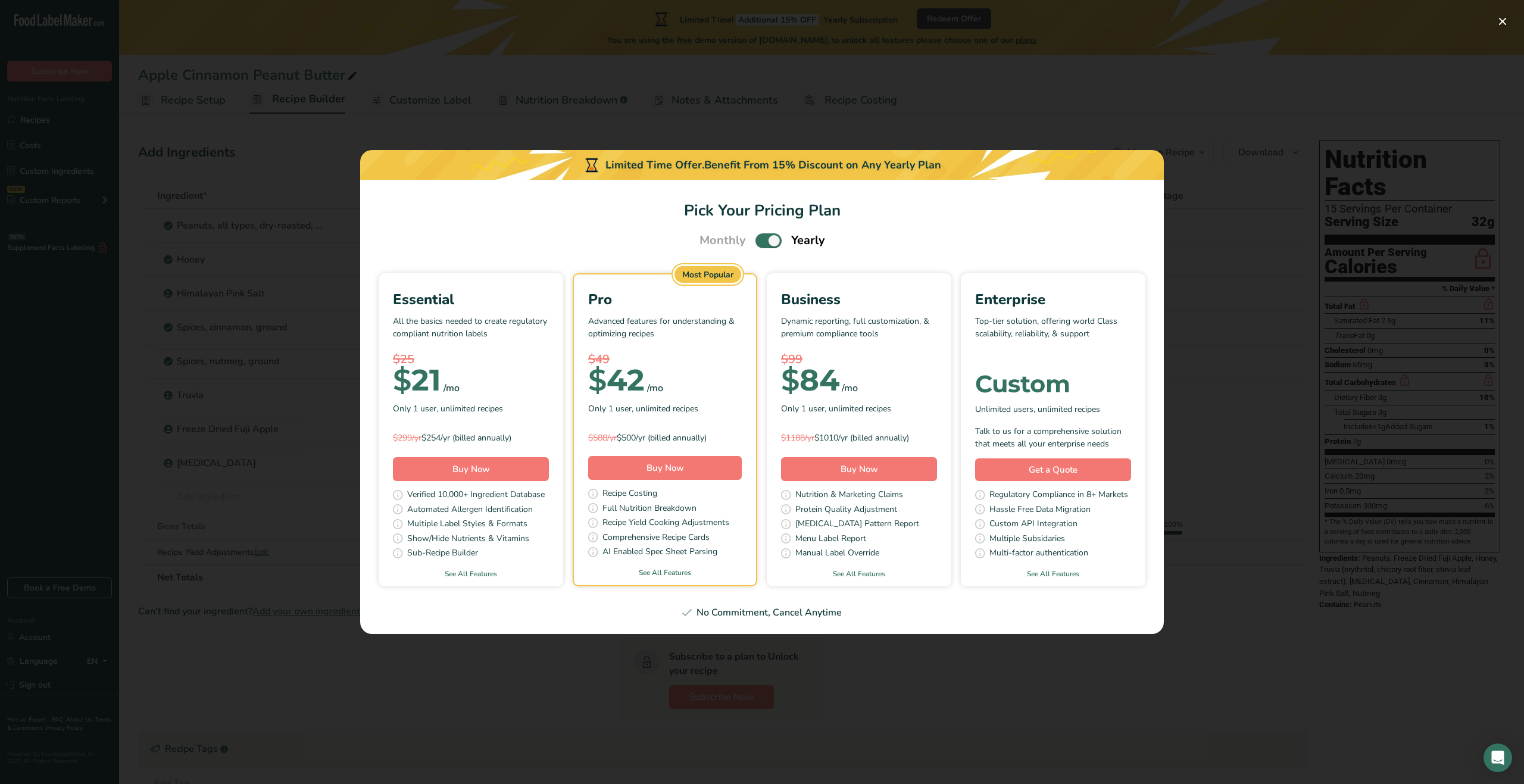
click at [765, 244] on span "Pick Your Pricing Plan Modal" at bounding box center [768, 240] width 26 height 15
click at [763, 244] on input "Pick Your Pricing Plan Modal" at bounding box center [759, 240] width 8 height 8
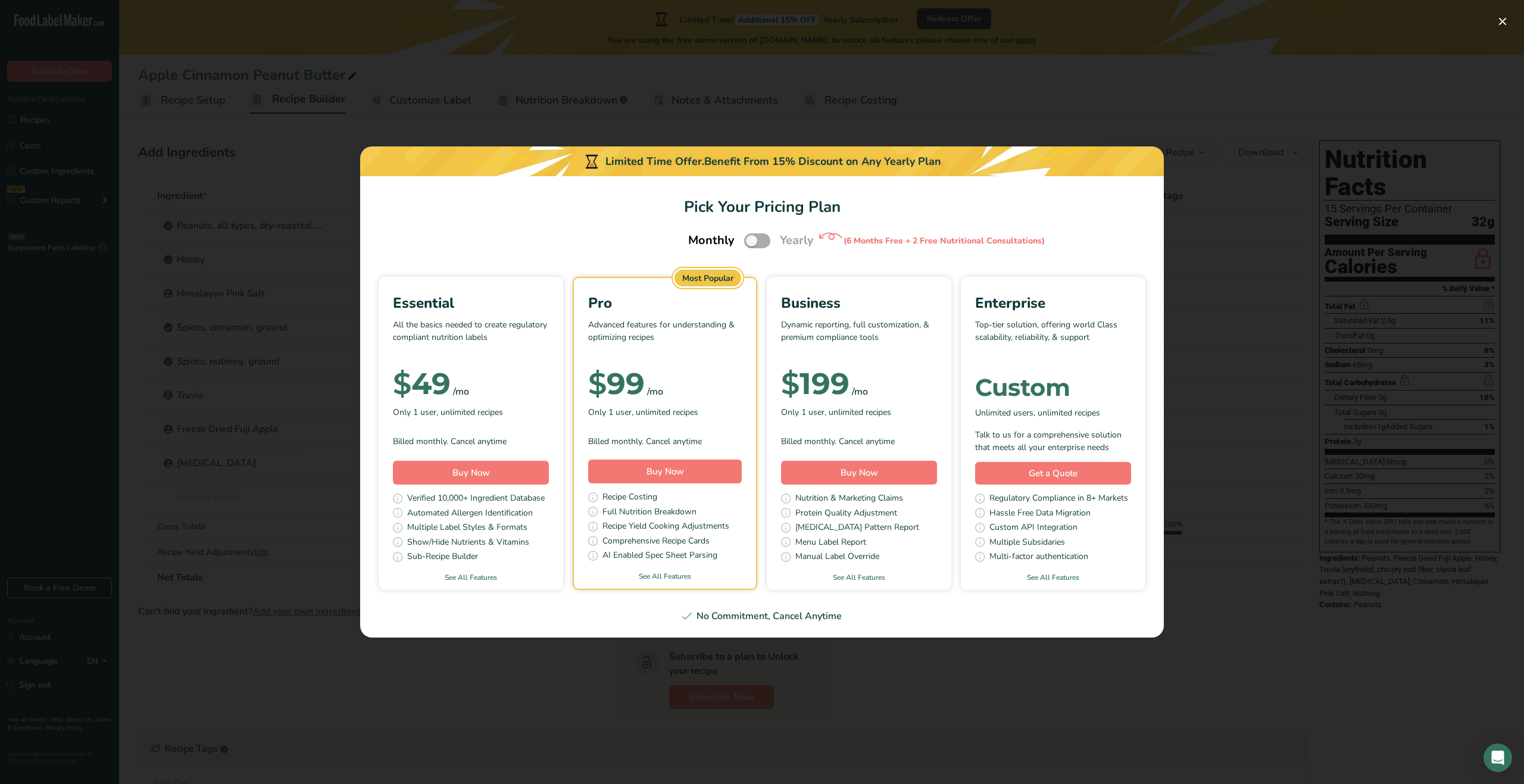
click at [765, 244] on span "Pick Your Pricing Plan Modal" at bounding box center [757, 240] width 26 height 15
click at [752, 244] on input "Pick Your Pricing Plan Modal" at bounding box center [748, 240] width 8 height 8
checkbox input "true"
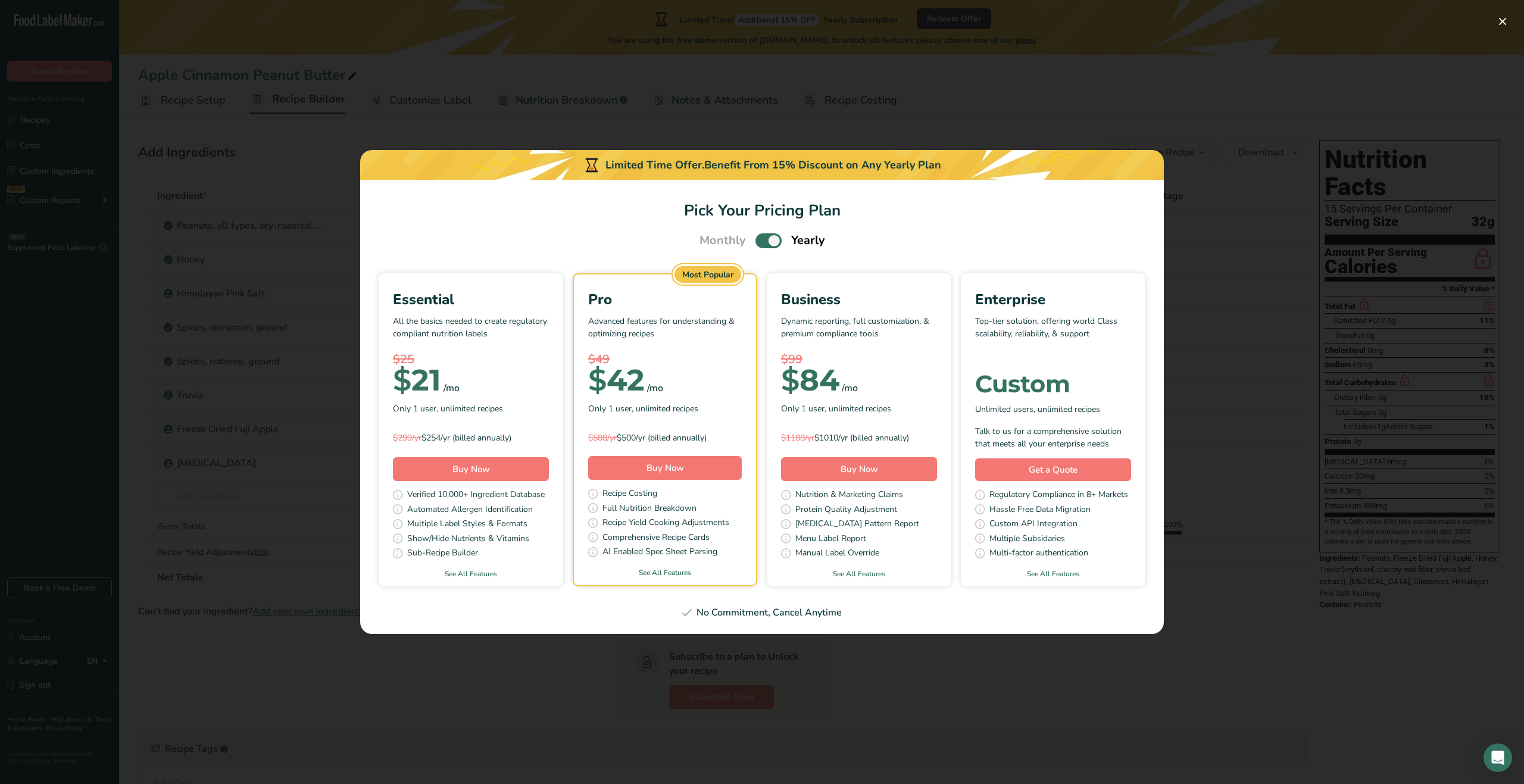
click at [1271, 327] on div "Pick Your Pricing Plan Modal" at bounding box center [762, 392] width 1524 height 784
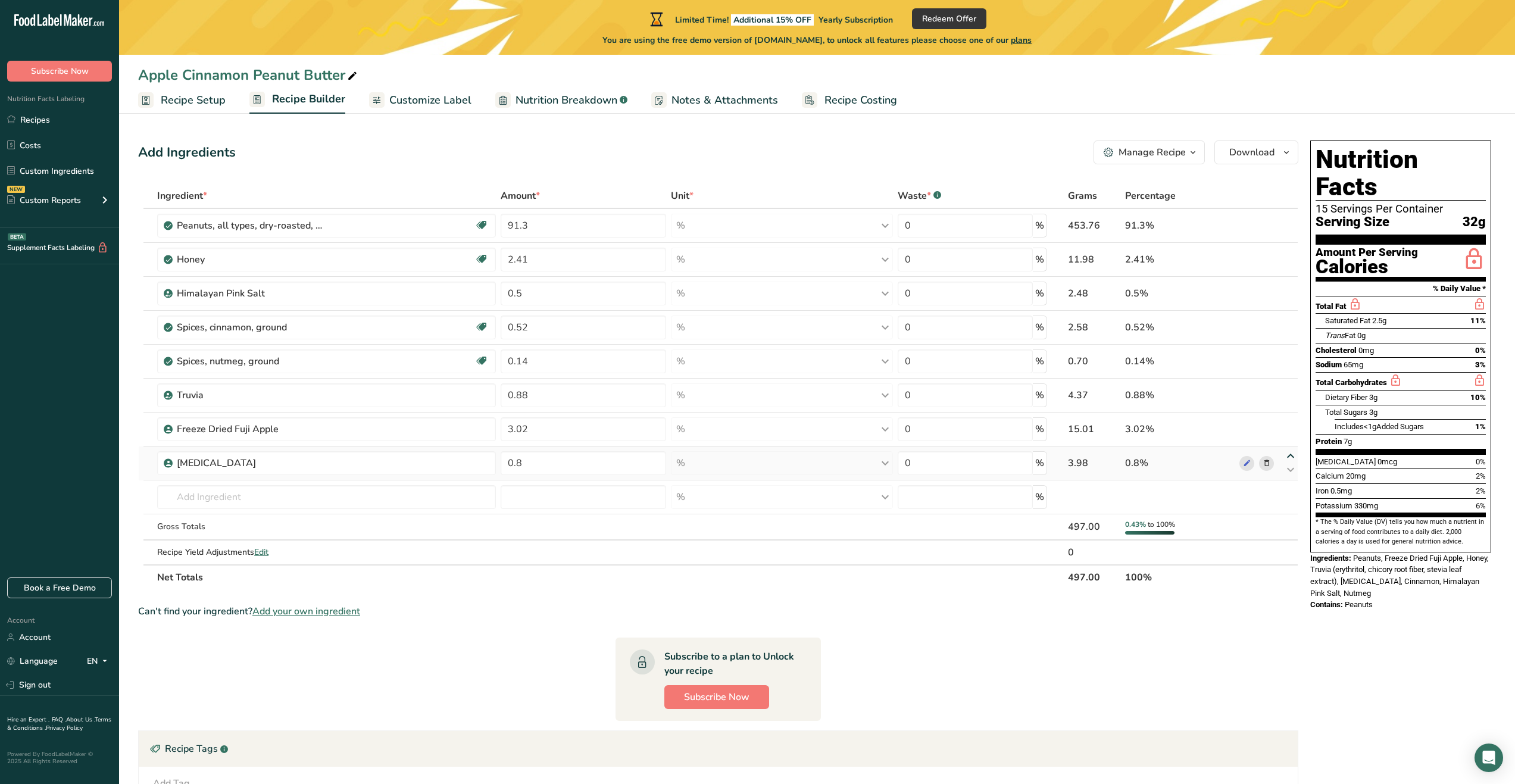
click at [1292, 458] on icon at bounding box center [1291, 456] width 14 height 9
click at [959, 25] on button "Redeem Offer" at bounding box center [949, 19] width 74 height 21
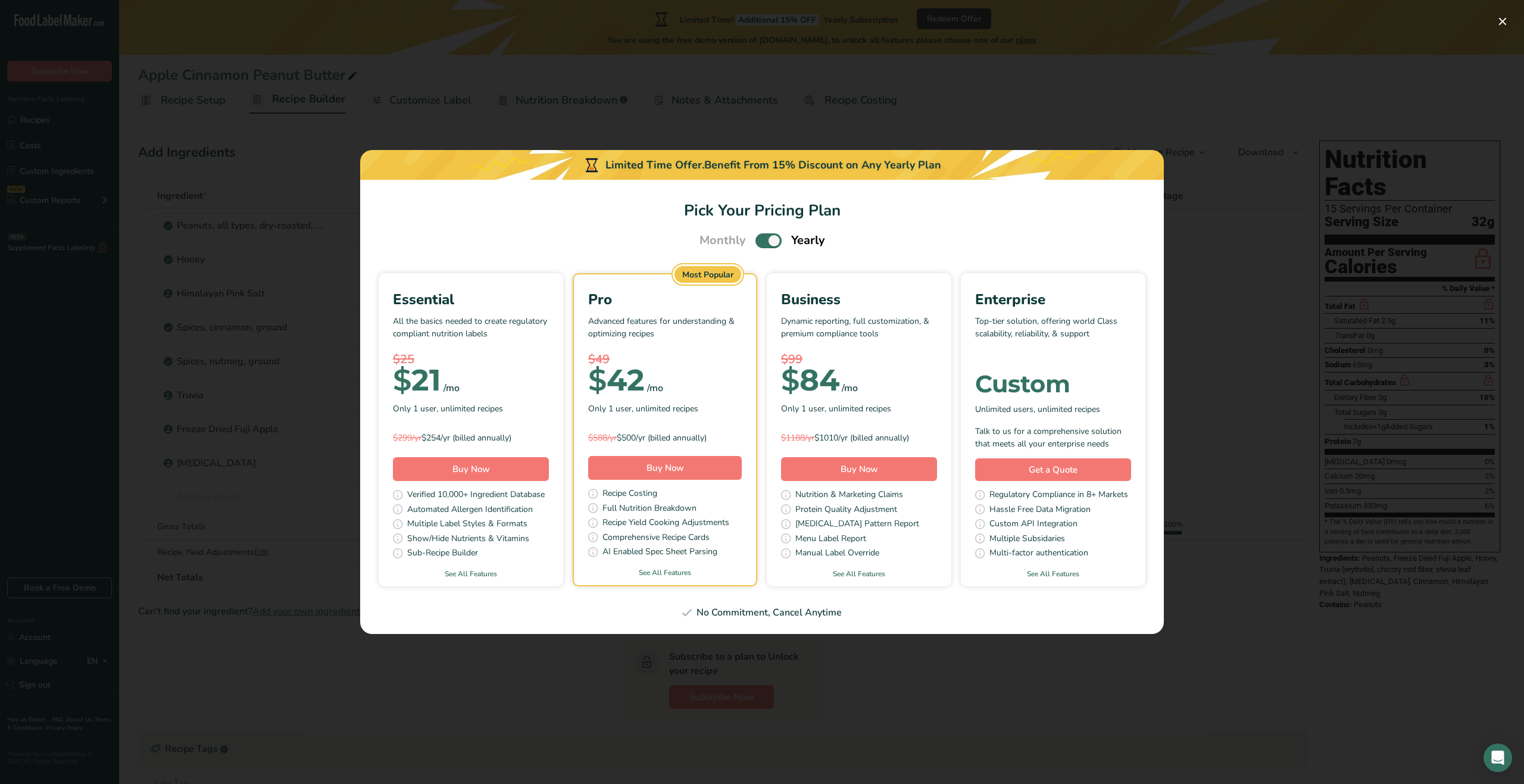
click at [1210, 299] on div "Pick Your Pricing Plan Modal" at bounding box center [762, 392] width 1524 height 784
